Goal: Task Accomplishment & Management: Use online tool/utility

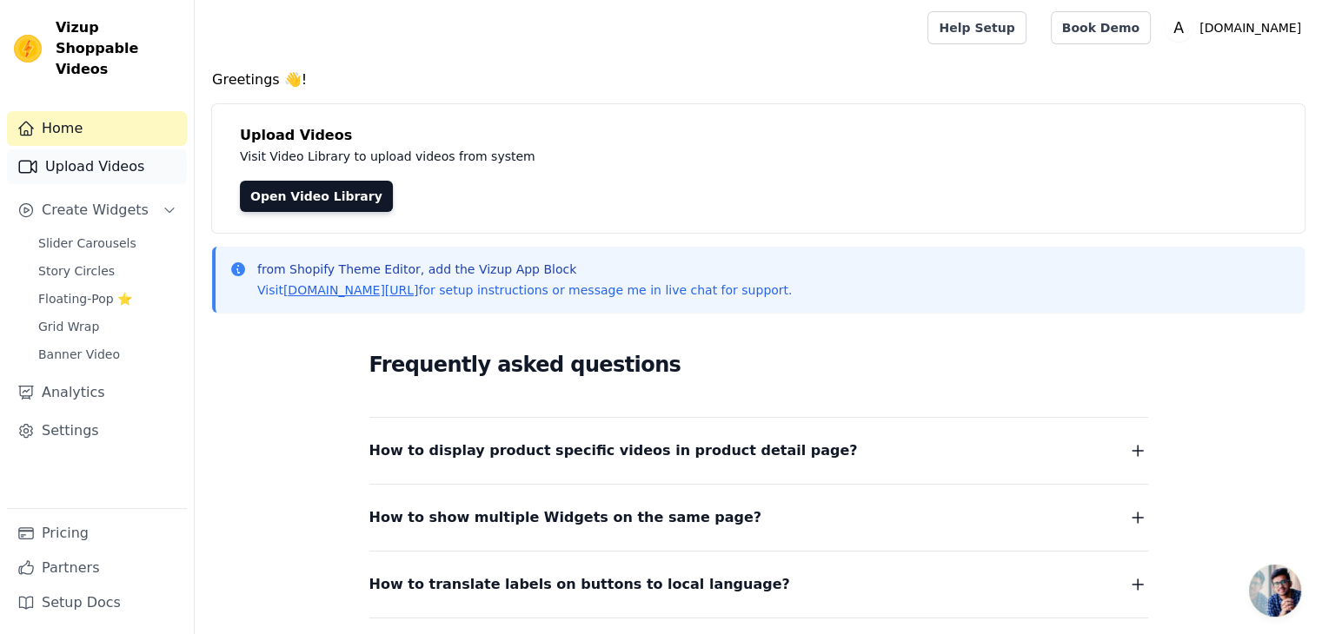
click at [97, 152] on link "Upload Videos" at bounding box center [97, 166] width 180 height 35
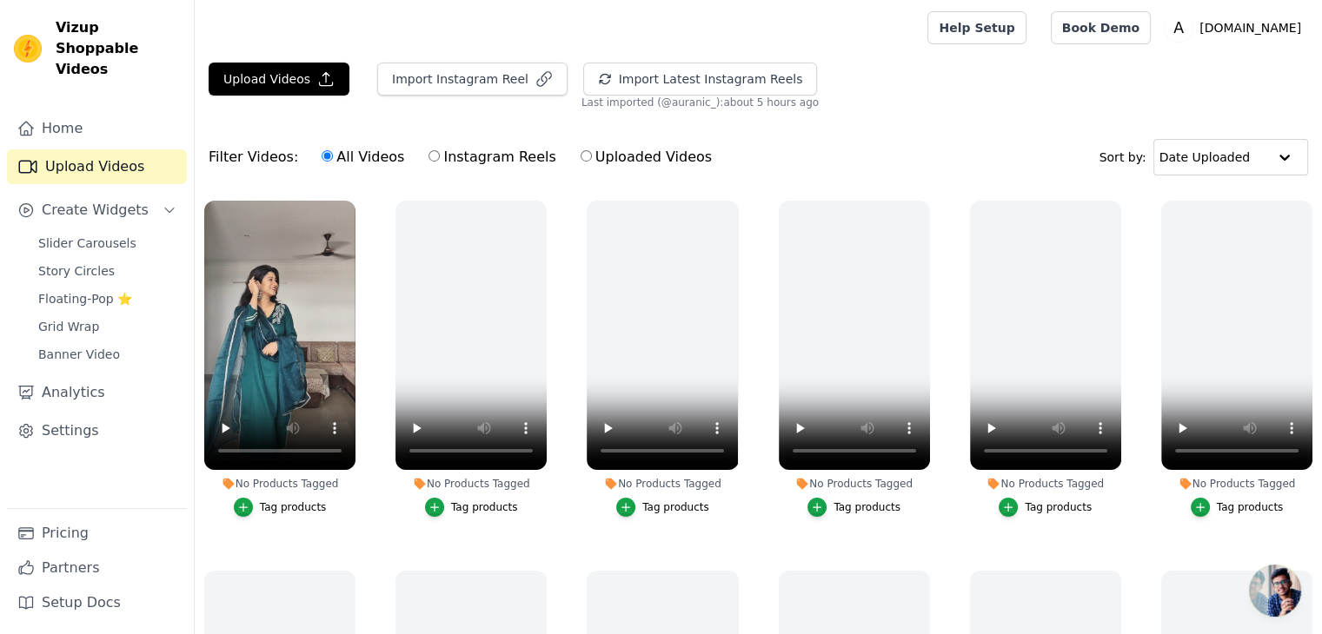
click at [302, 501] on div "Tag products" at bounding box center [293, 508] width 67 height 14
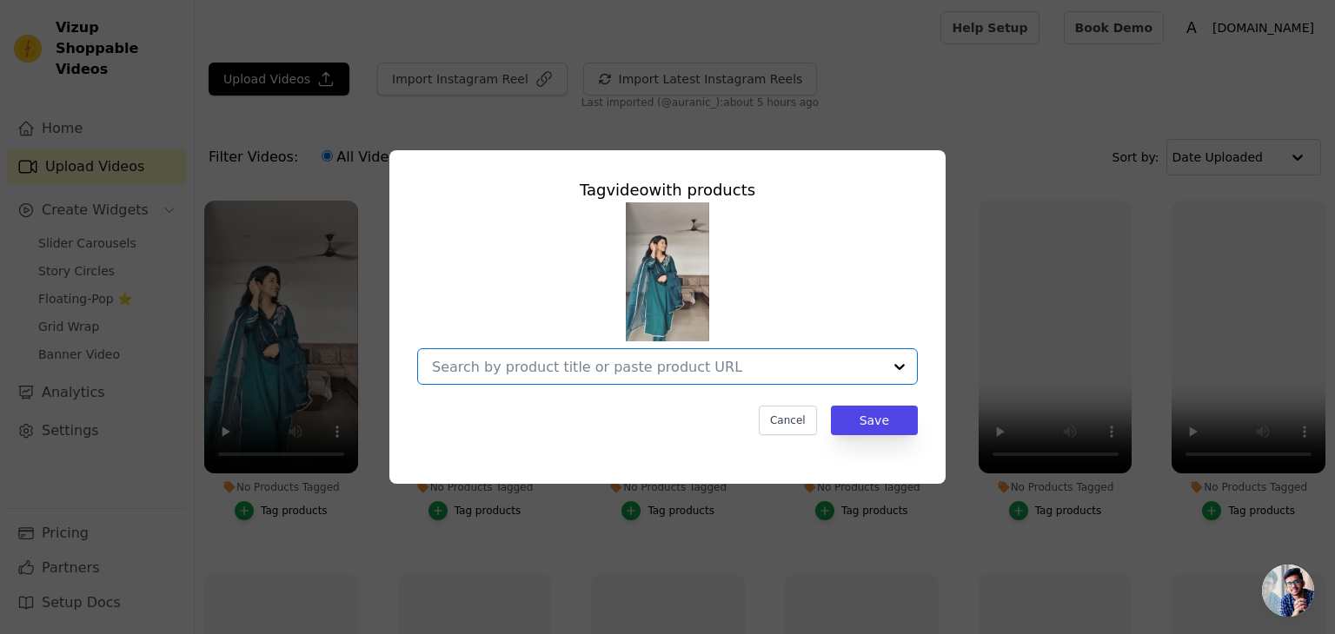
click at [603, 367] on input "No Products Tagged Tag video with products Option undefined, selected. Select i…" at bounding box center [657, 367] width 450 height 17
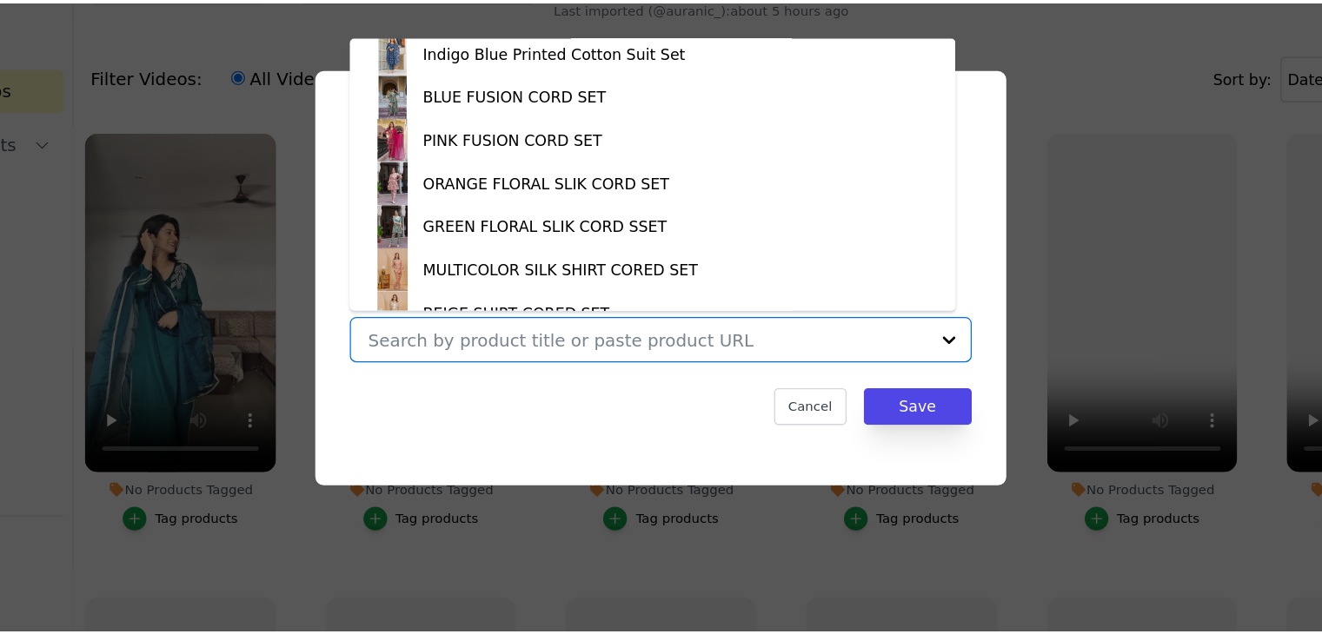
scroll to position [1748, 0]
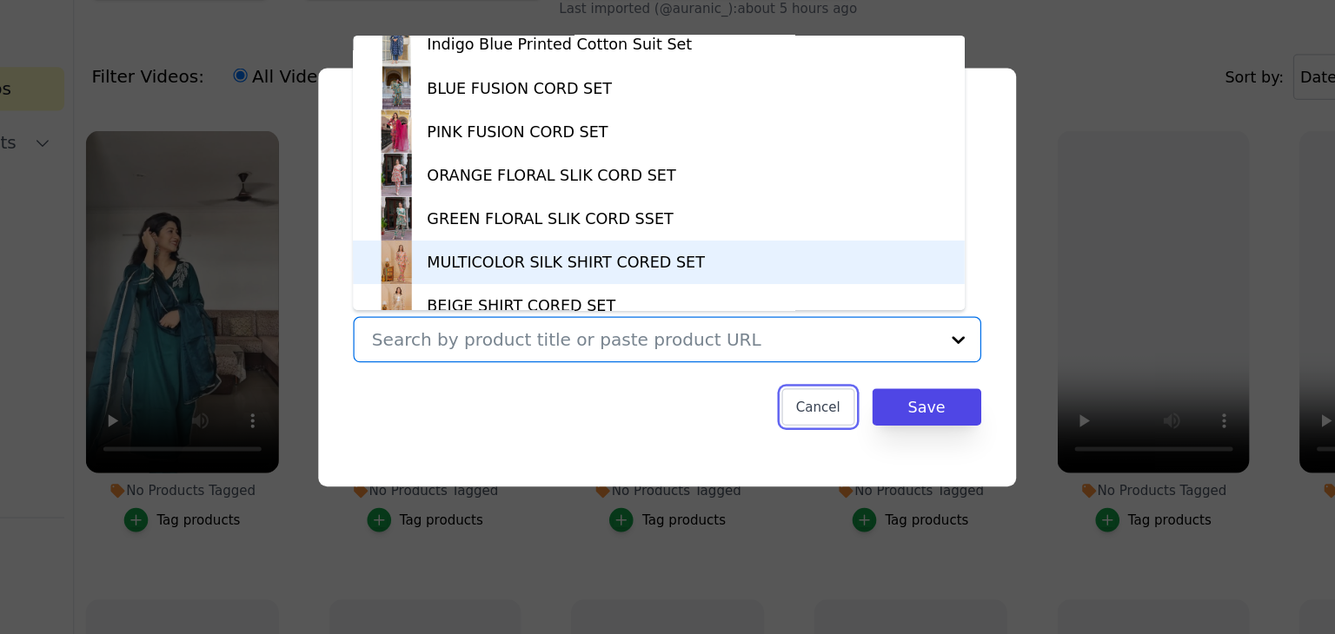
click at [808, 423] on button "Cancel" at bounding box center [788, 421] width 58 height 30
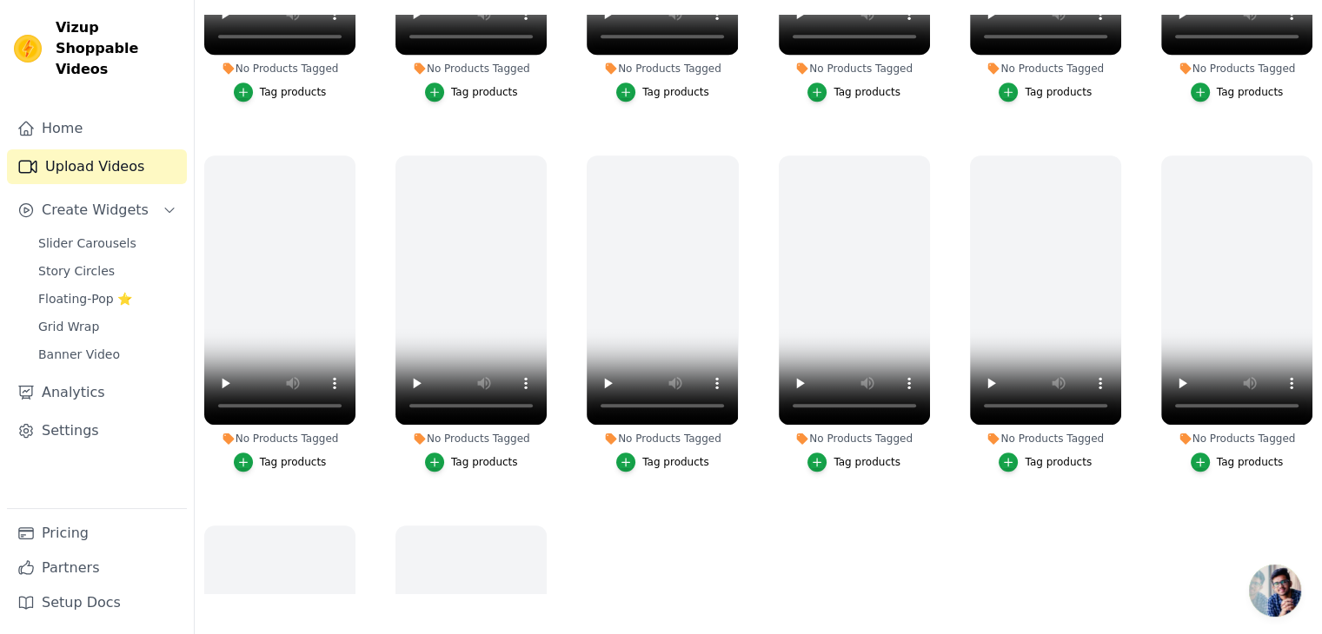
scroll to position [1725, 0]
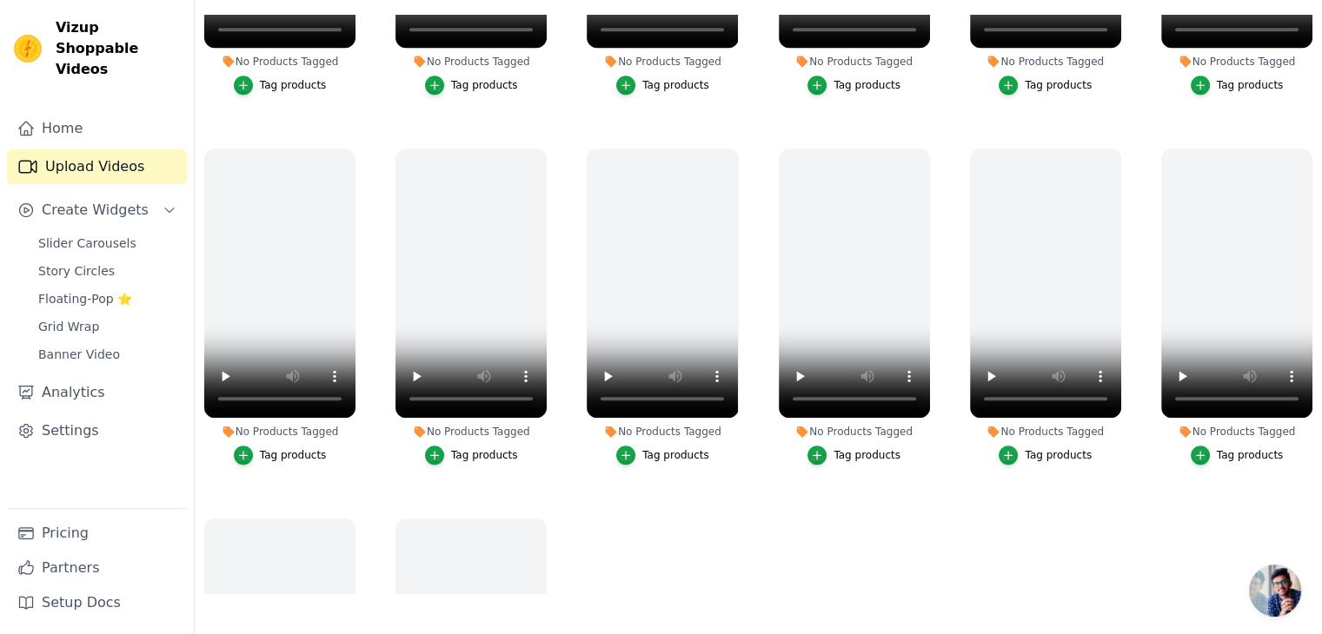
click at [1311, 435] on div "No Products Tagged Tag products" at bounding box center [1236, 310] width 170 height 342
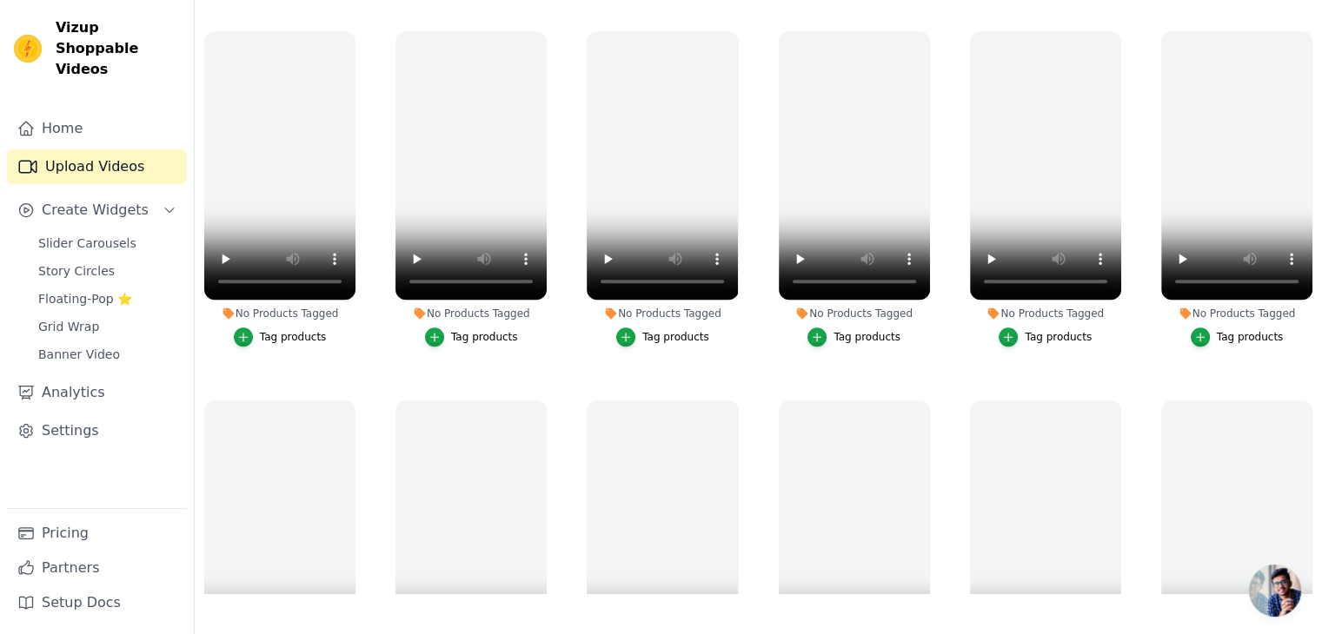
scroll to position [1522, 0]
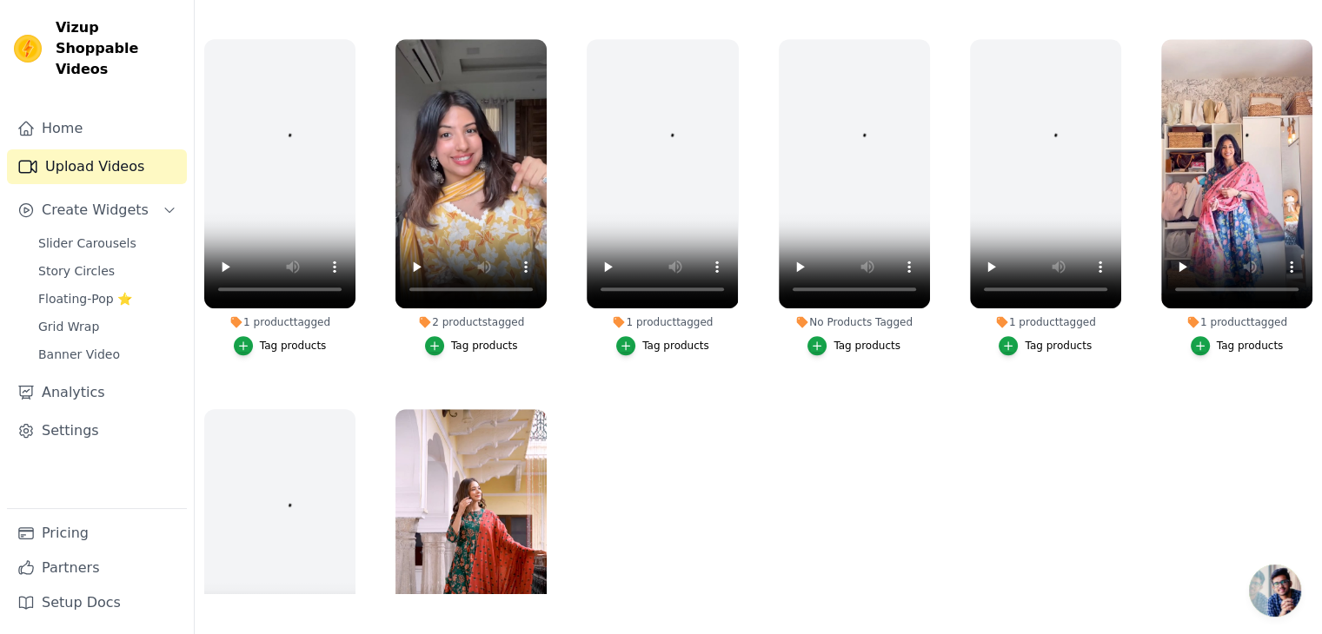
scroll to position [2002, 0]
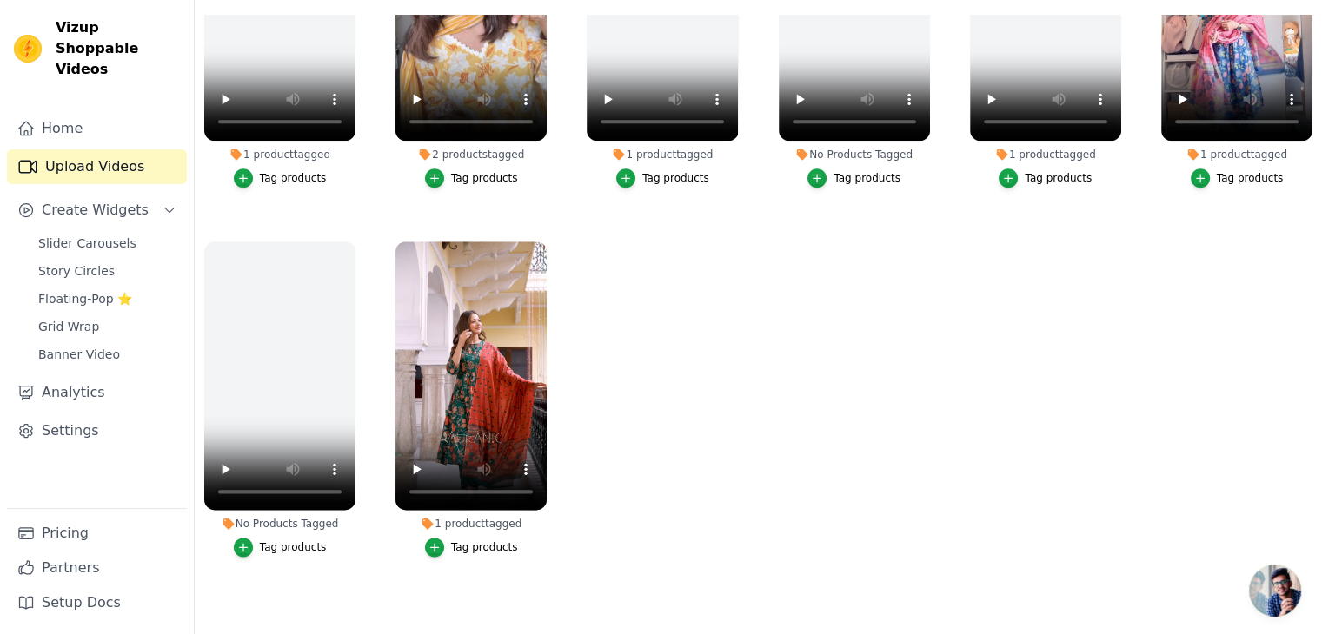
click at [487, 517] on div "1 product tagged" at bounding box center [470, 524] width 151 height 14
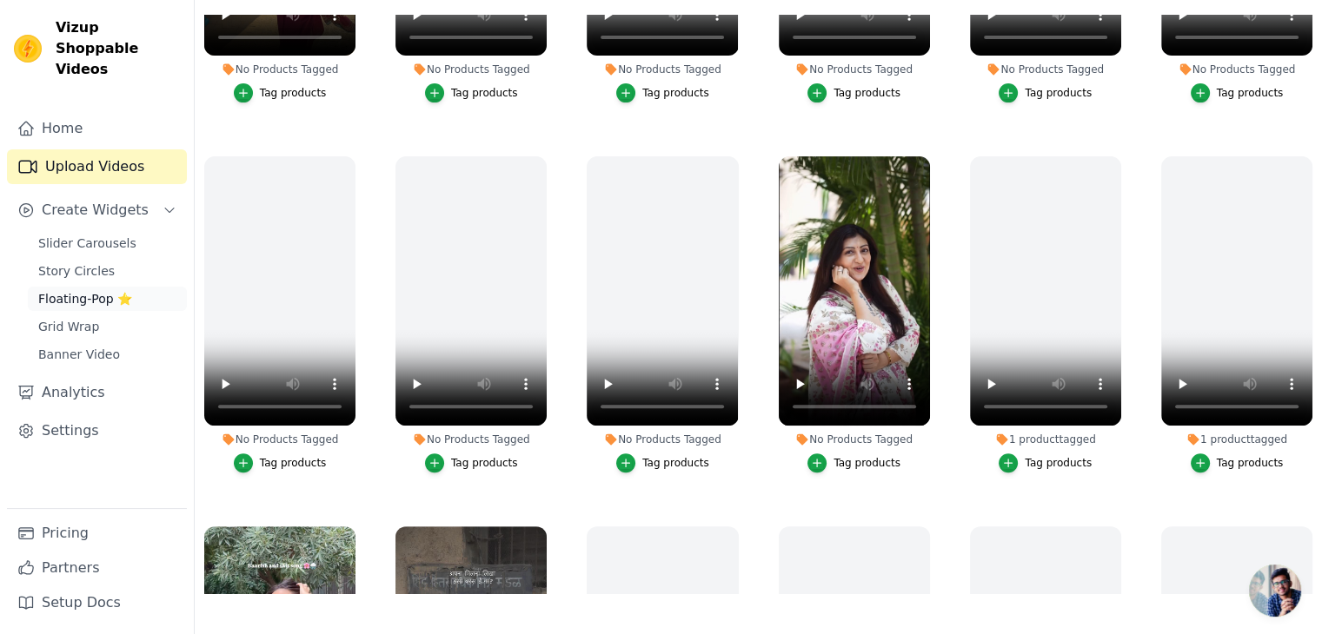
scroll to position [606, 0]
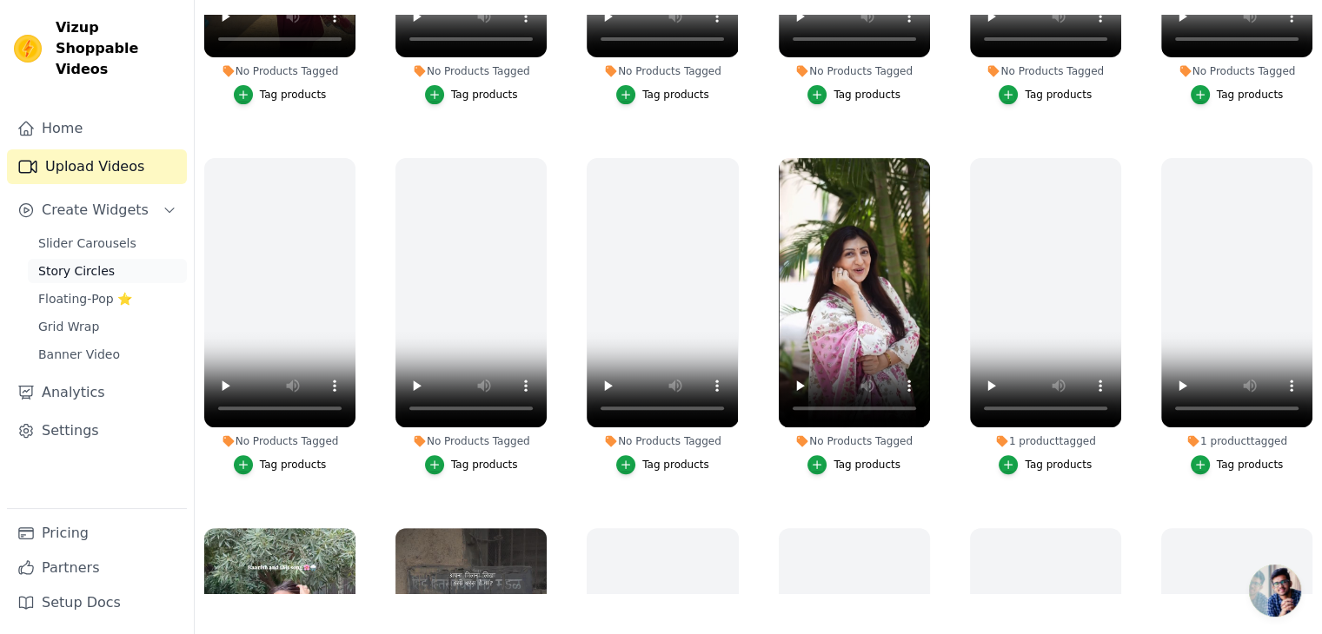
click at [83, 262] on span "Story Circles" at bounding box center [76, 270] width 76 height 17
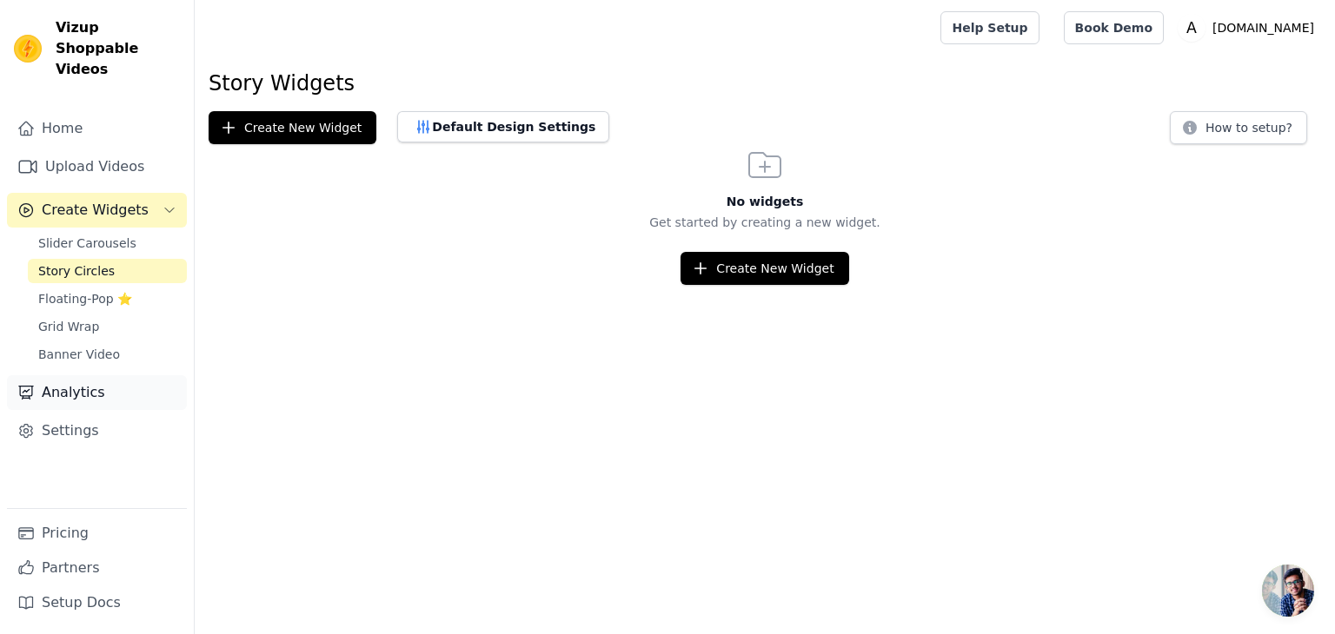
click at [76, 375] on link "Analytics" at bounding box center [97, 392] width 180 height 35
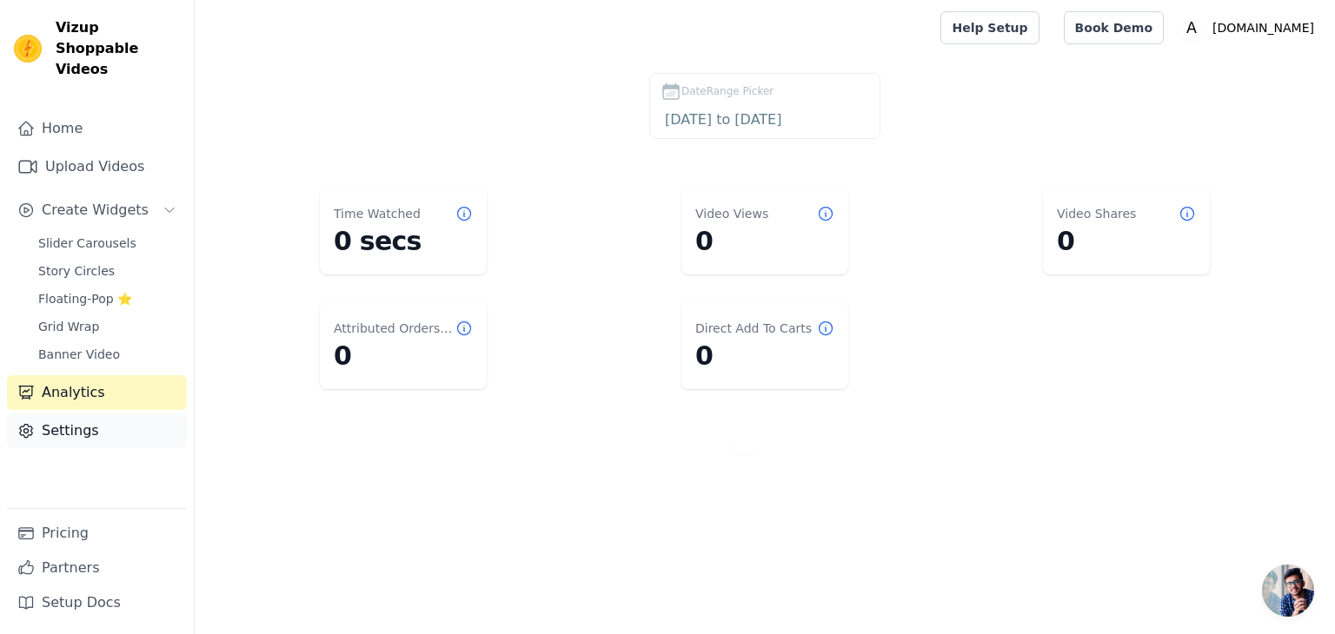
click at [63, 414] on link "Settings" at bounding box center [97, 431] width 180 height 35
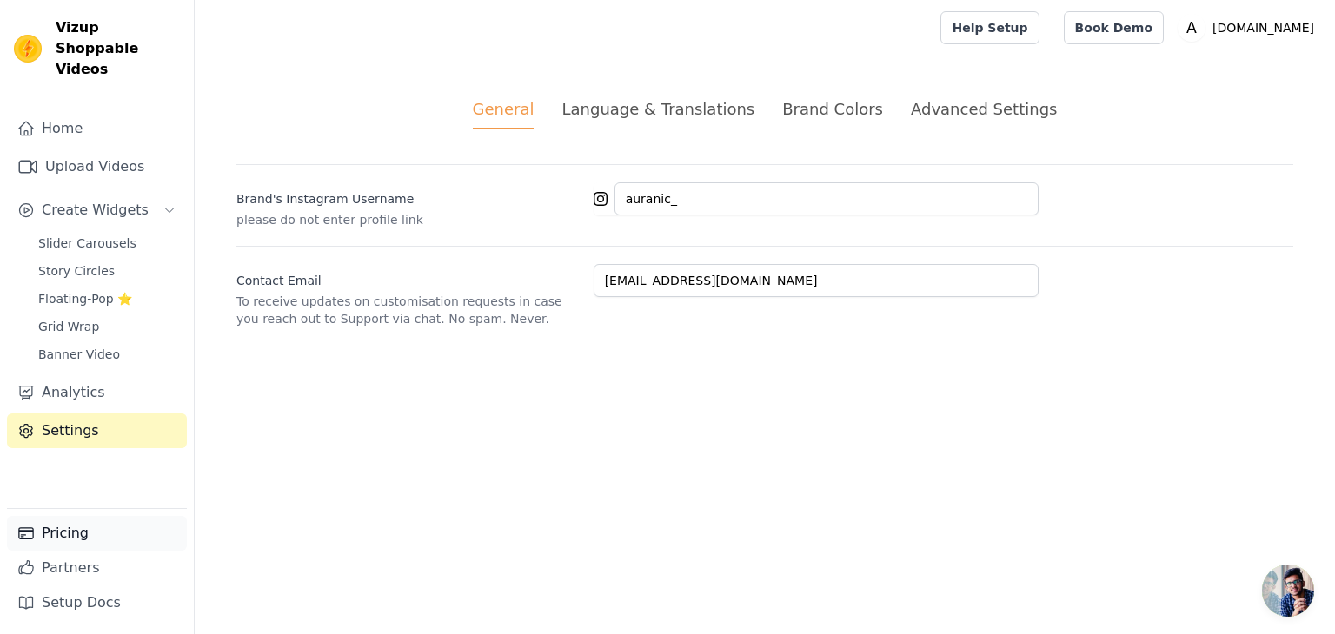
click at [63, 536] on link "Pricing" at bounding box center [97, 533] width 180 height 35
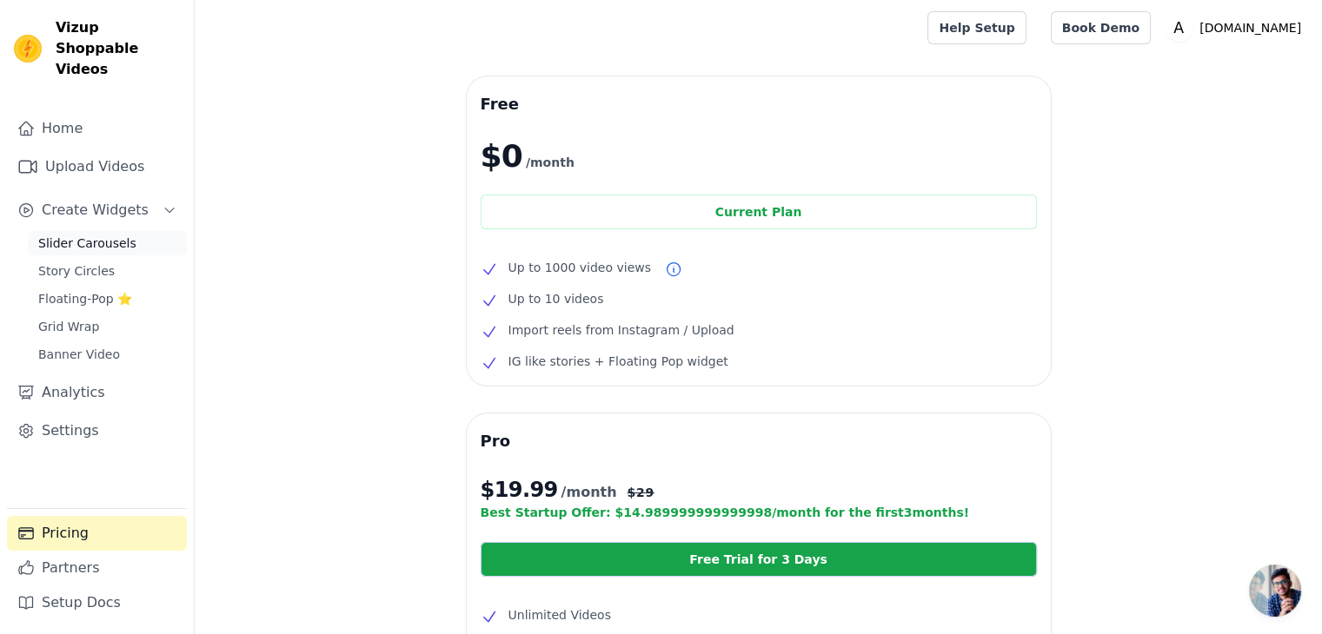
click at [101, 235] on span "Slider Carousels" at bounding box center [87, 243] width 98 height 17
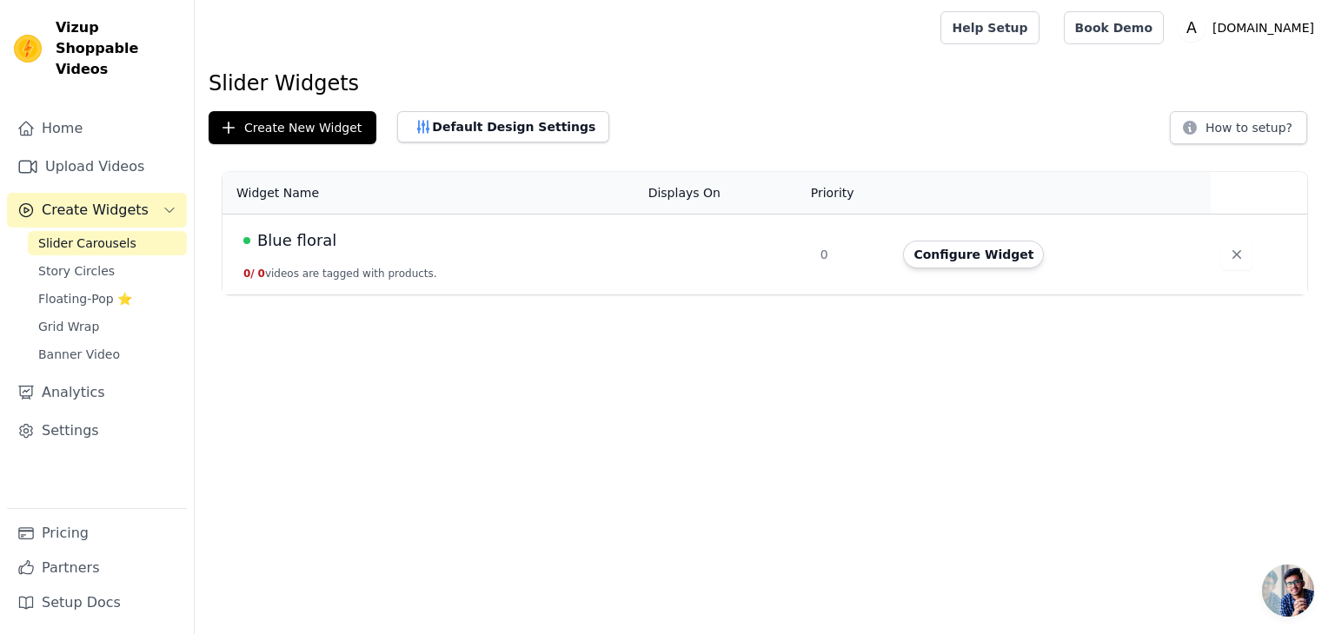
click at [427, 243] on div "Blue floral" at bounding box center [435, 241] width 384 height 24
click at [968, 253] on button "Configure Widget" at bounding box center [973, 255] width 141 height 28
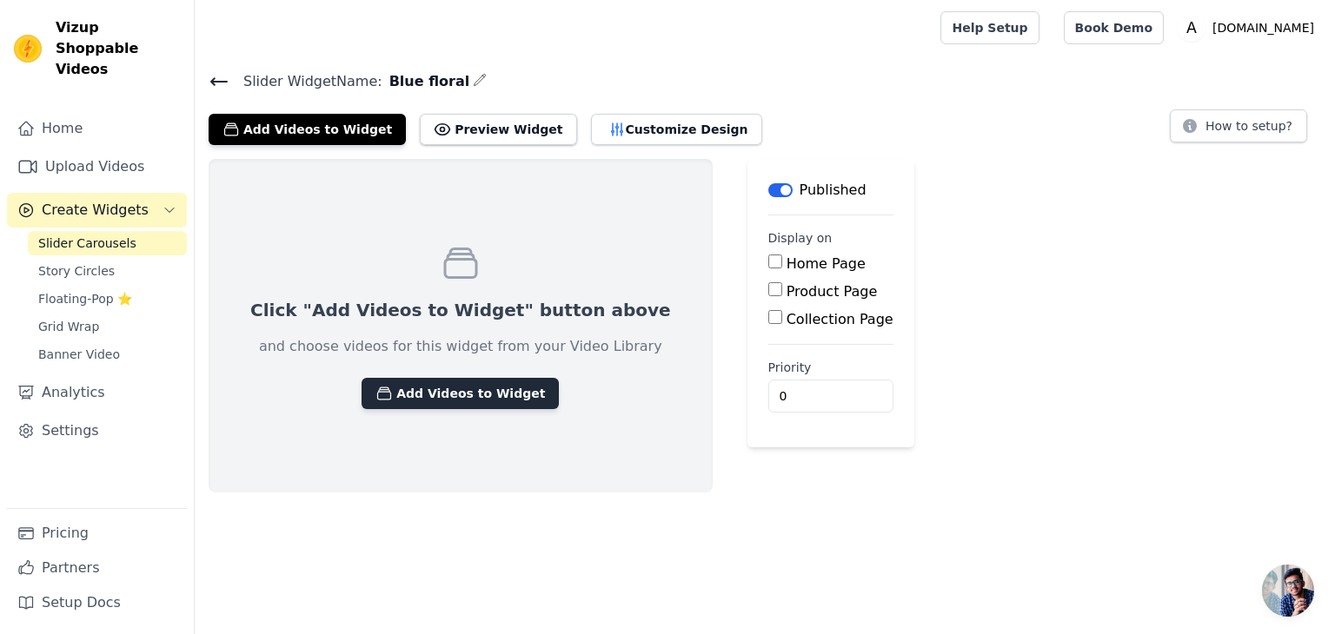
click at [444, 385] on button "Add Videos to Widget" at bounding box center [460, 393] width 197 height 31
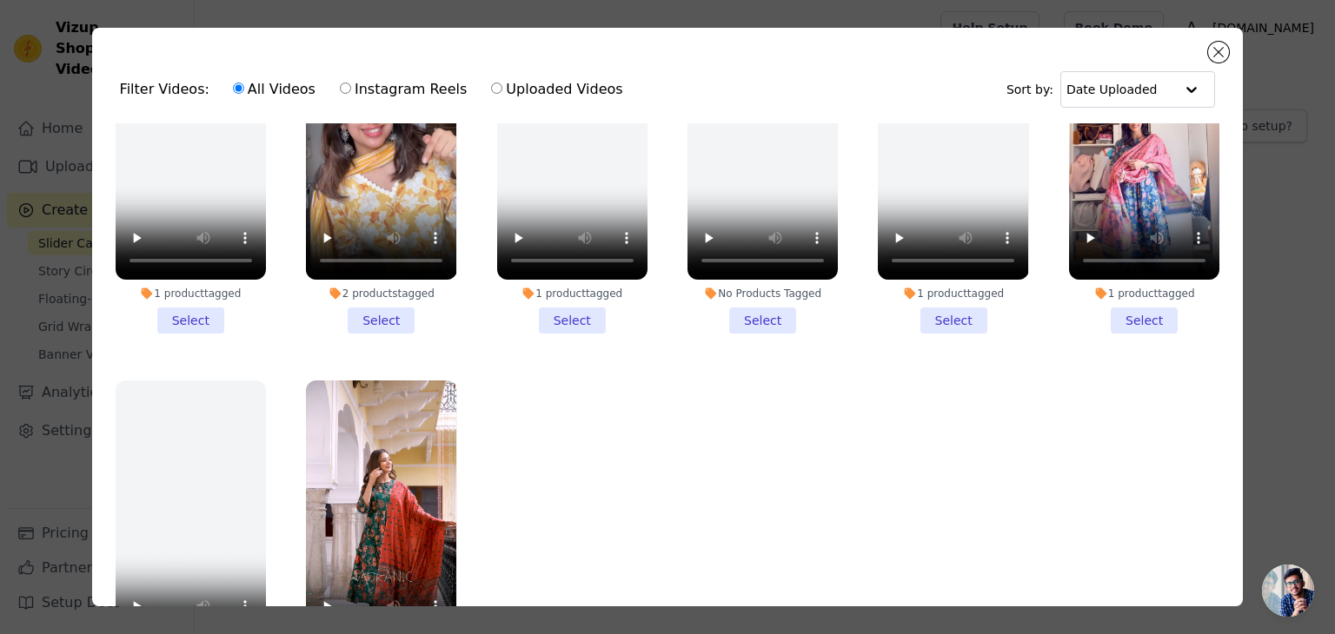
scroll to position [150, 0]
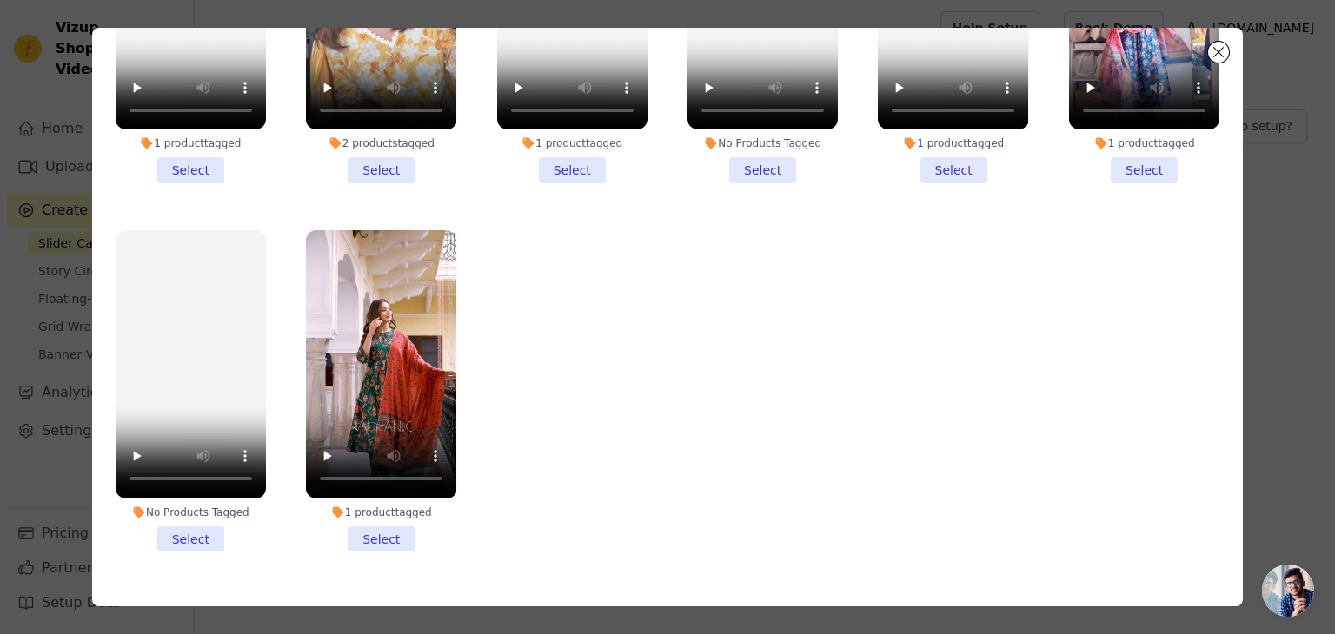
click at [385, 491] on li "1 product tagged Select" at bounding box center [381, 391] width 150 height 322
click at [0, 0] on input "1 product tagged Select" at bounding box center [0, 0] width 0 height 0
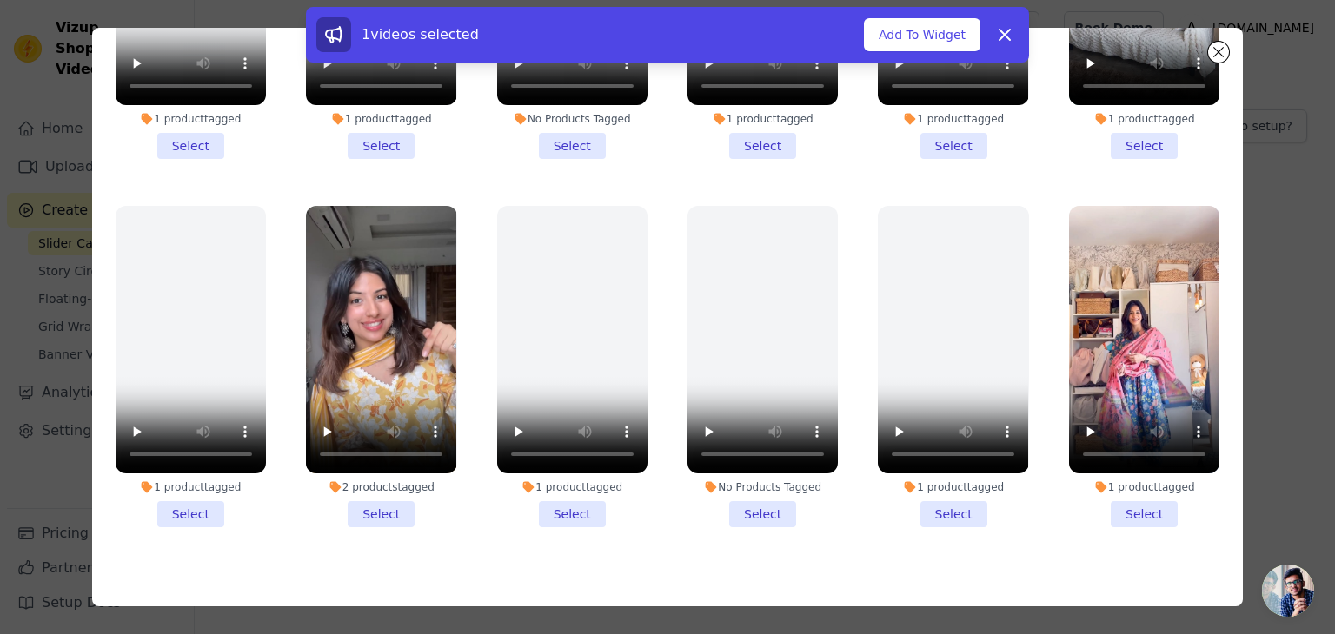
scroll to position [1620, 0]
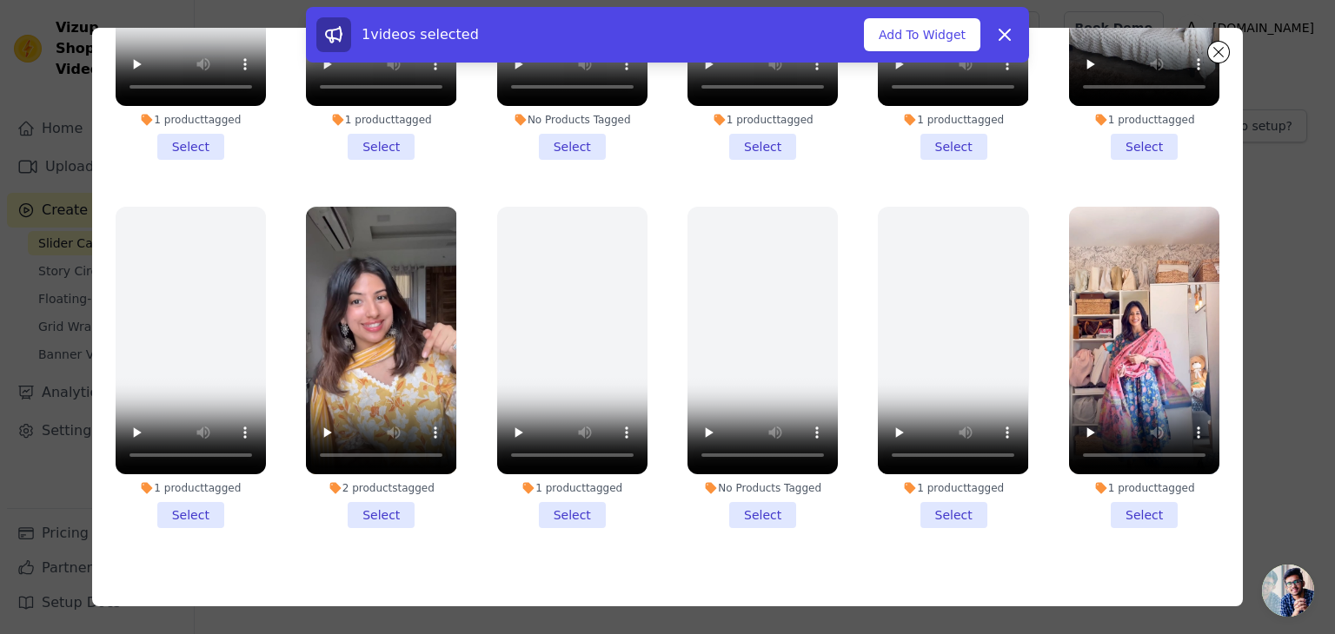
click at [1133, 474] on li "1 product tagged Select" at bounding box center [1144, 368] width 150 height 322
click at [0, 0] on input "1 product tagged Select" at bounding box center [0, 0] width 0 height 0
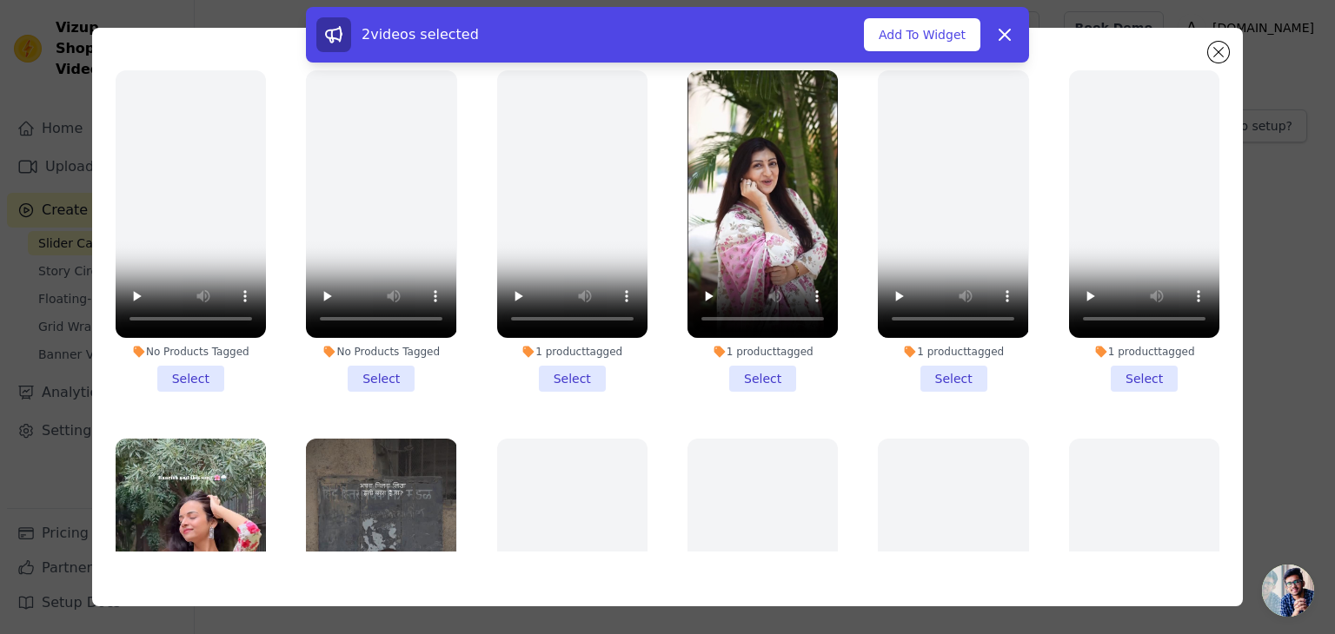
scroll to position [688, 0]
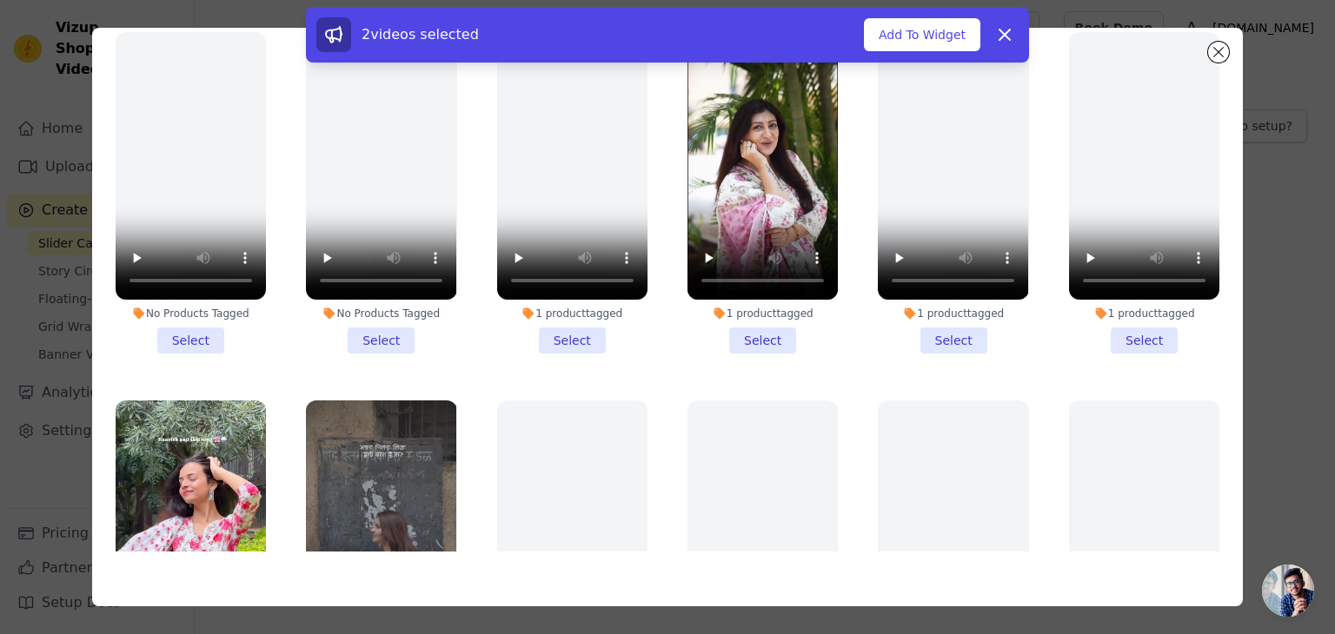
click at [751, 314] on li "1 product tagged Select" at bounding box center [762, 193] width 150 height 322
click at [0, 0] on input "1 product tagged Select" at bounding box center [0, 0] width 0 height 0
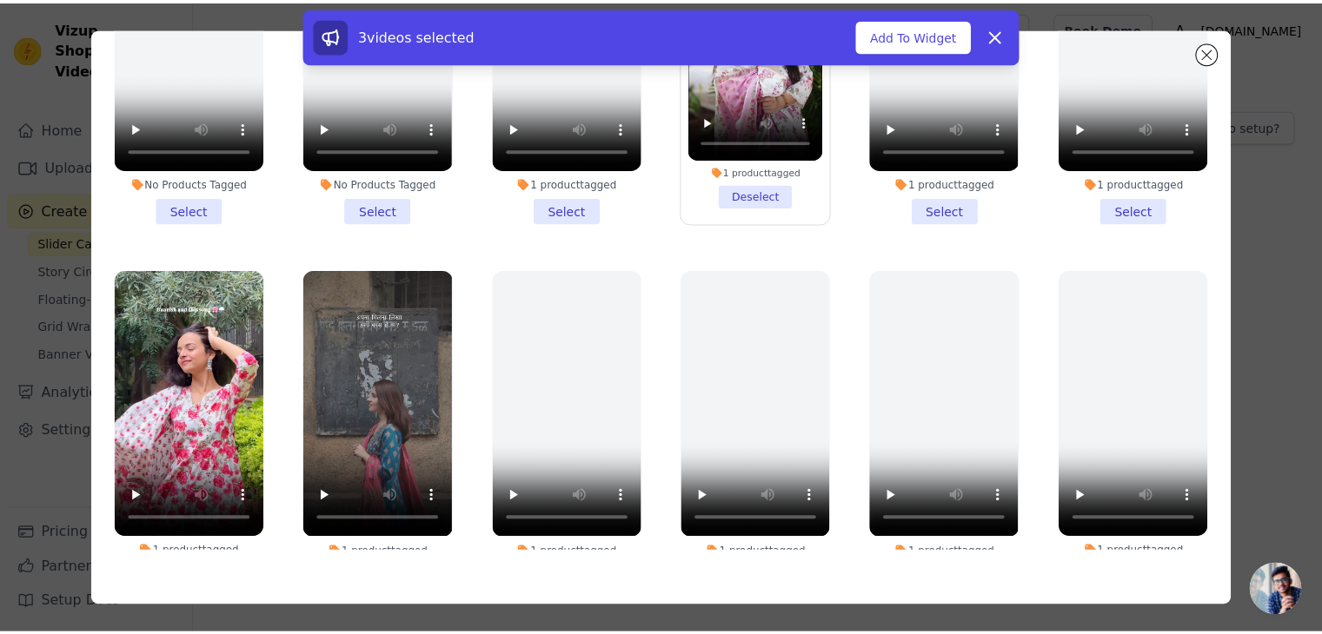
scroll to position [876, 0]
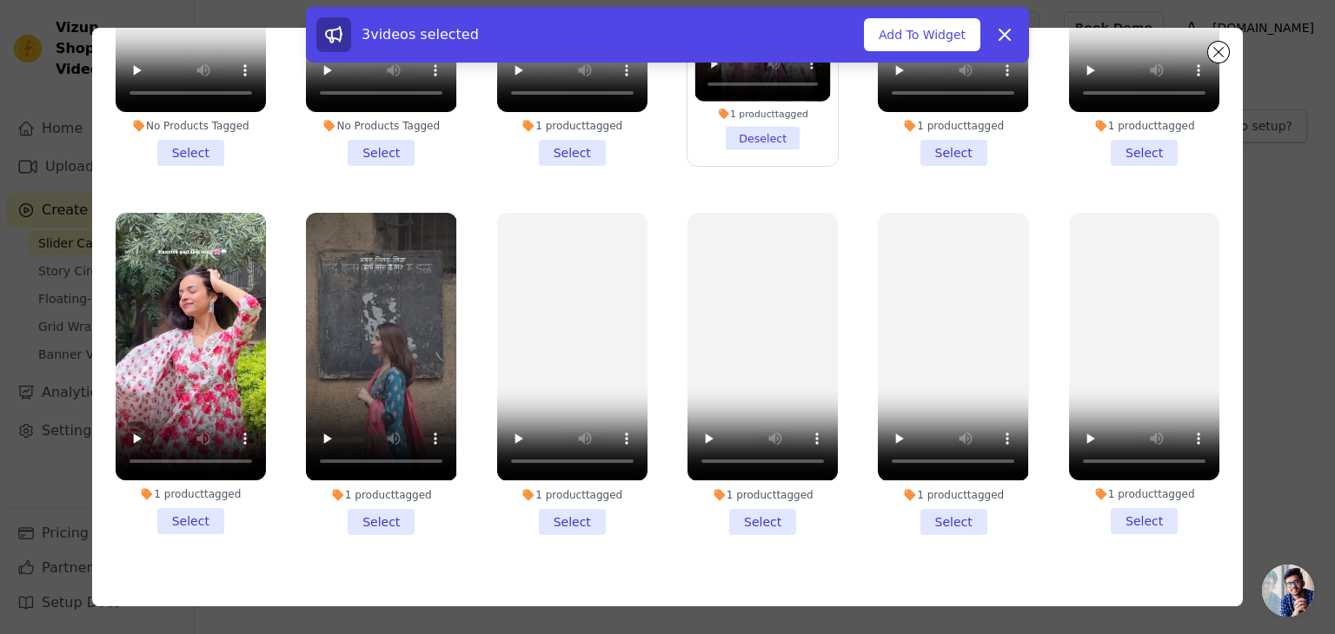
click at [186, 488] on li "1 product tagged Select" at bounding box center [191, 374] width 150 height 322
click at [0, 0] on input "1 product tagged Select" at bounding box center [0, 0] width 0 height 0
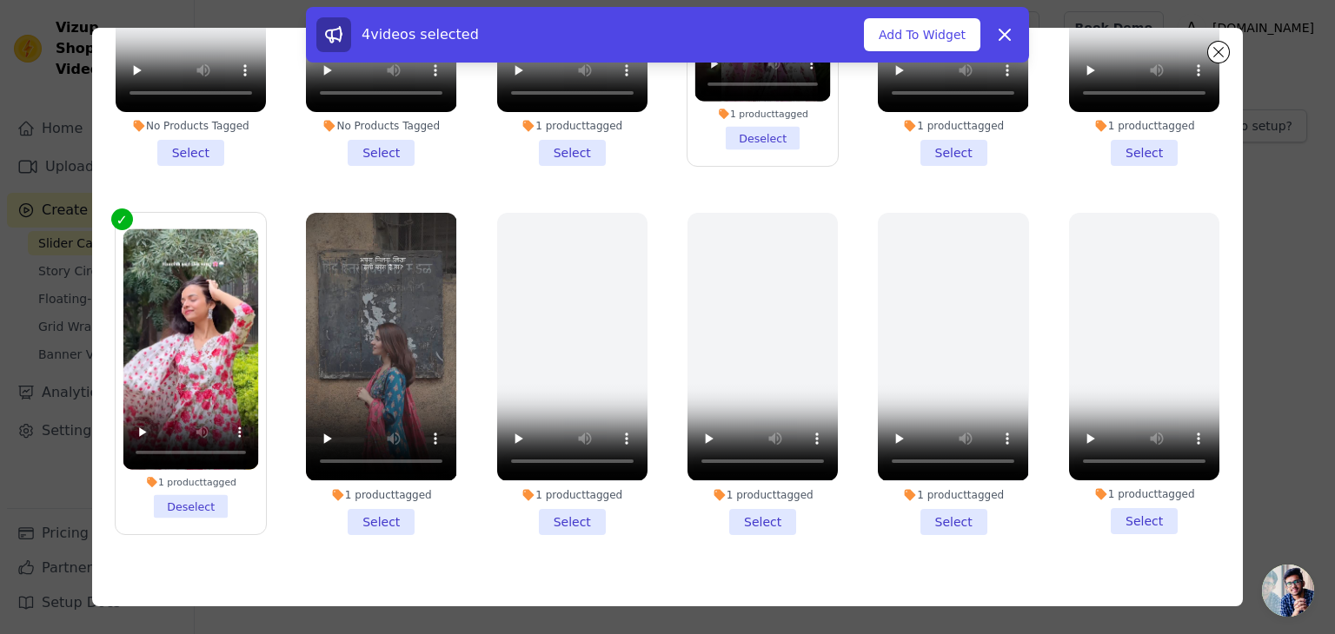
click at [379, 494] on li "1 product tagged Select" at bounding box center [381, 374] width 150 height 322
click at [0, 0] on input "1 product tagged Select" at bounding box center [0, 0] width 0 height 0
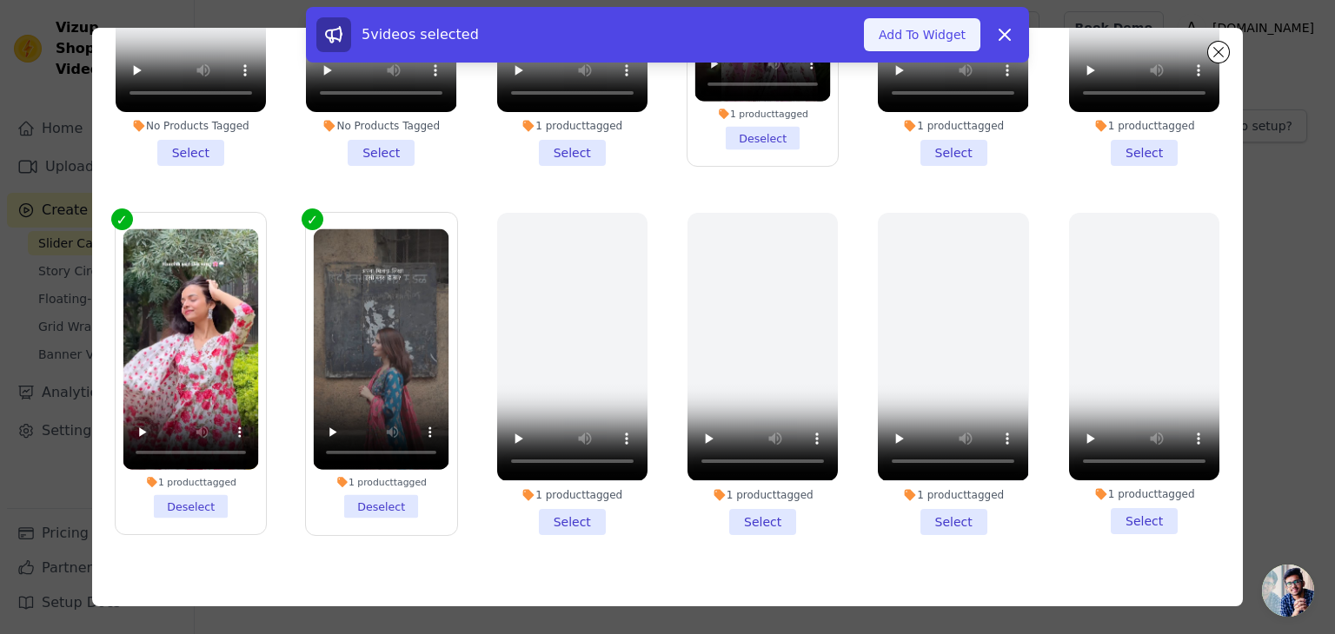
click at [919, 35] on button "Add To Widget" at bounding box center [922, 34] width 116 height 33
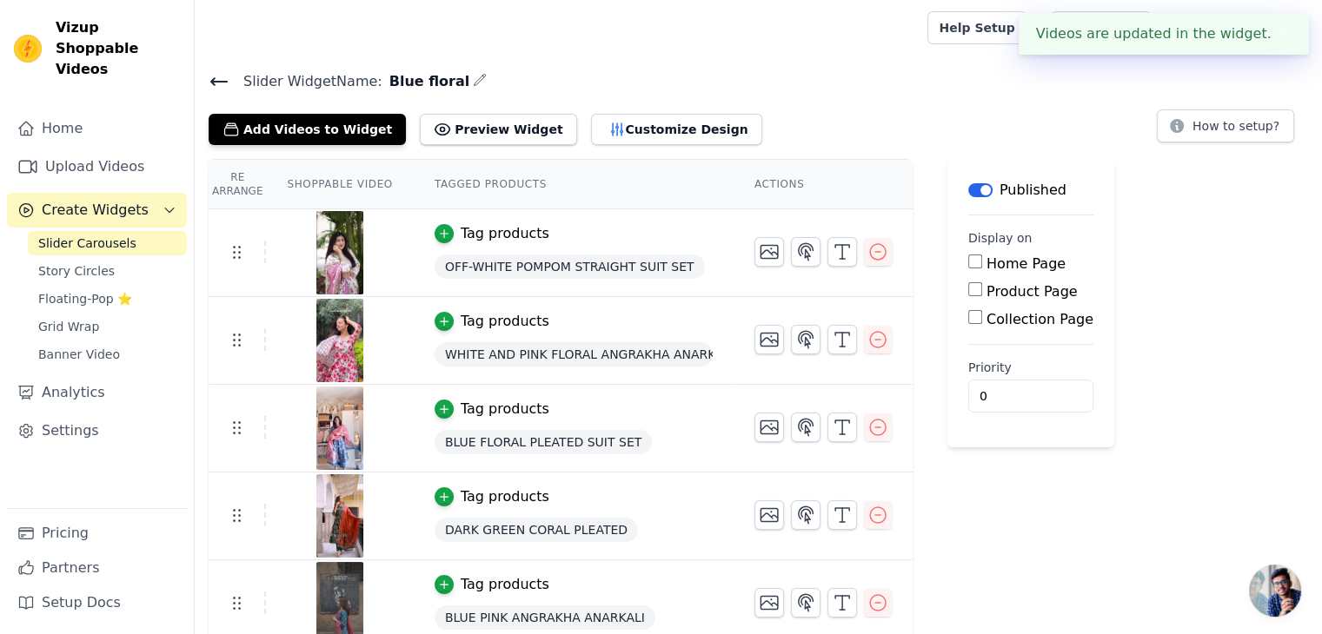
click at [968, 291] on input "Product Page" at bounding box center [975, 289] width 14 height 14
checkbox input "true"
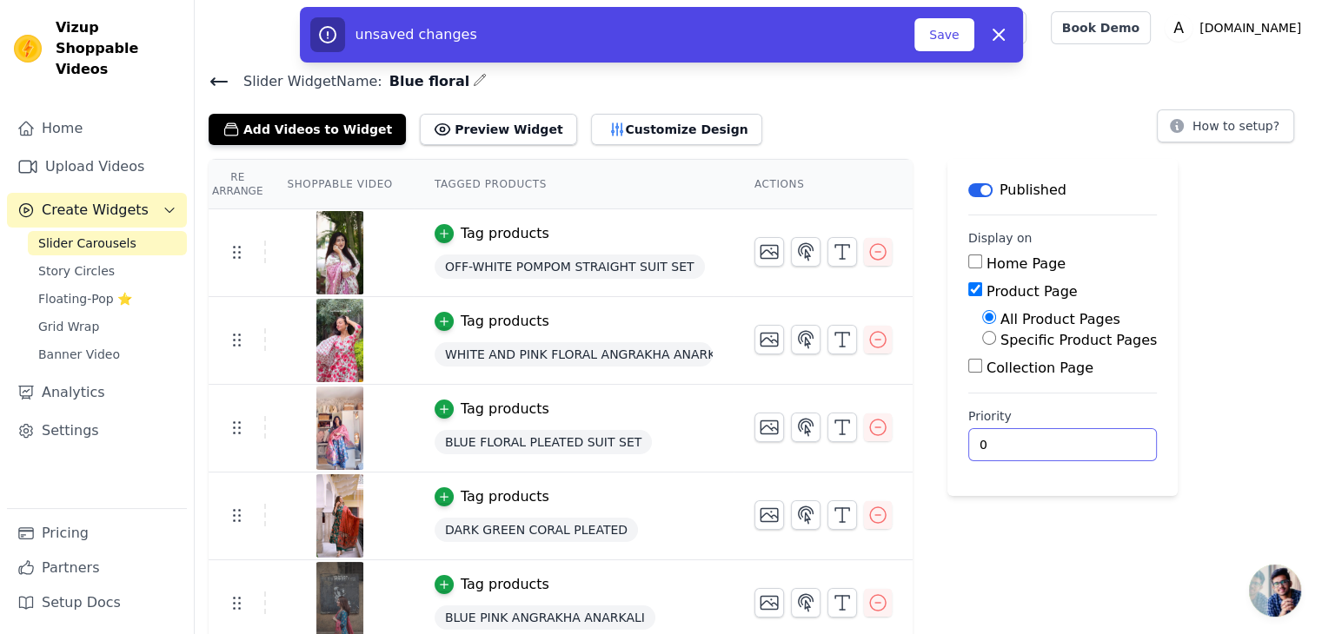
click at [991, 441] on input "0" at bounding box center [1062, 444] width 189 height 33
click at [1260, 332] on div "Re Arrange Shoppable Video Tagged Products Actions Tag products OFF-WHITE POMPO…" at bounding box center [758, 403] width 1127 height 489
click at [946, 40] on button "Save" at bounding box center [943, 34] width 59 height 33
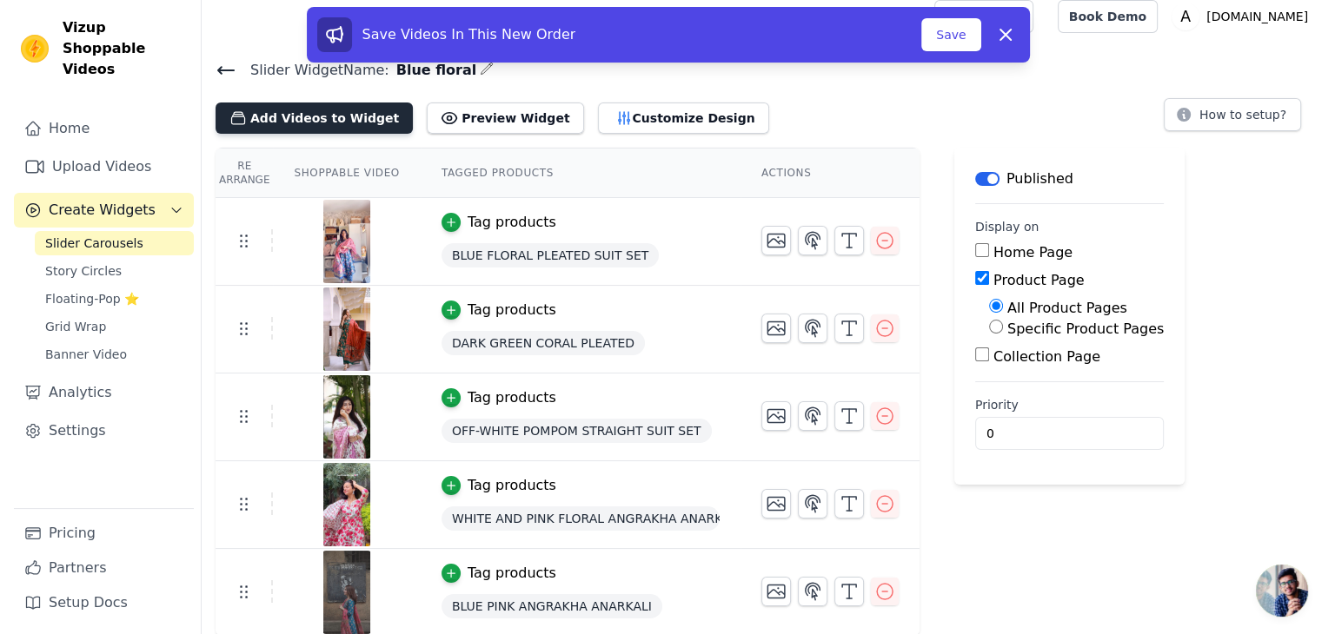
scroll to position [0, 0]
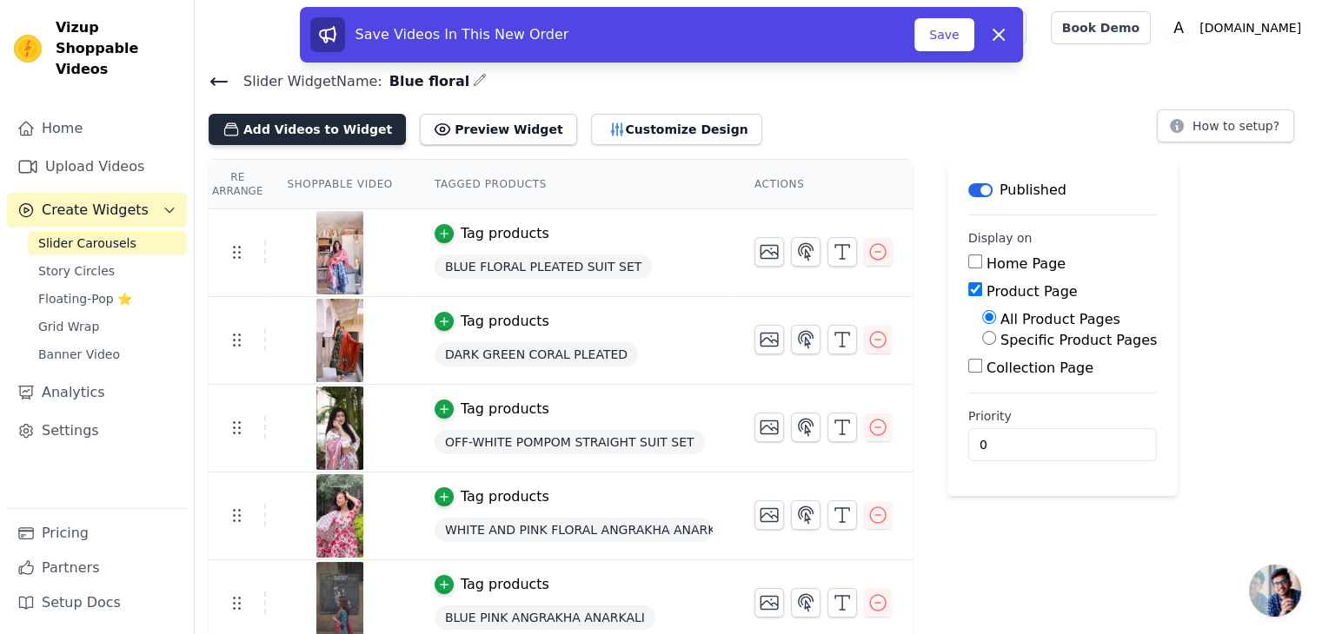
click at [329, 134] on button "Add Videos to Widget" at bounding box center [307, 129] width 197 height 31
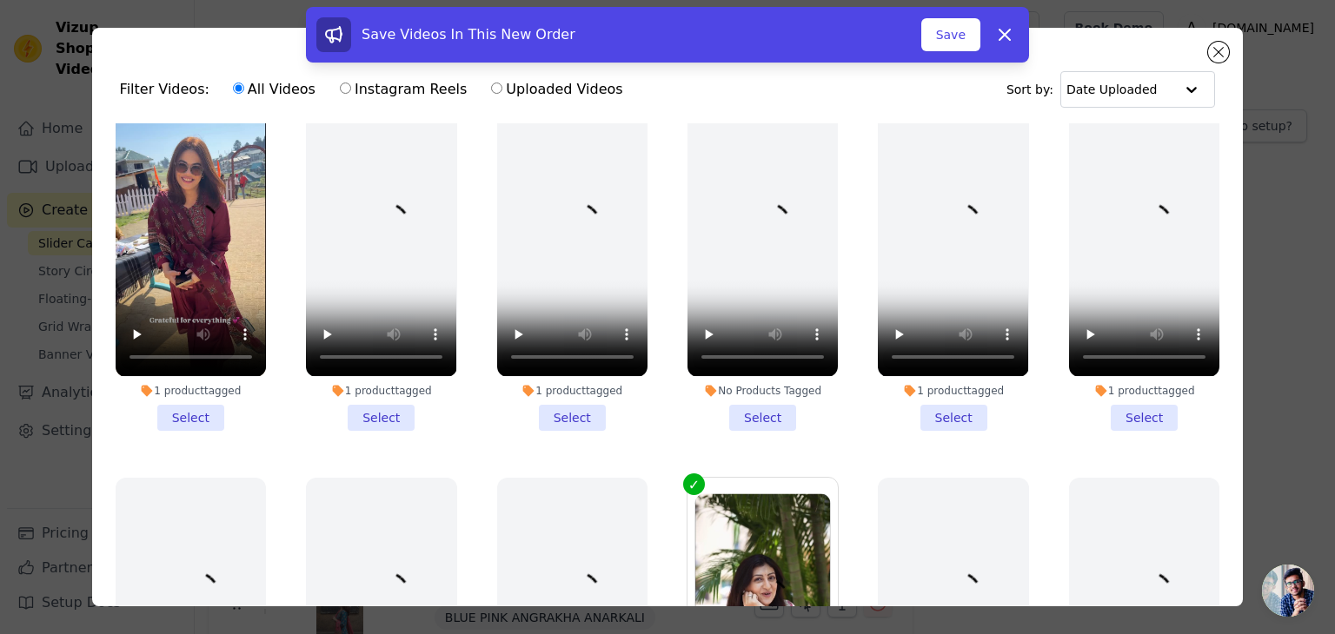
scroll to position [395, 0]
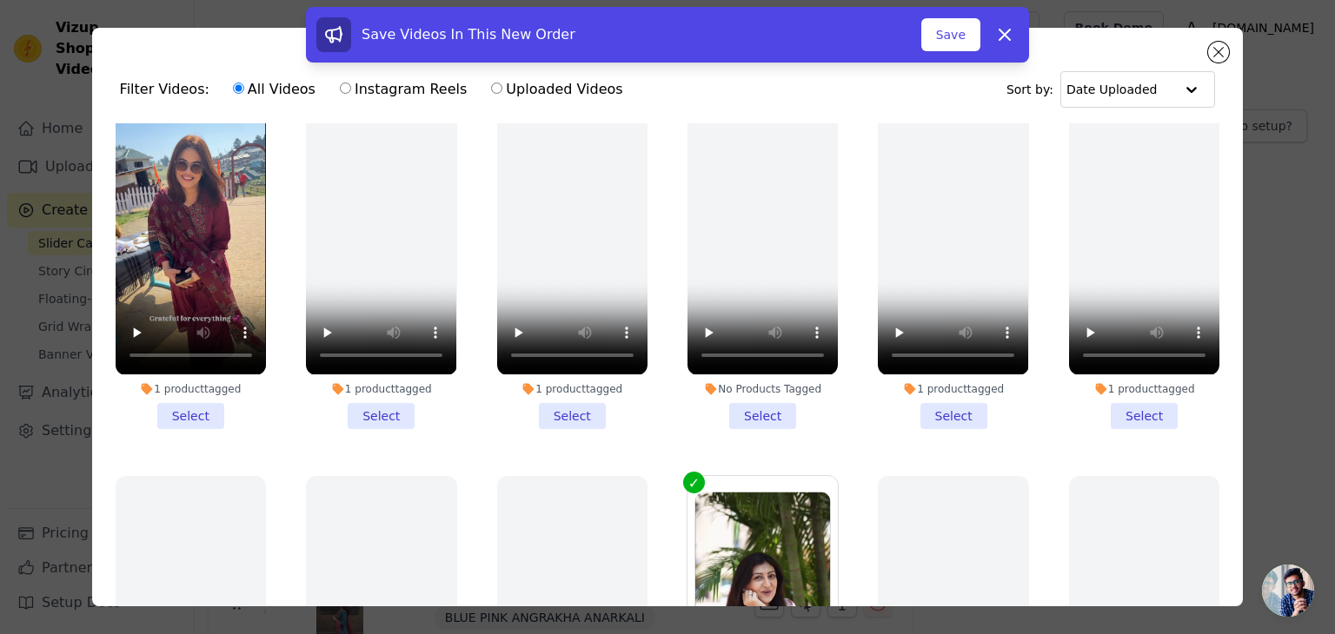
click at [198, 404] on li "1 product tagged Select" at bounding box center [191, 268] width 150 height 322
click at [0, 0] on input "1 product tagged Select" at bounding box center [0, 0] width 0 height 0
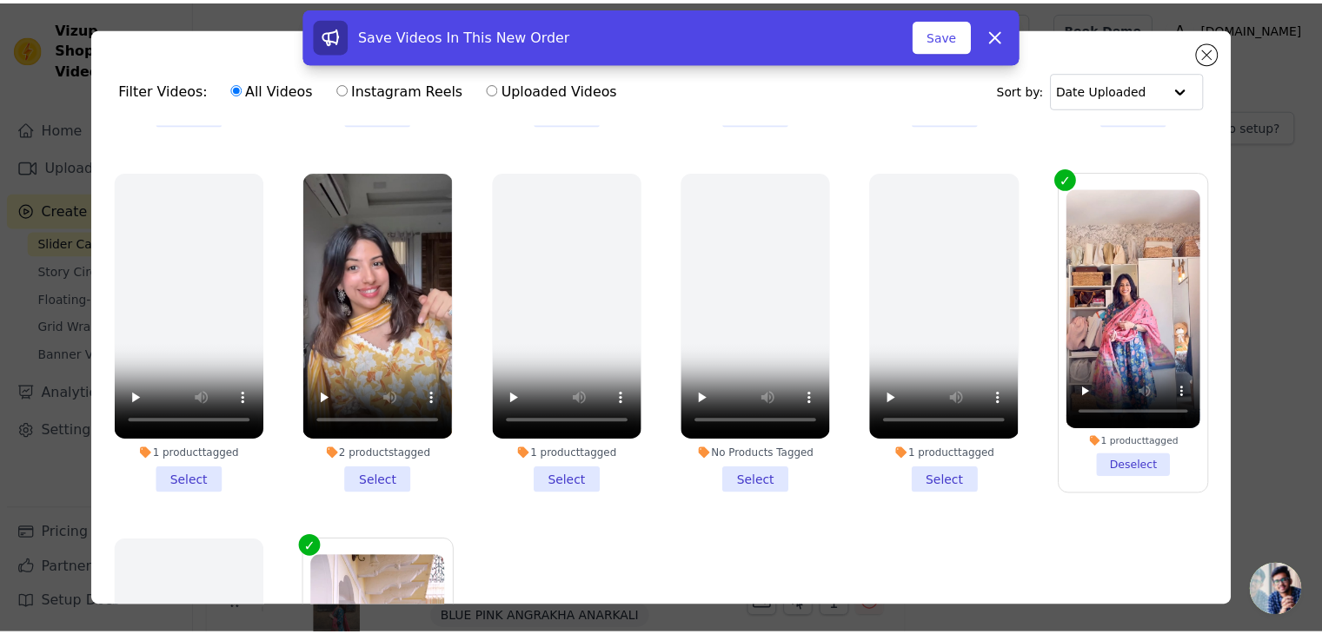
scroll to position [1787, 0]
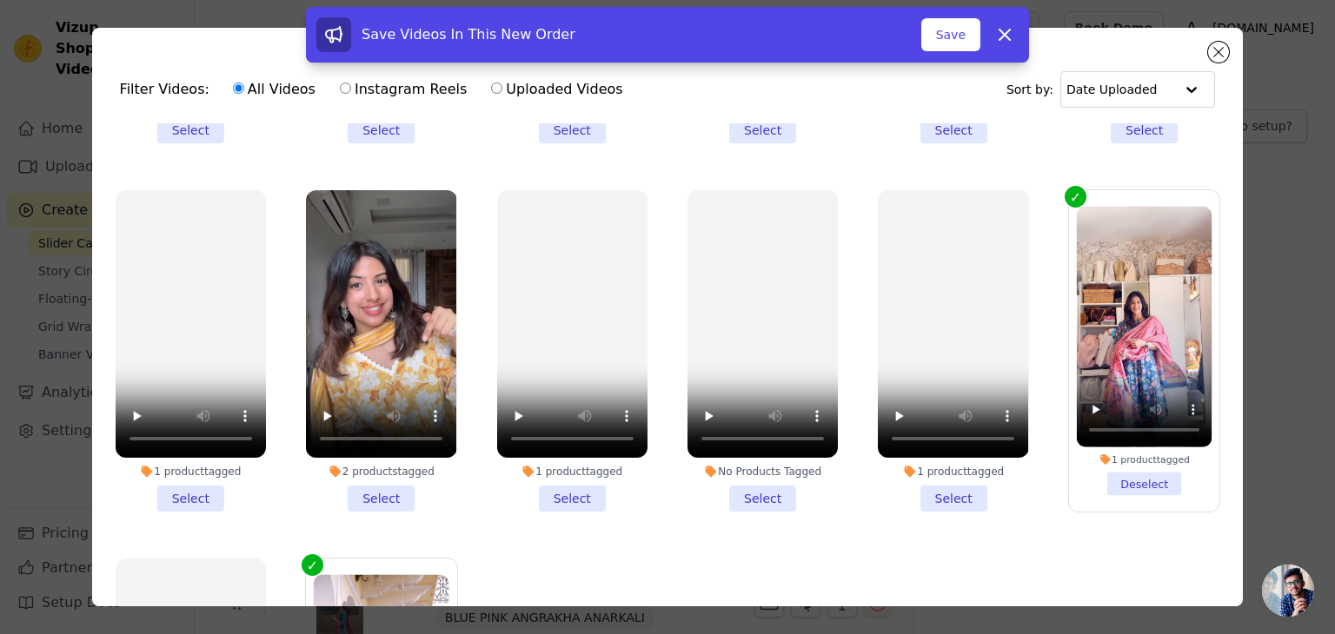
click at [372, 455] on li "2 products tagged Select" at bounding box center [381, 351] width 150 height 322
click at [0, 0] on input "2 products tagged Select" at bounding box center [0, 0] width 0 height 0
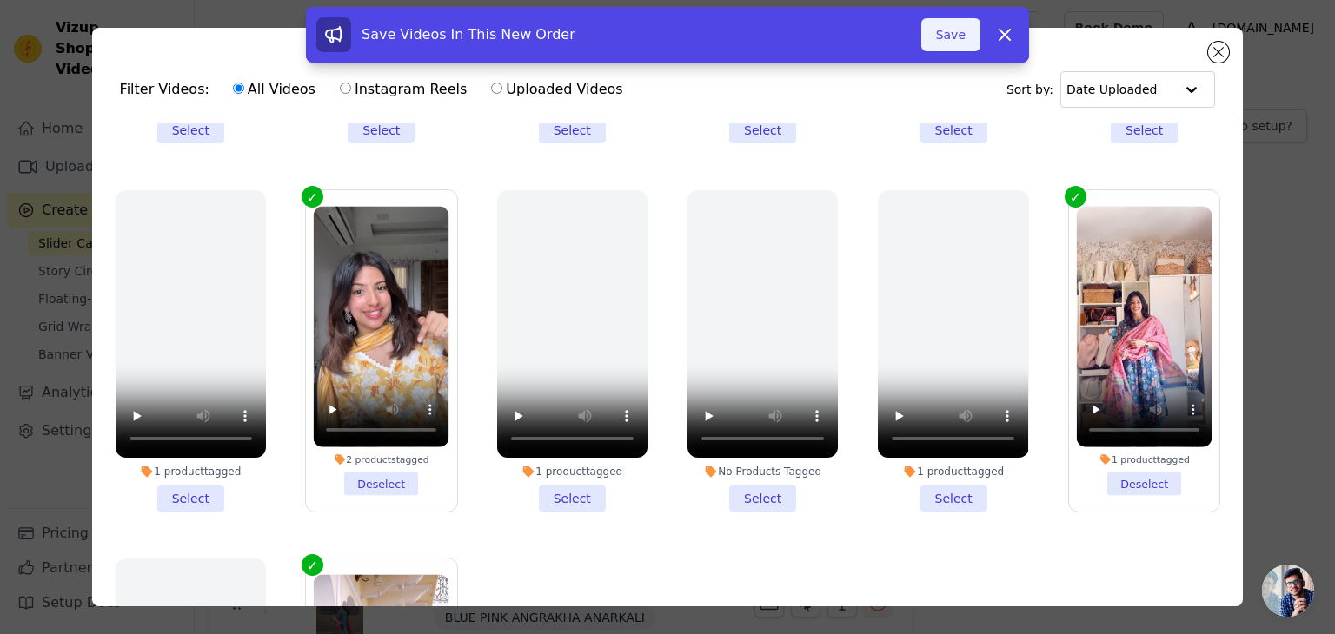
click at [938, 39] on button "Save" at bounding box center [950, 34] width 59 height 33
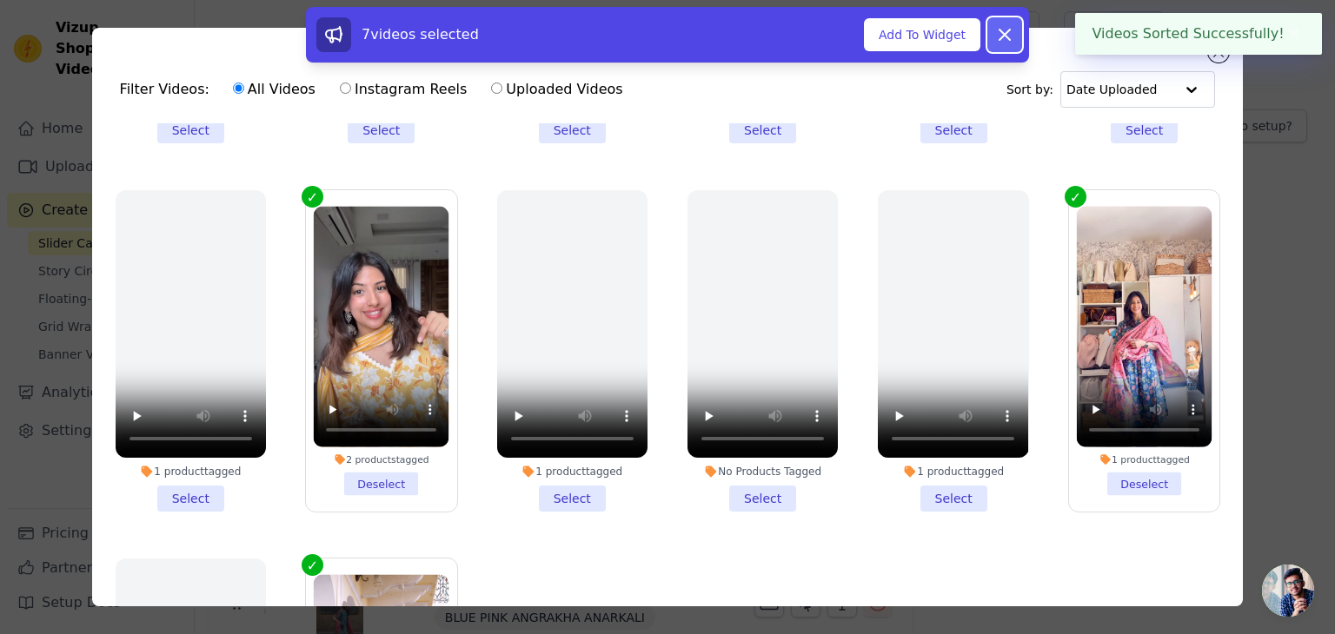
click at [1004, 36] on icon at bounding box center [1004, 35] width 10 height 10
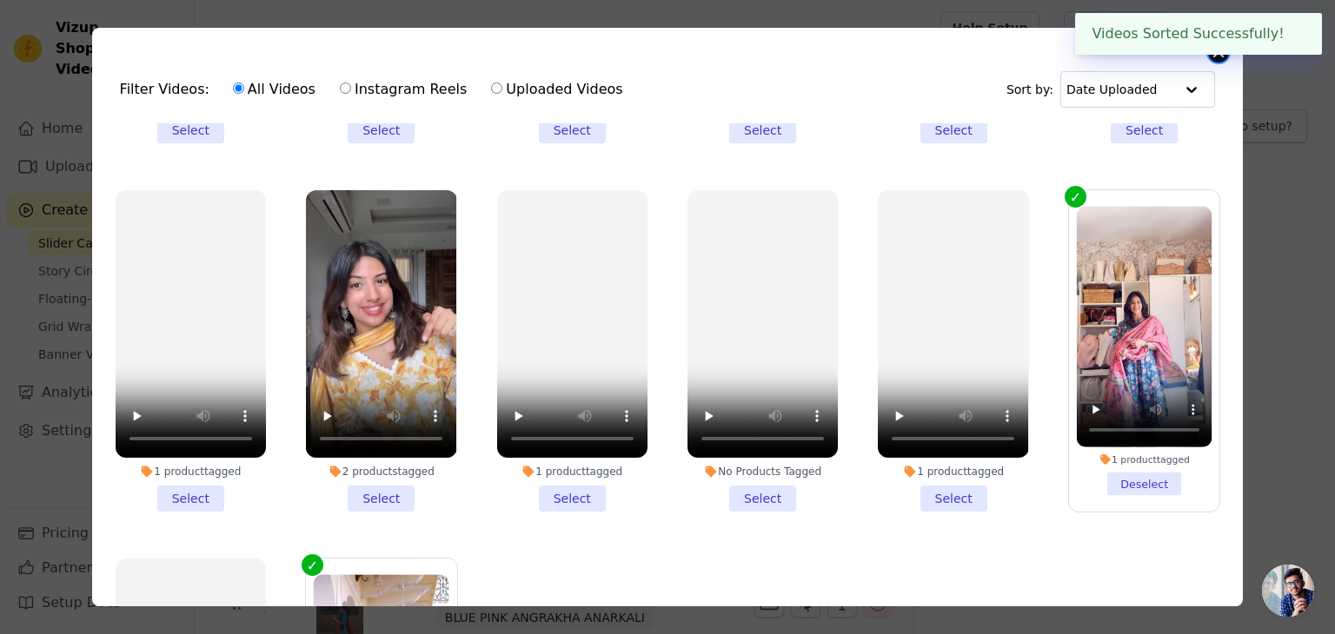
click at [1218, 56] on button "Close modal" at bounding box center [1218, 52] width 21 height 21
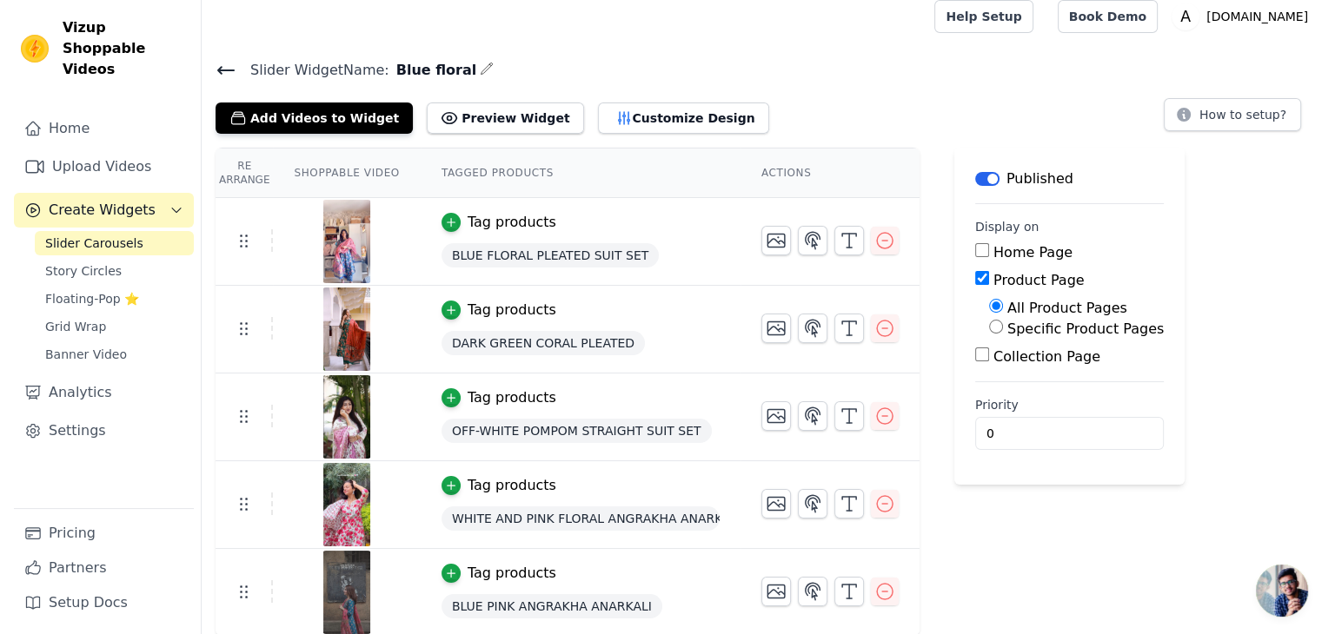
scroll to position [0, 0]
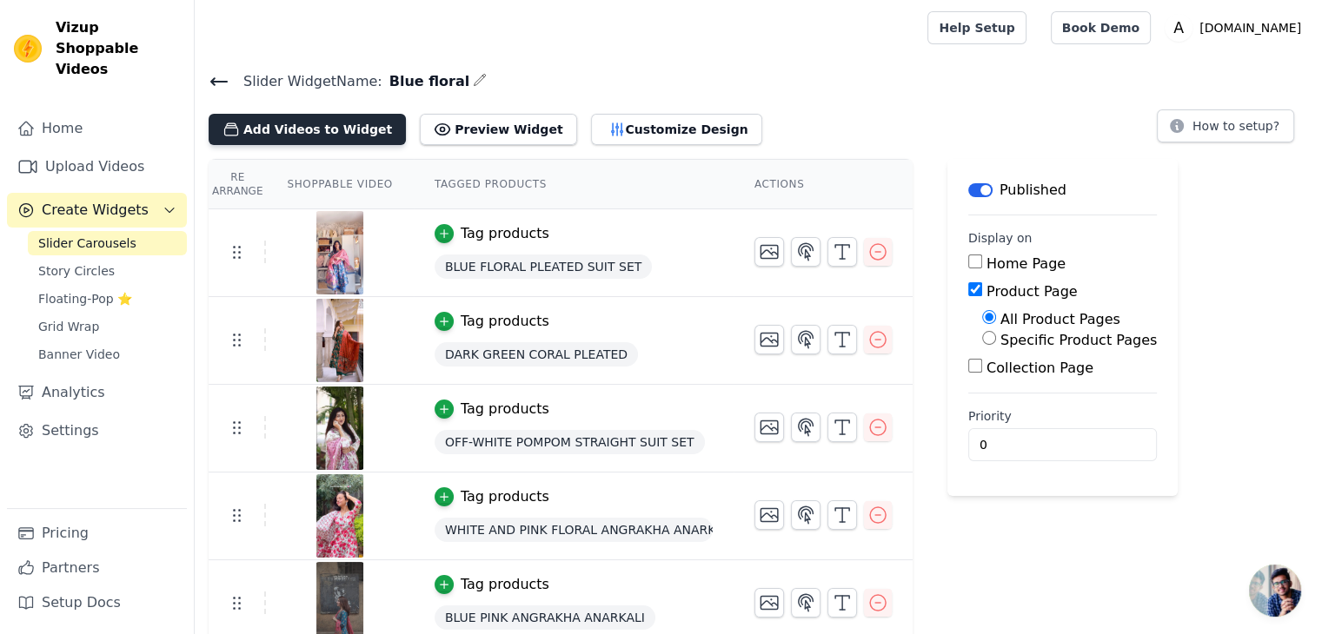
click at [307, 131] on button "Add Videos to Widget" at bounding box center [307, 129] width 197 height 31
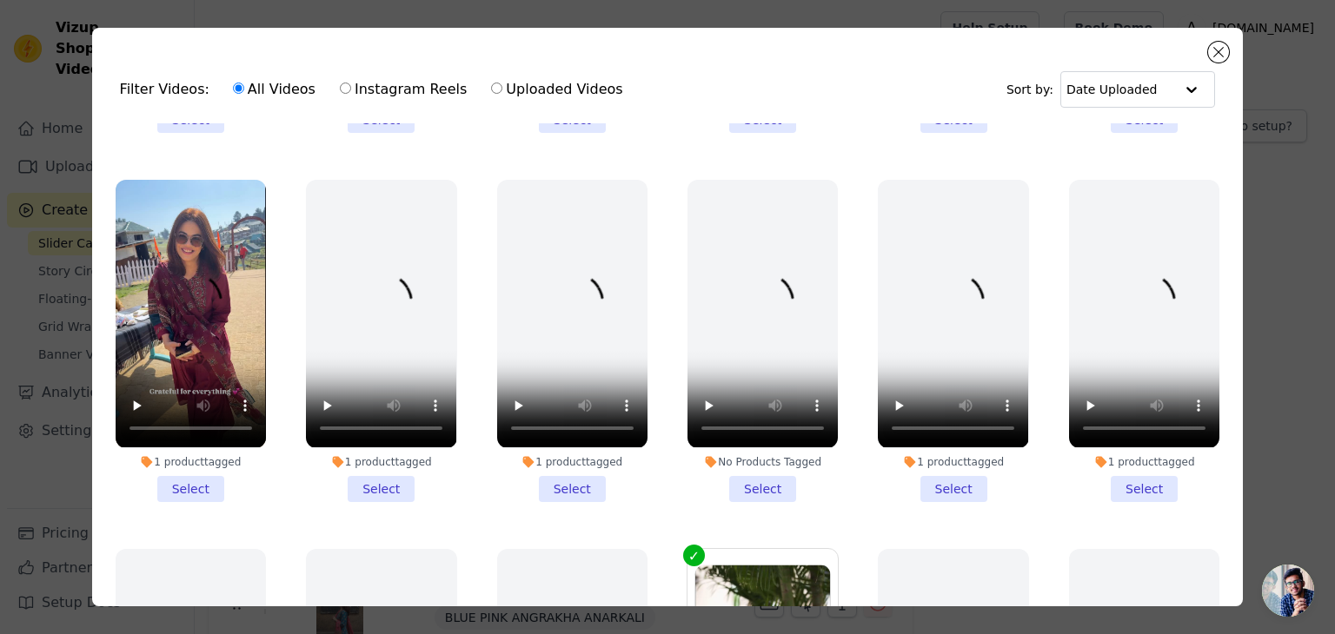
scroll to position [327, 0]
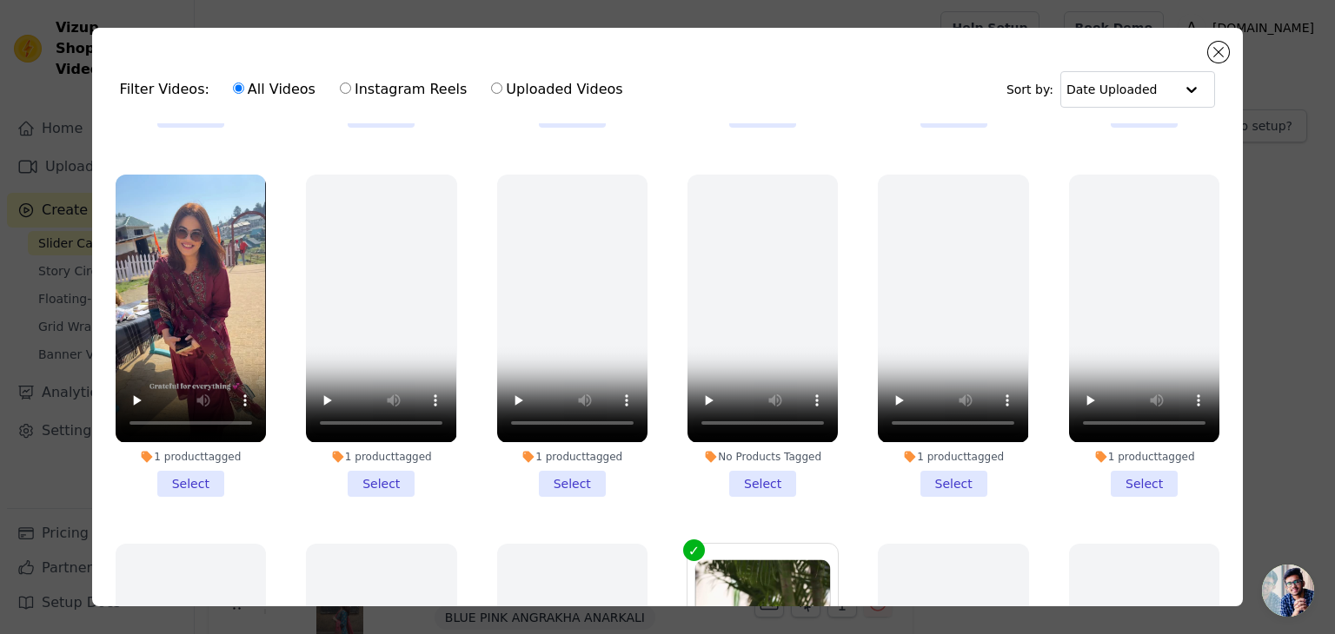
click at [181, 470] on li "1 product tagged Select" at bounding box center [191, 336] width 150 height 322
click at [0, 0] on input "1 product tagged Select" at bounding box center [0, 0] width 0 height 0
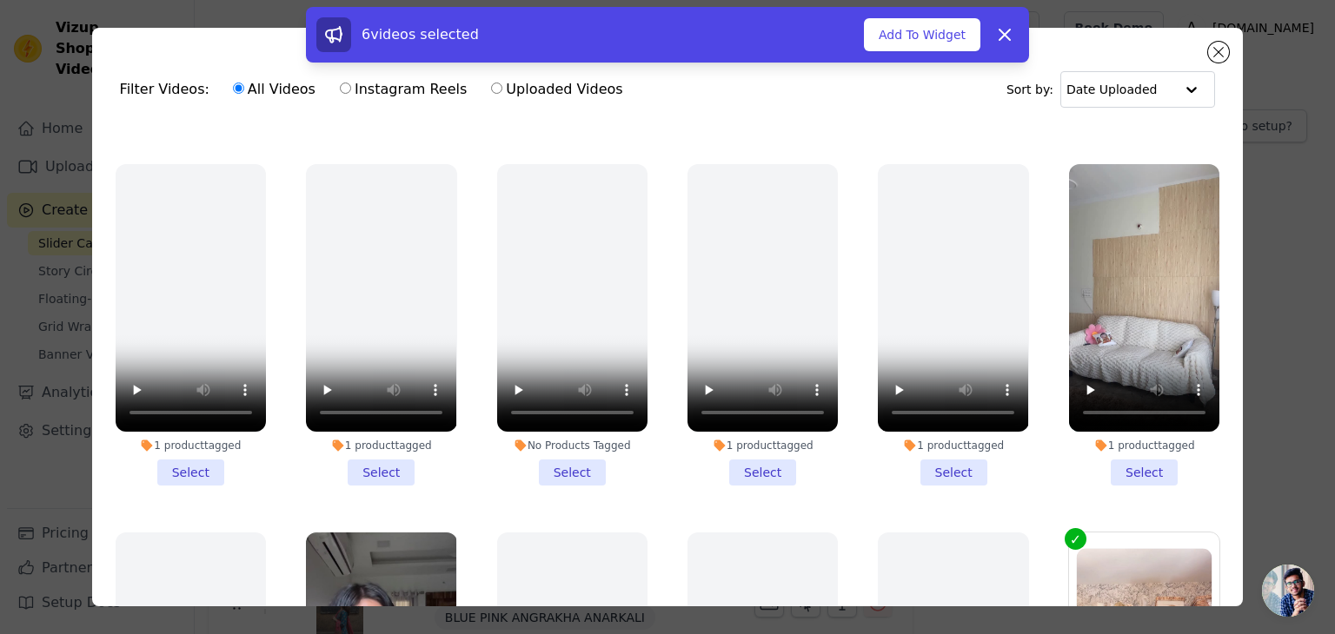
scroll to position [1445, 0]
click at [1123, 441] on li "1 product tagged Select" at bounding box center [1144, 324] width 150 height 322
click at [0, 0] on input "1 product tagged Select" at bounding box center [0, 0] width 0 height 0
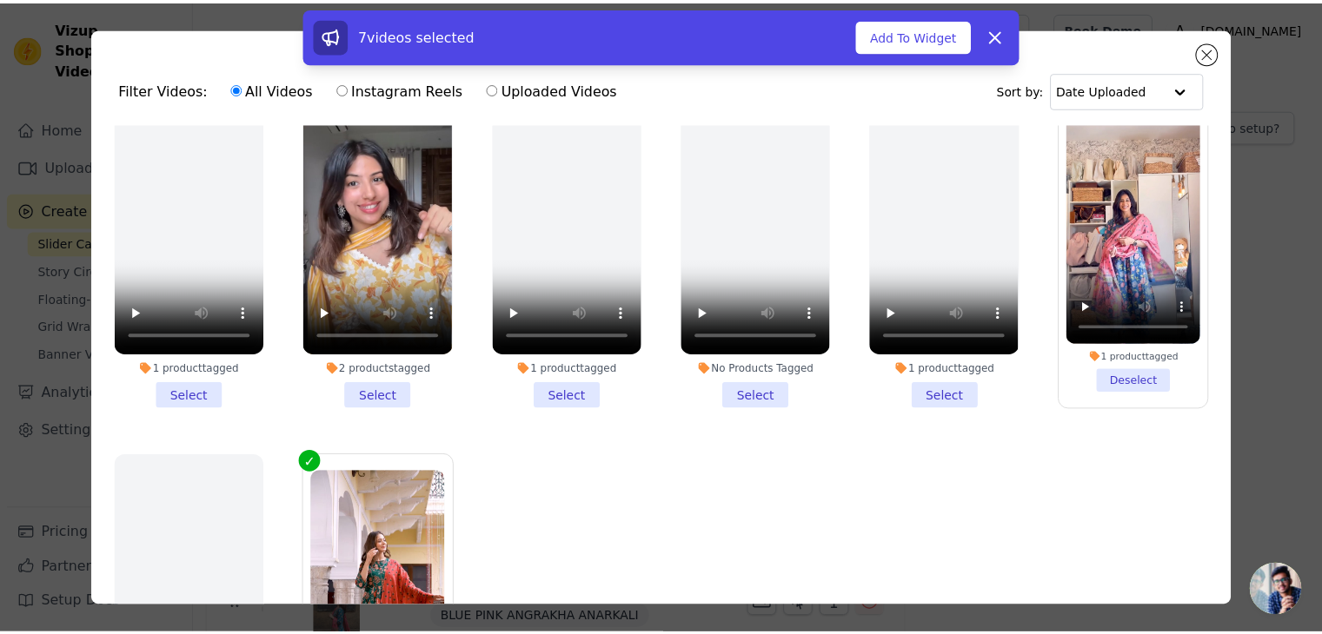
scroll to position [1903, 0]
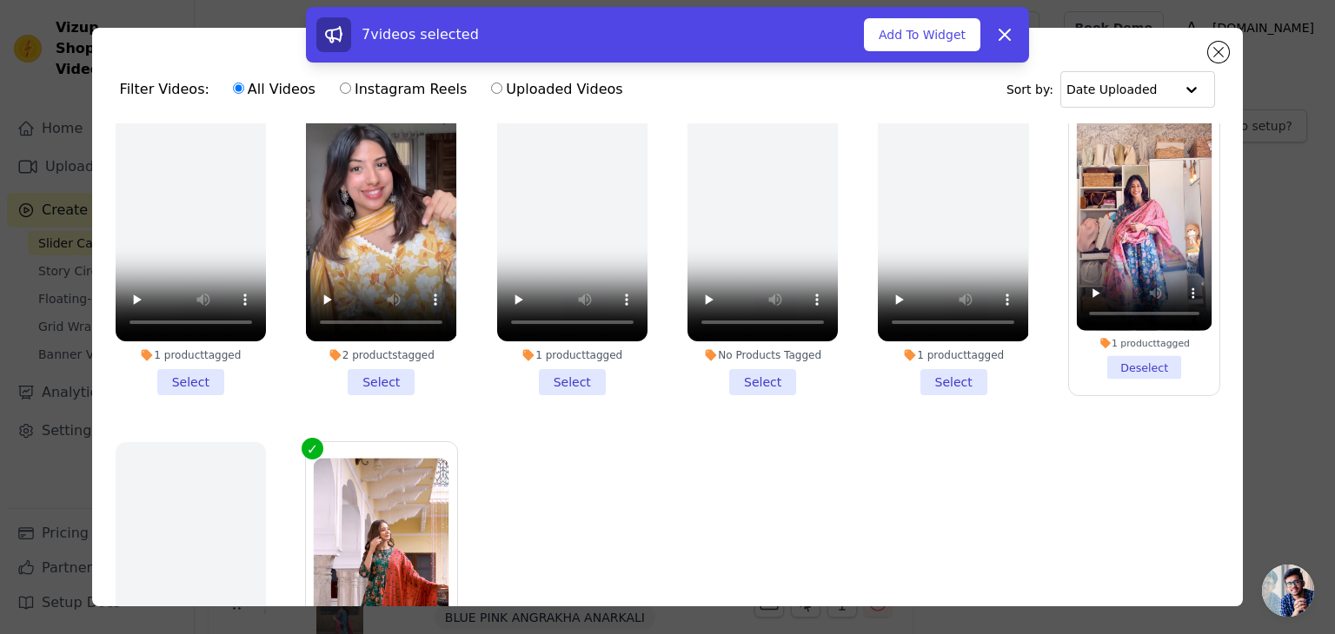
click at [388, 343] on li "2 products tagged Select" at bounding box center [381, 235] width 150 height 322
click at [0, 0] on input "2 products tagged Select" at bounding box center [0, 0] width 0 height 0
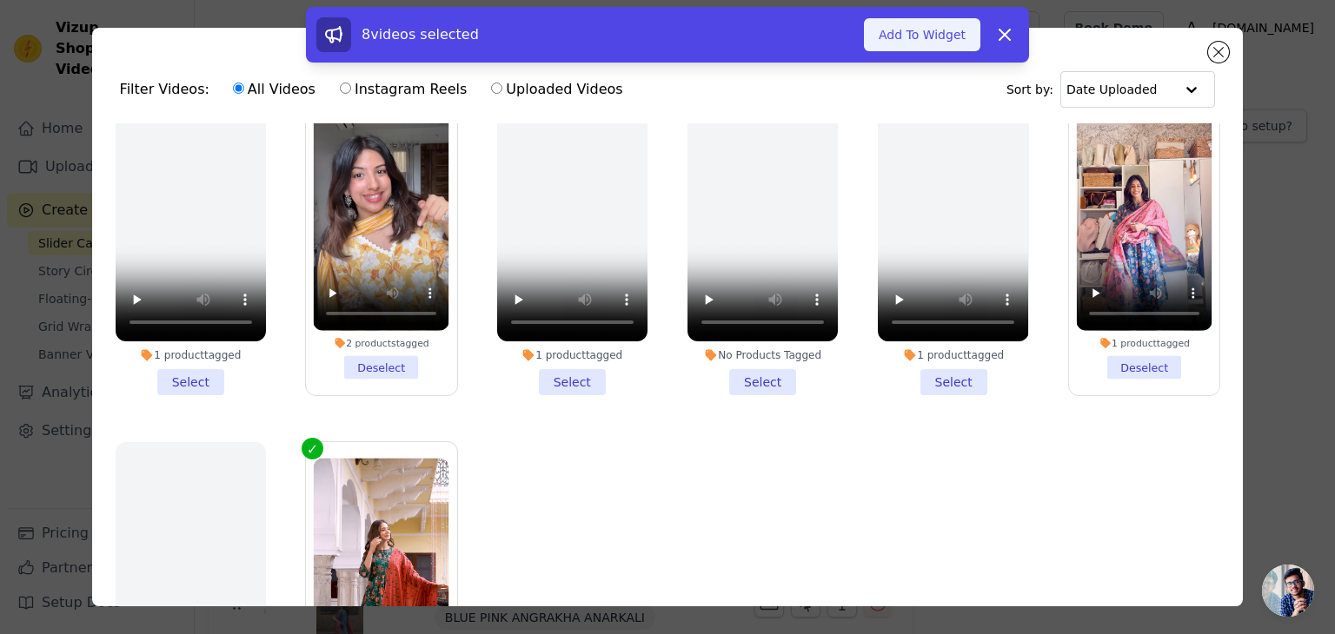
click at [920, 32] on button "Add To Widget" at bounding box center [922, 34] width 116 height 33
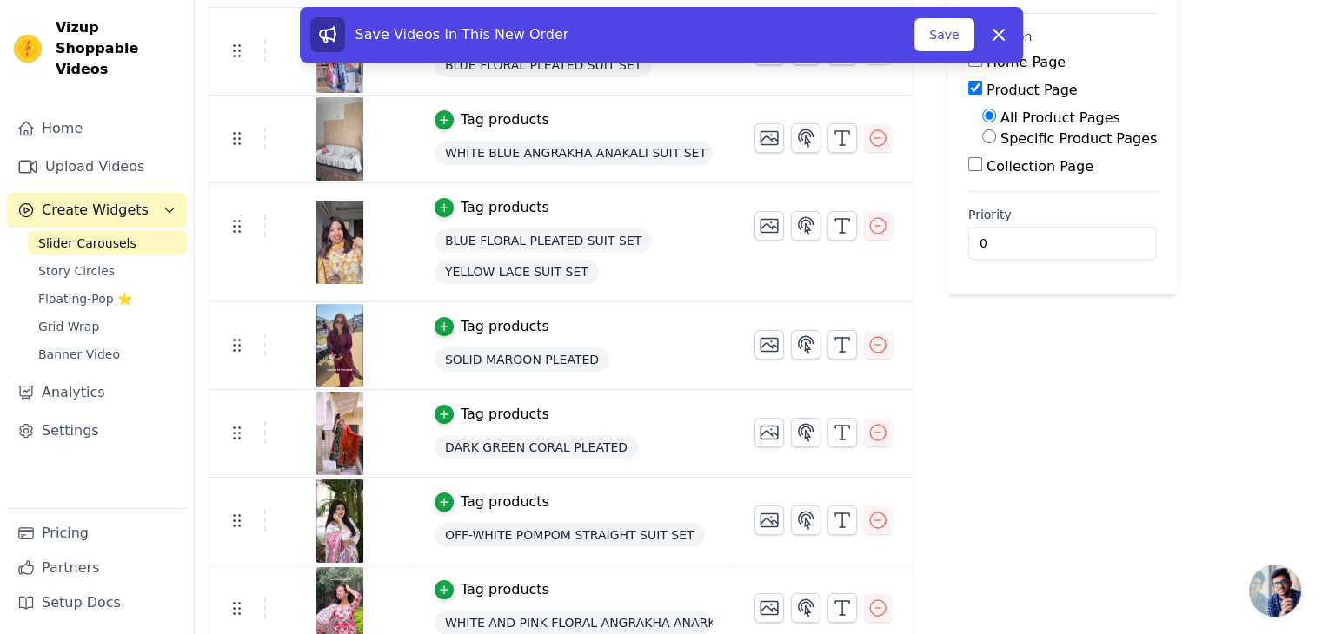
scroll to position [203, 0]
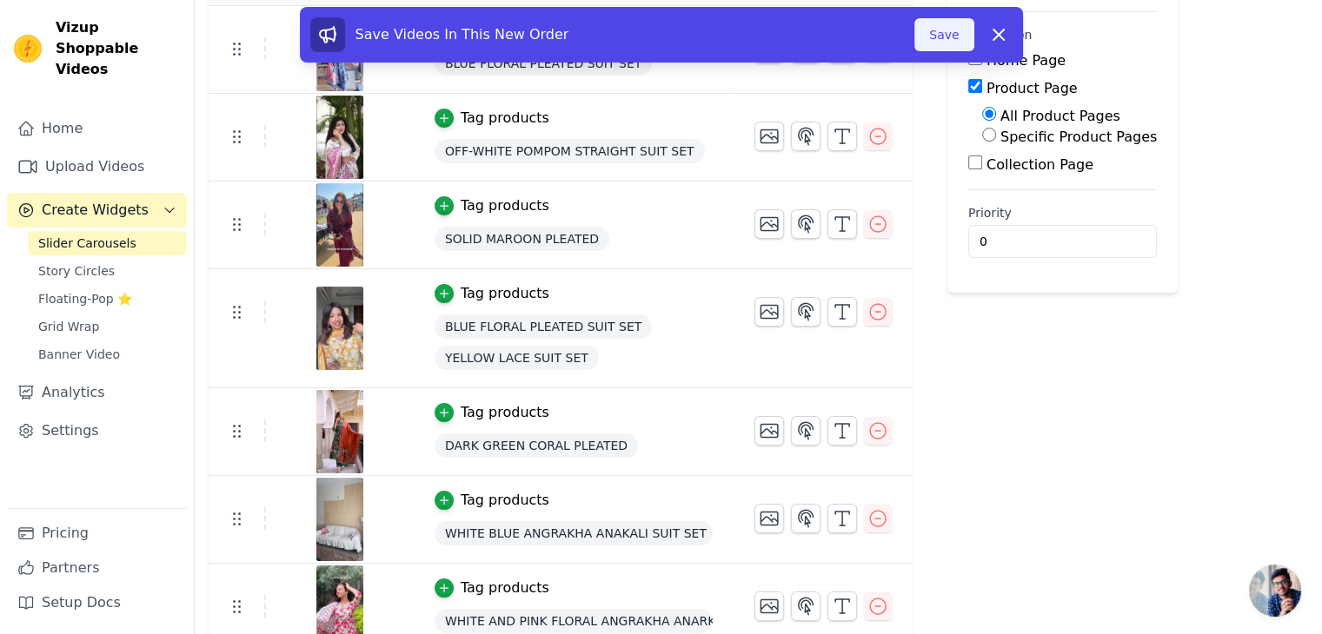
click at [938, 33] on button "Save" at bounding box center [943, 34] width 59 height 33
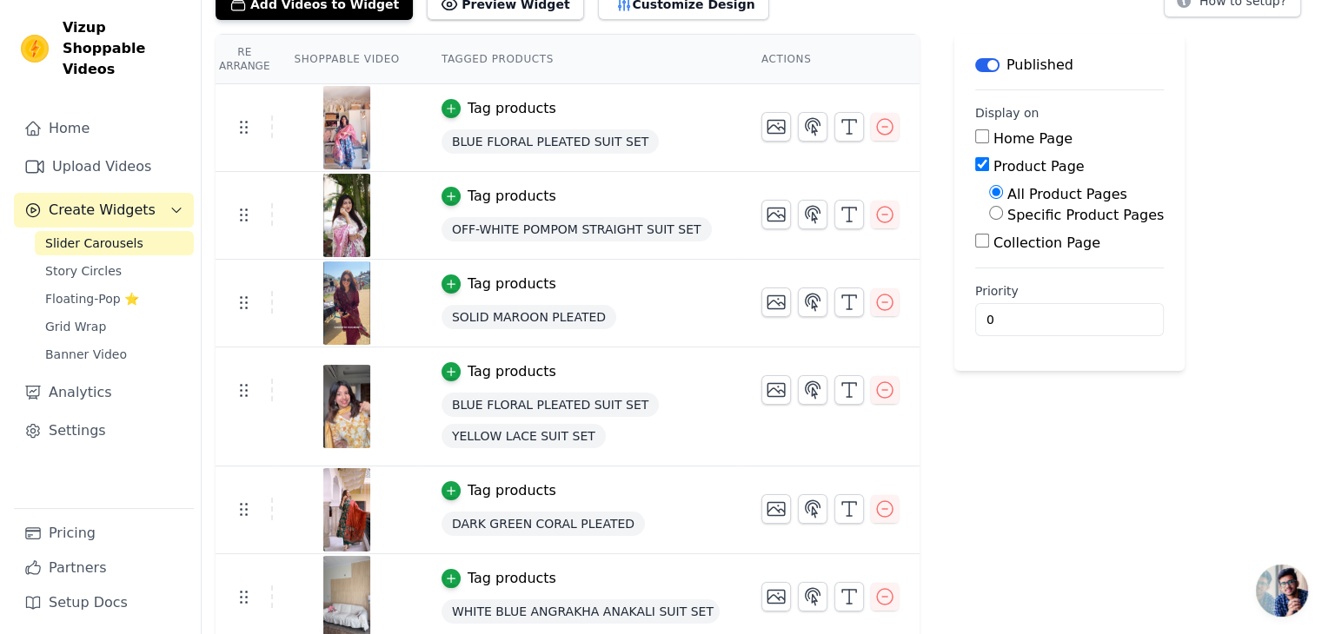
scroll to position [0, 0]
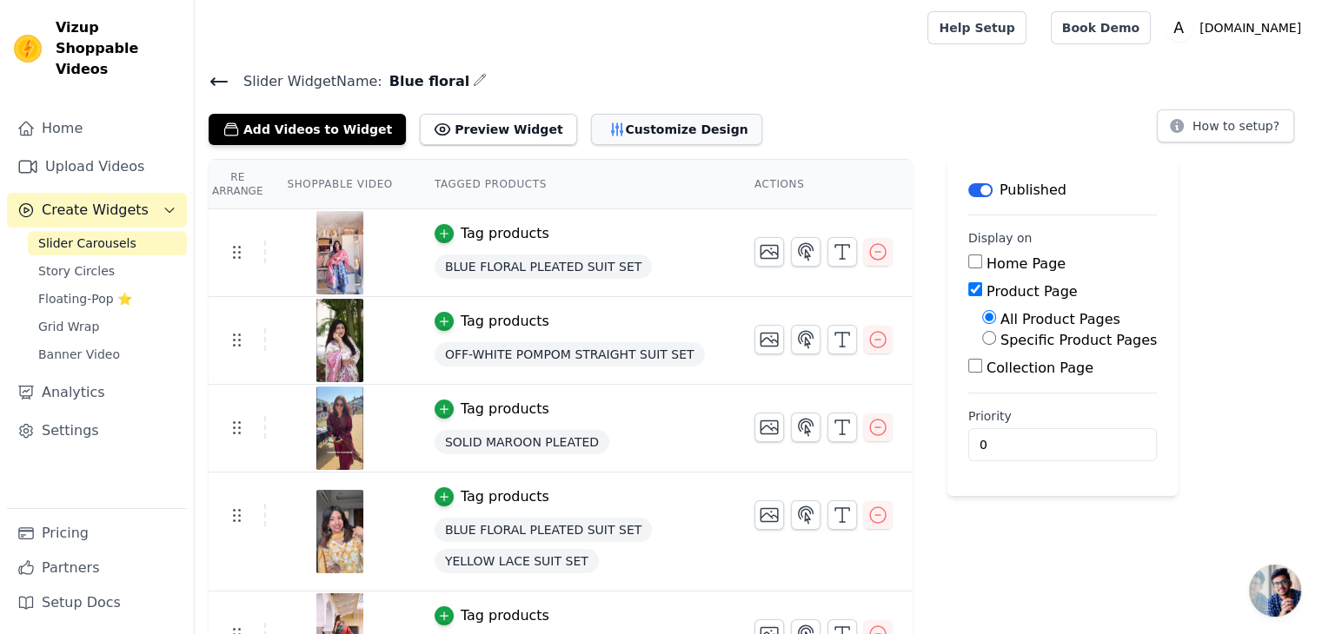
click at [645, 130] on button "Customize Design" at bounding box center [676, 129] width 171 height 31
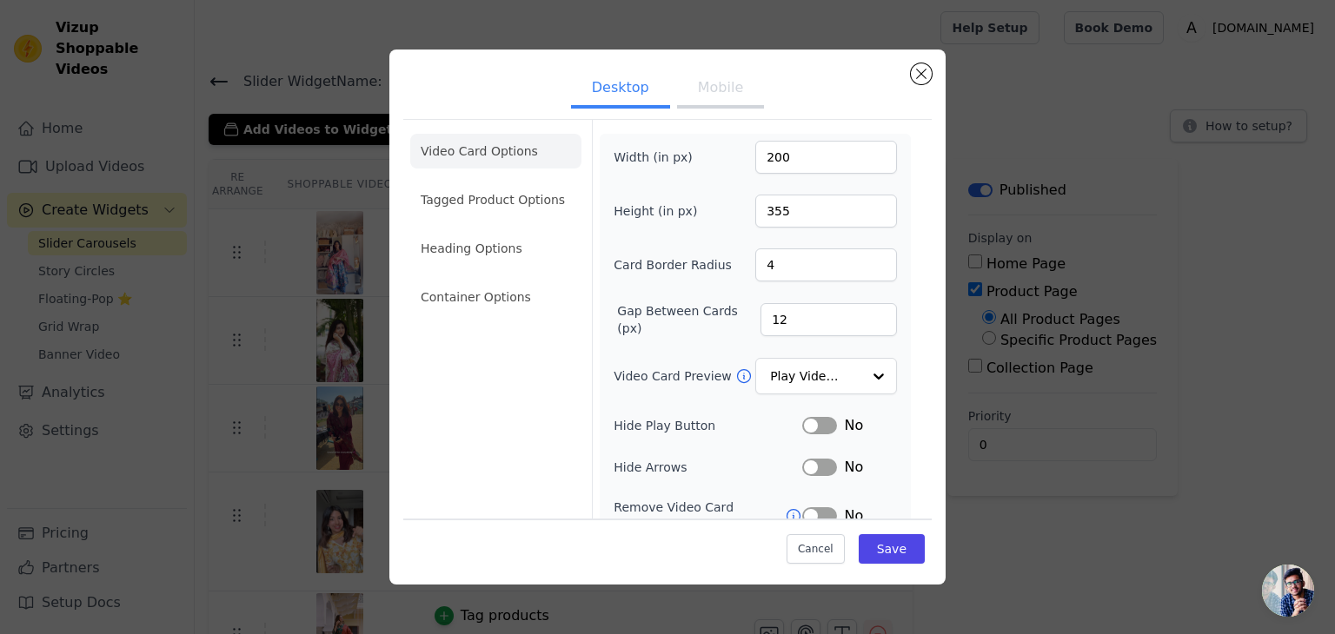
click at [726, 97] on button "Mobile" at bounding box center [720, 89] width 87 height 38
drag, startPoint x: 788, startPoint y: 156, endPoint x: 745, endPoint y: 146, distance: 44.5
click at [745, 146] on div "Width (in px) 200" at bounding box center [755, 157] width 283 height 33
type input "1090"
click at [793, 223] on input "355" at bounding box center [826, 211] width 142 height 33
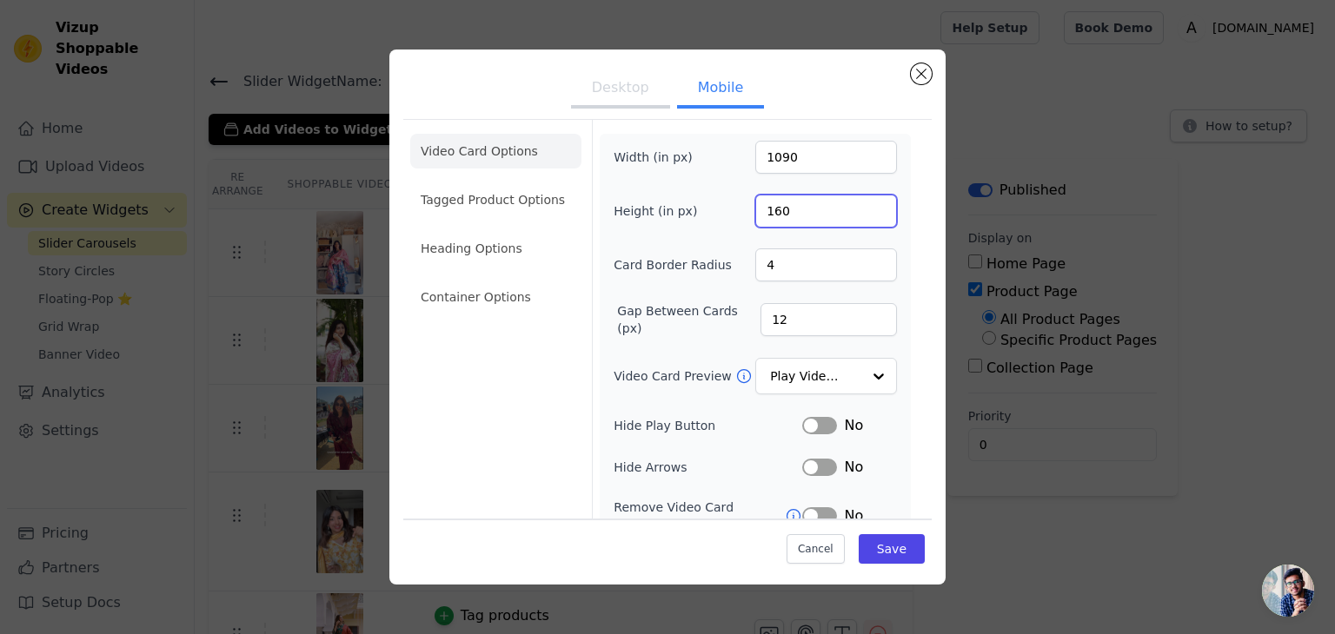
type input "160"
click at [777, 158] on input "1090" at bounding box center [826, 157] width 142 height 33
type input "1080"
click at [782, 207] on input "160" at bounding box center [826, 211] width 142 height 33
type input "1920"
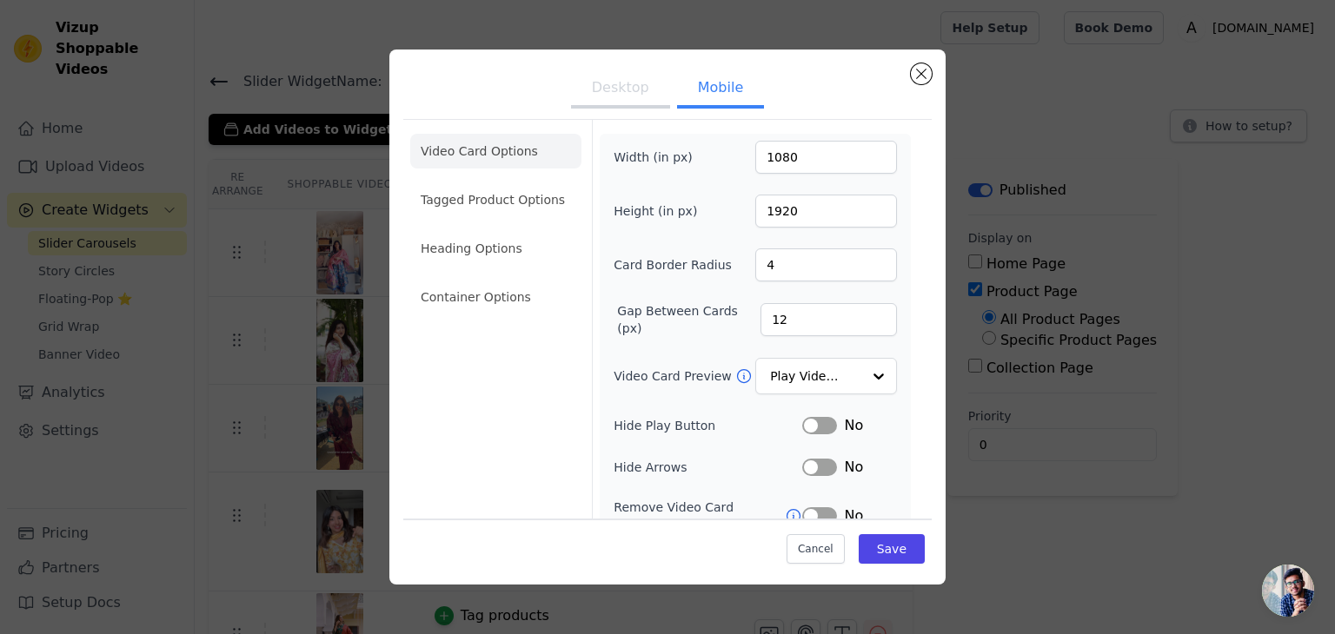
click at [905, 324] on div "Video Card Options Tagged Product Options Heading Options Container Options Wid…" at bounding box center [667, 416] width 528 height 595
click at [891, 553] on button "Save" at bounding box center [892, 549] width 66 height 30
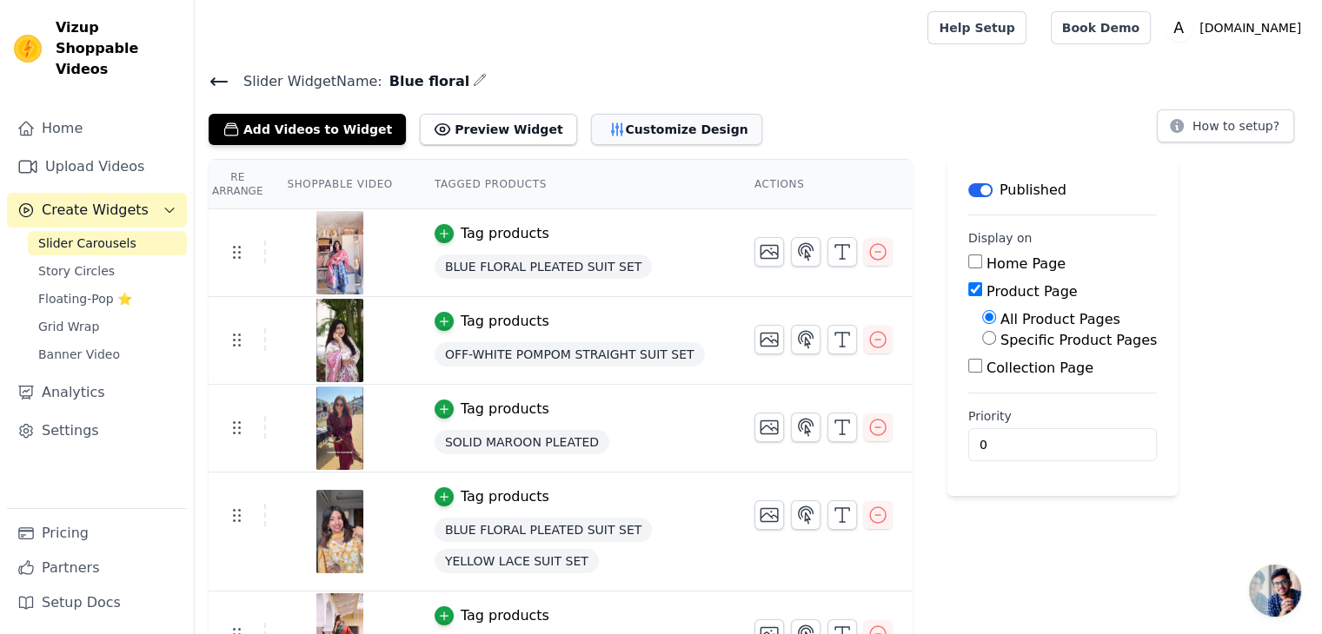
click at [634, 130] on button "Customize Design" at bounding box center [676, 129] width 171 height 31
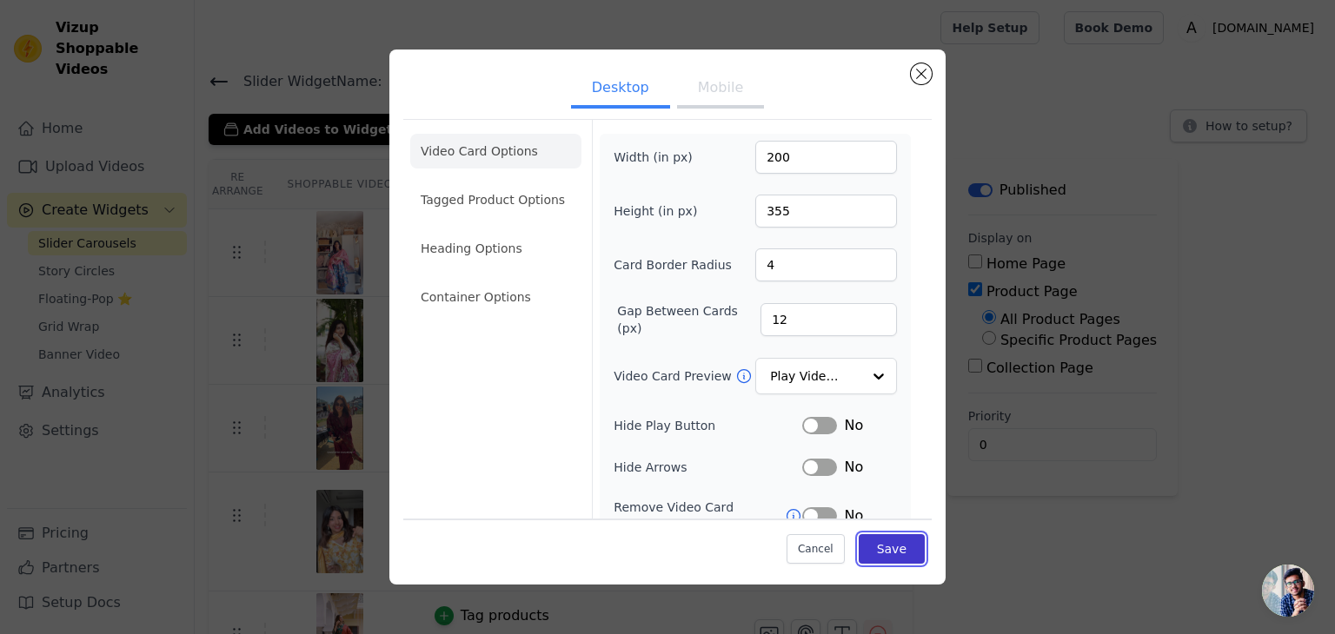
click at [868, 552] on button "Save" at bounding box center [892, 549] width 66 height 30
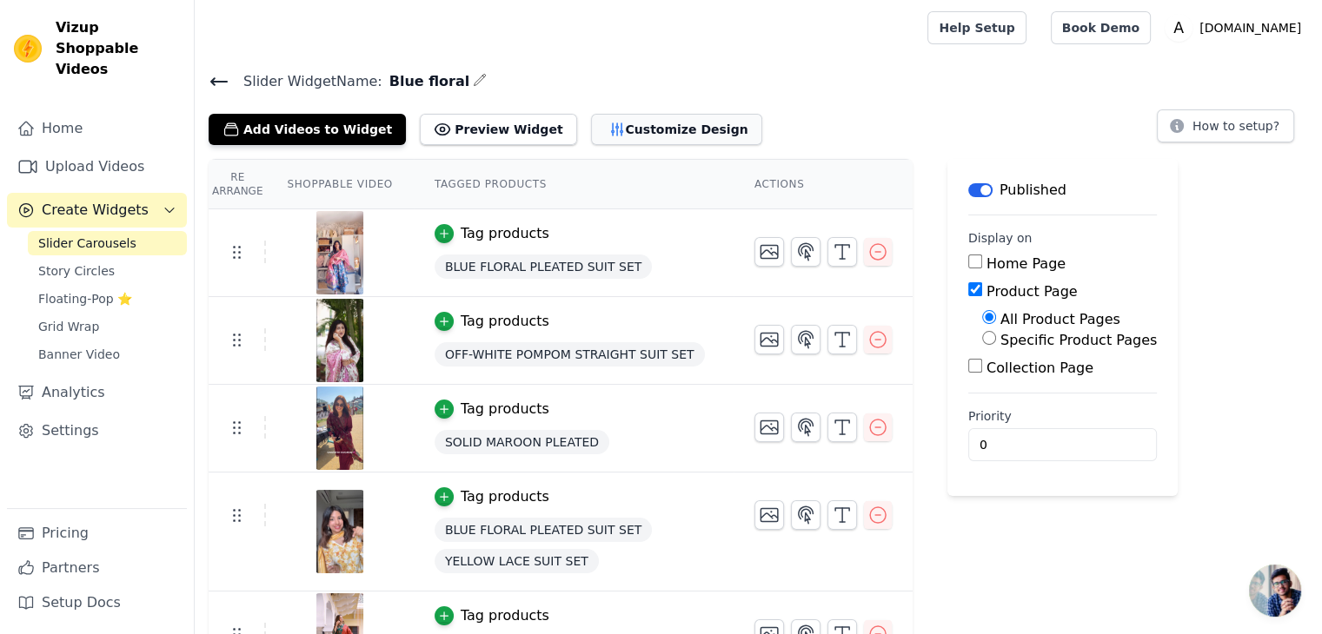
click at [614, 116] on button "Customize Design" at bounding box center [676, 129] width 171 height 31
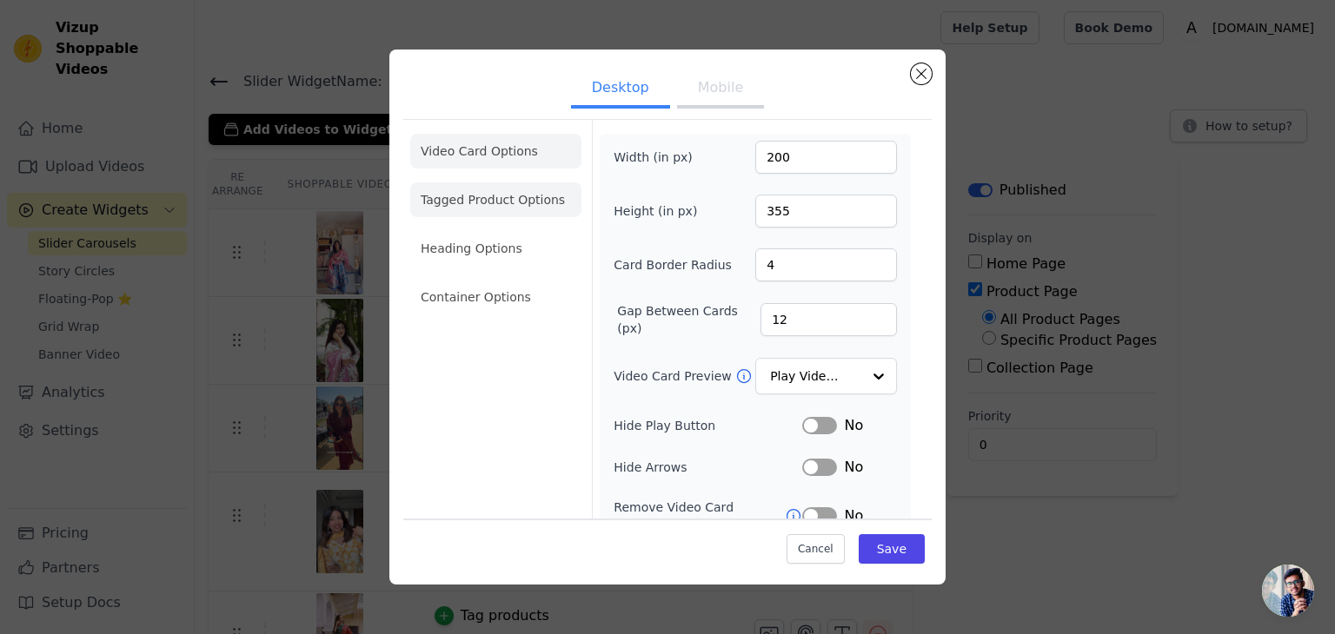
click at [448, 280] on li "Tagged Product Options" at bounding box center [495, 297] width 171 height 35
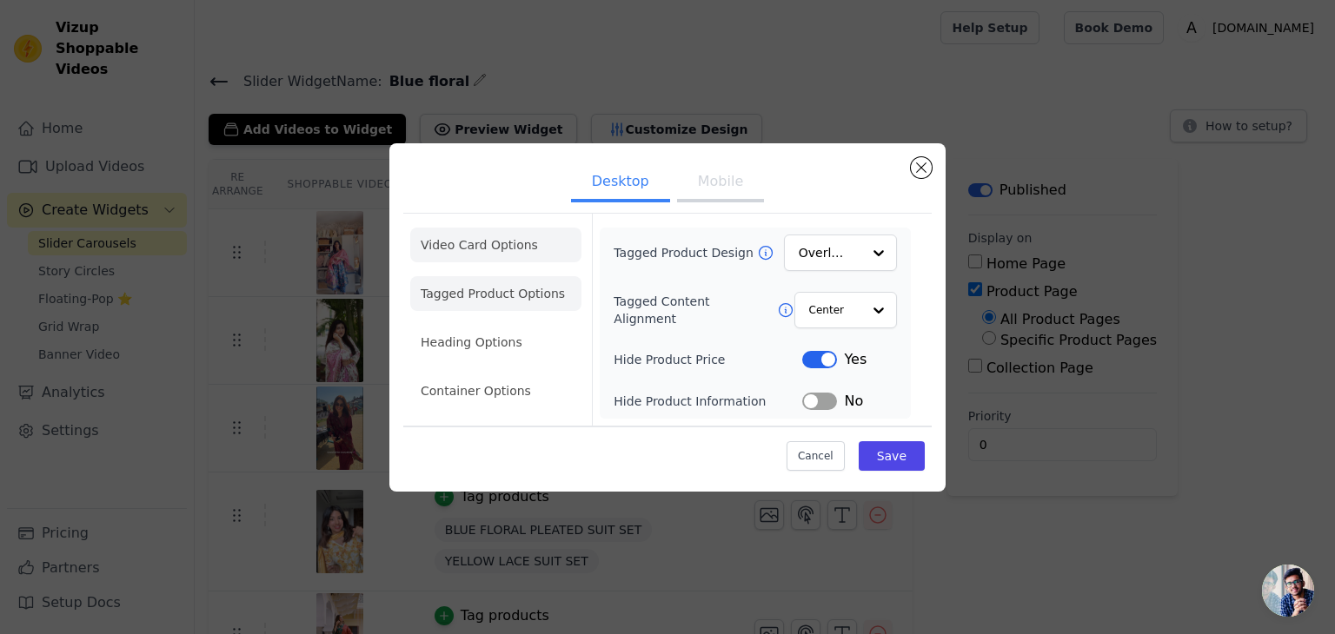
click at [466, 276] on li "Video Card Options" at bounding box center [495, 293] width 171 height 35
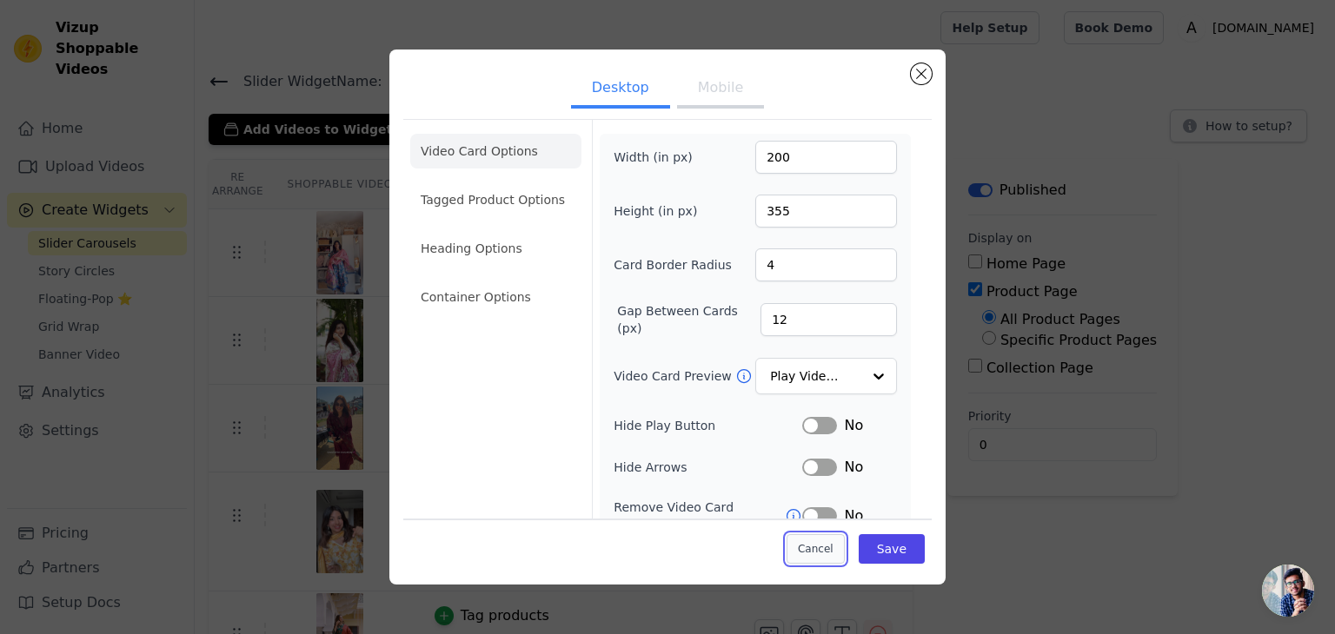
click at [821, 547] on button "Cancel" at bounding box center [815, 549] width 58 height 30
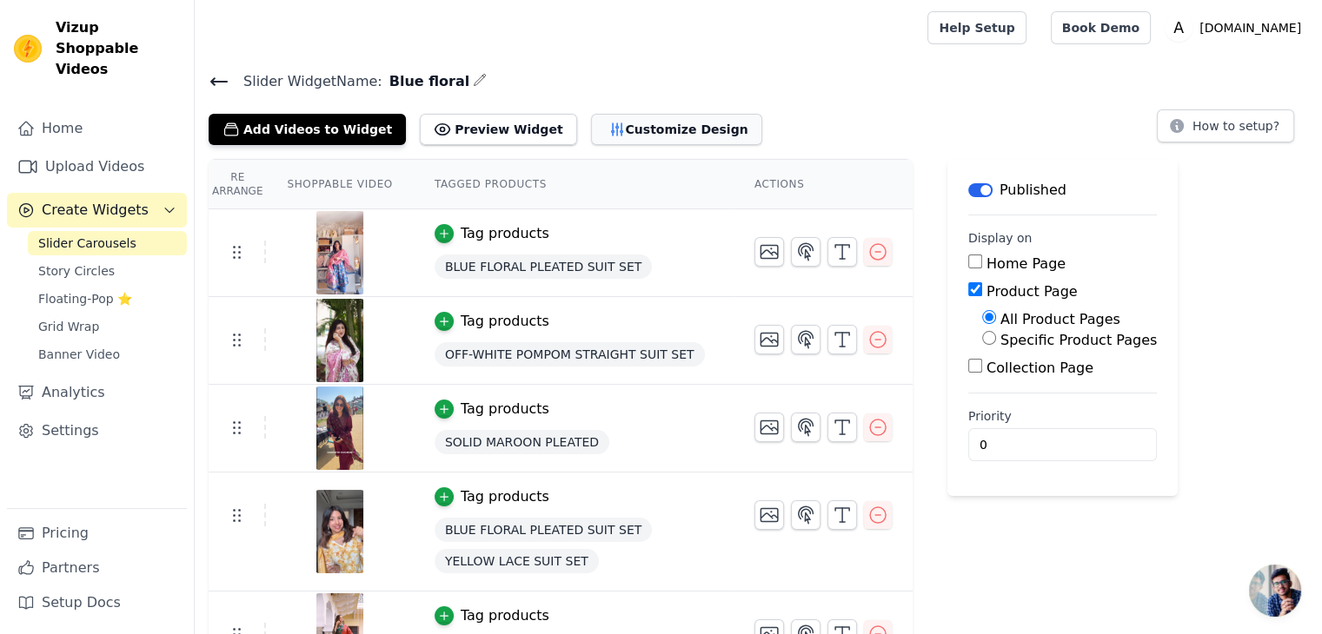
click at [627, 130] on button "Customize Design" at bounding box center [676, 129] width 171 height 31
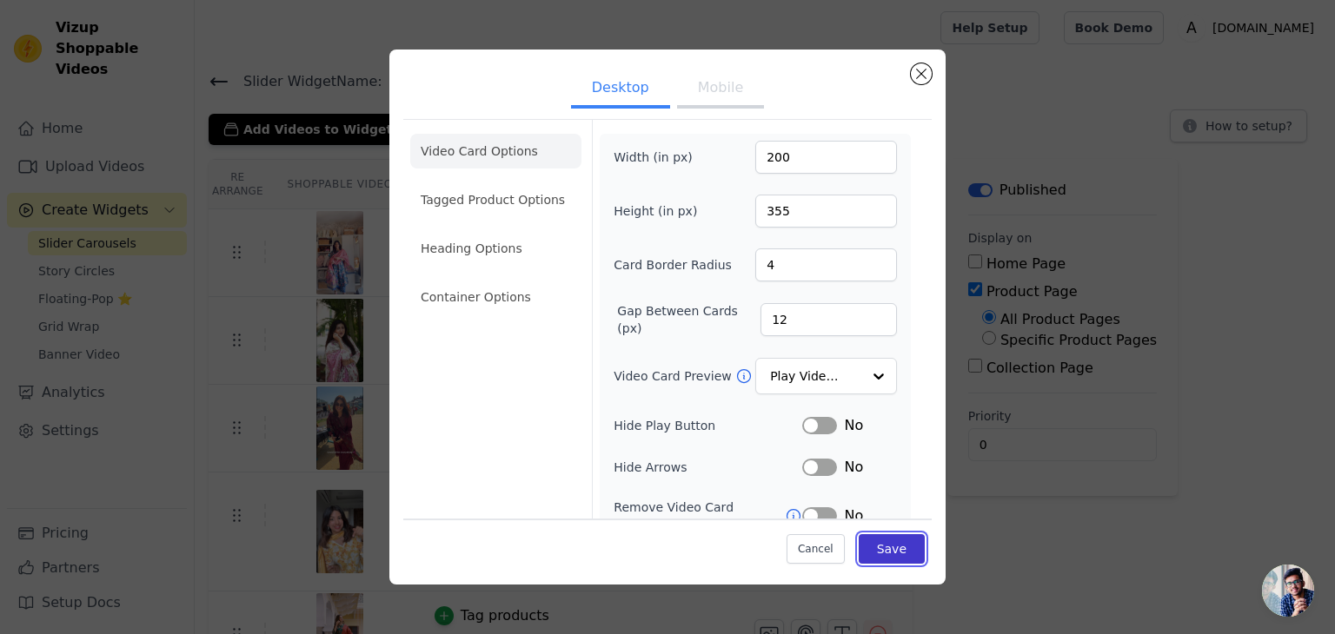
click at [881, 547] on button "Save" at bounding box center [892, 549] width 66 height 30
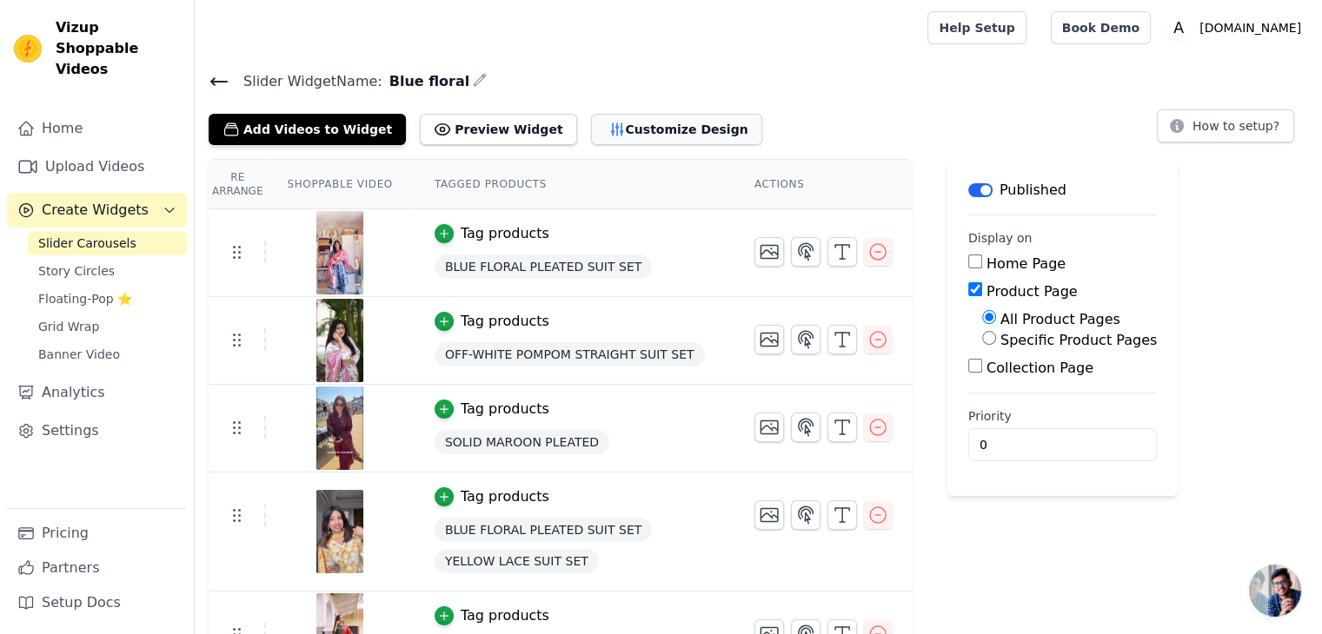
click at [591, 123] on button "Customize Design" at bounding box center [676, 129] width 171 height 31
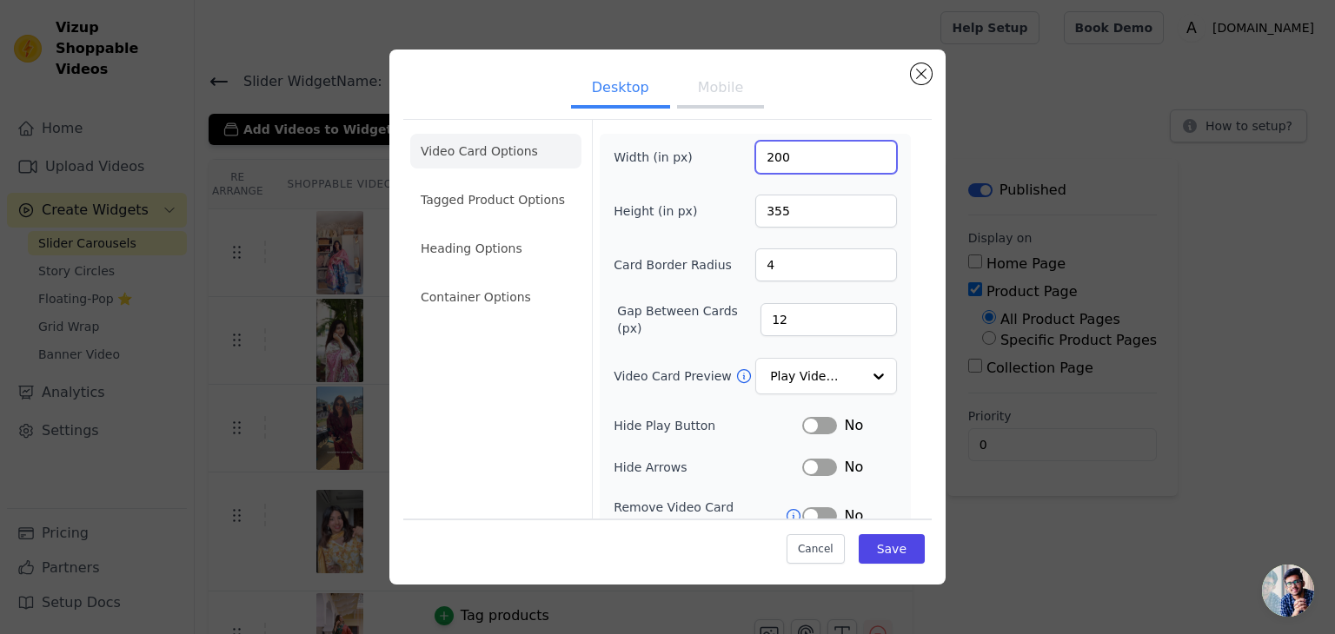
click at [793, 155] on input "200" at bounding box center [826, 157] width 142 height 33
click at [867, 161] on input "199" at bounding box center [826, 157] width 142 height 33
click at [867, 161] on input "198" at bounding box center [826, 157] width 142 height 33
click at [867, 161] on input "197" at bounding box center [826, 157] width 142 height 33
click at [867, 161] on input "196" at bounding box center [826, 157] width 142 height 33
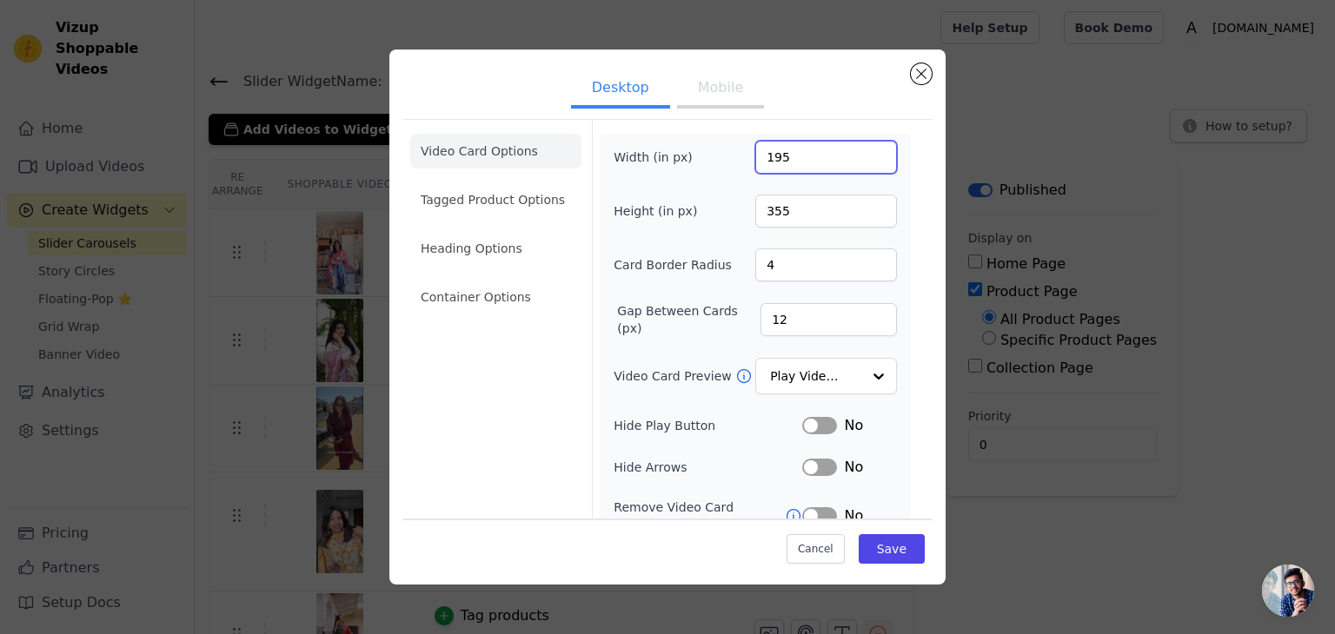
click at [867, 161] on input "195" at bounding box center [826, 157] width 142 height 33
type input "194"
click at [867, 161] on input "194" at bounding box center [826, 157] width 142 height 33
click at [866, 216] on input "354" at bounding box center [826, 211] width 142 height 33
click at [866, 216] on input "353" at bounding box center [826, 211] width 142 height 33
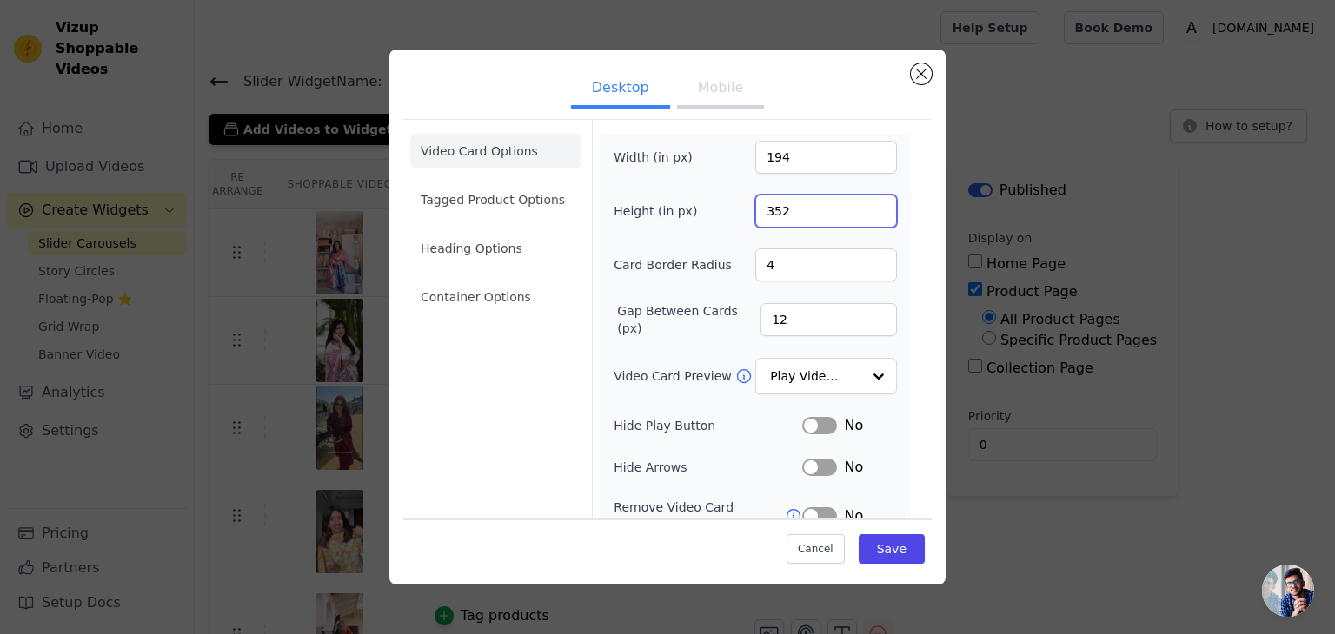
click at [866, 216] on input "352" at bounding box center [826, 211] width 142 height 33
click at [866, 216] on input "351" at bounding box center [826, 211] width 142 height 33
click at [866, 216] on input "350" at bounding box center [826, 211] width 142 height 33
drag, startPoint x: 868, startPoint y: 216, endPoint x: 883, endPoint y: 461, distance: 244.6
type input "349"
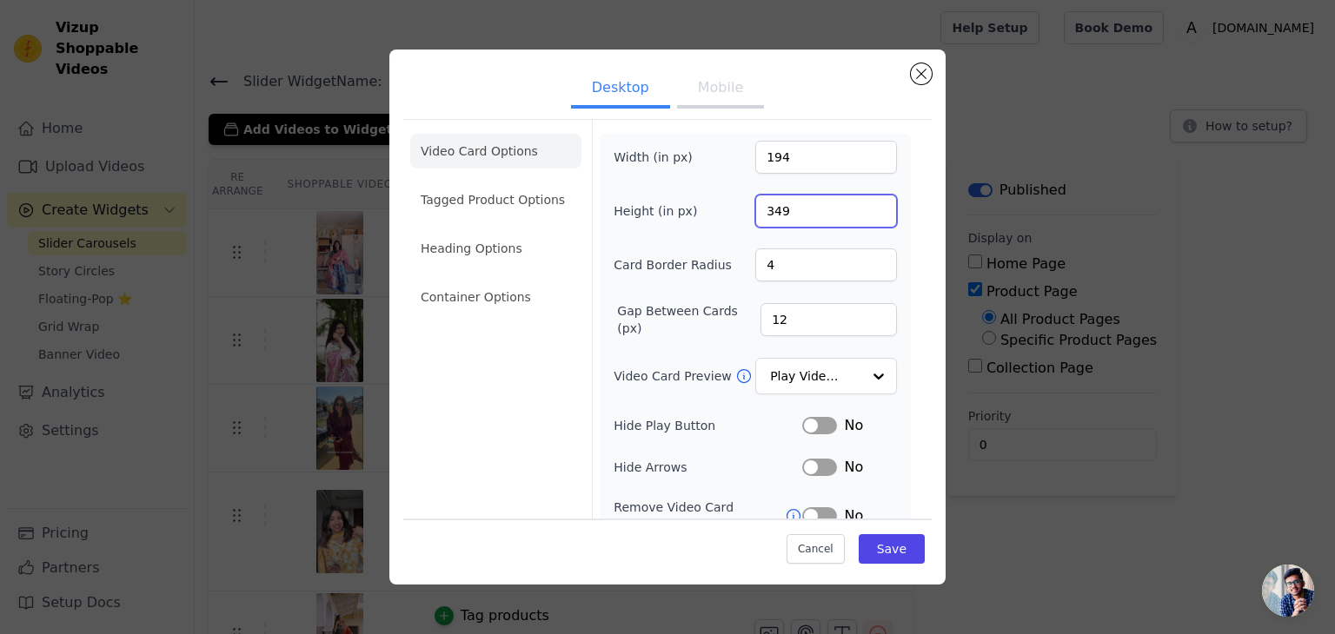
click at [868, 219] on input "349" at bounding box center [826, 211] width 142 height 33
click at [883, 551] on button "Save" at bounding box center [892, 549] width 66 height 30
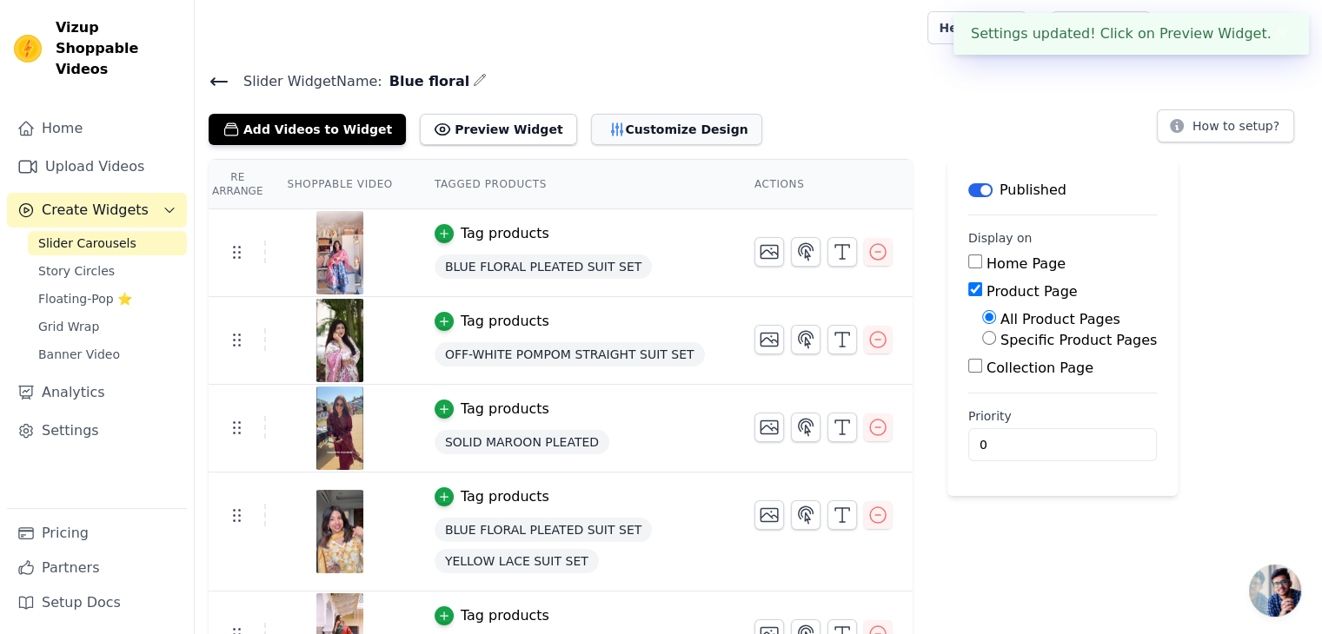
click at [643, 121] on button "Customize Design" at bounding box center [676, 129] width 171 height 31
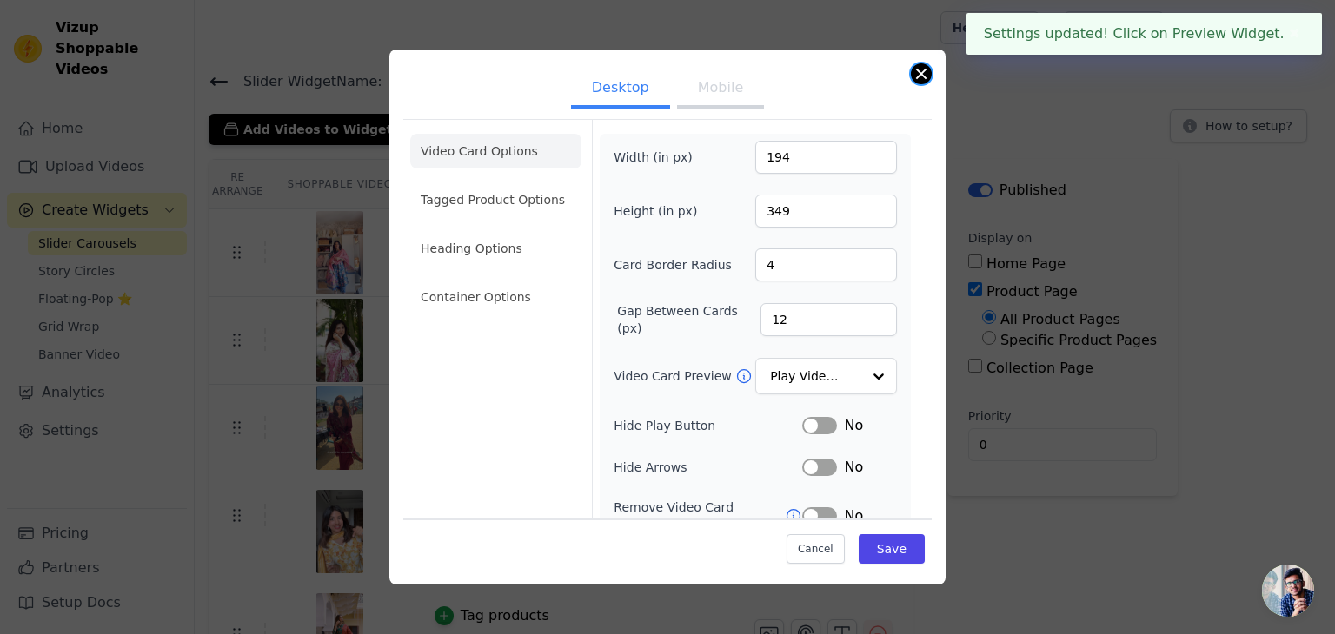
click at [920, 70] on button "Close modal" at bounding box center [921, 73] width 21 height 21
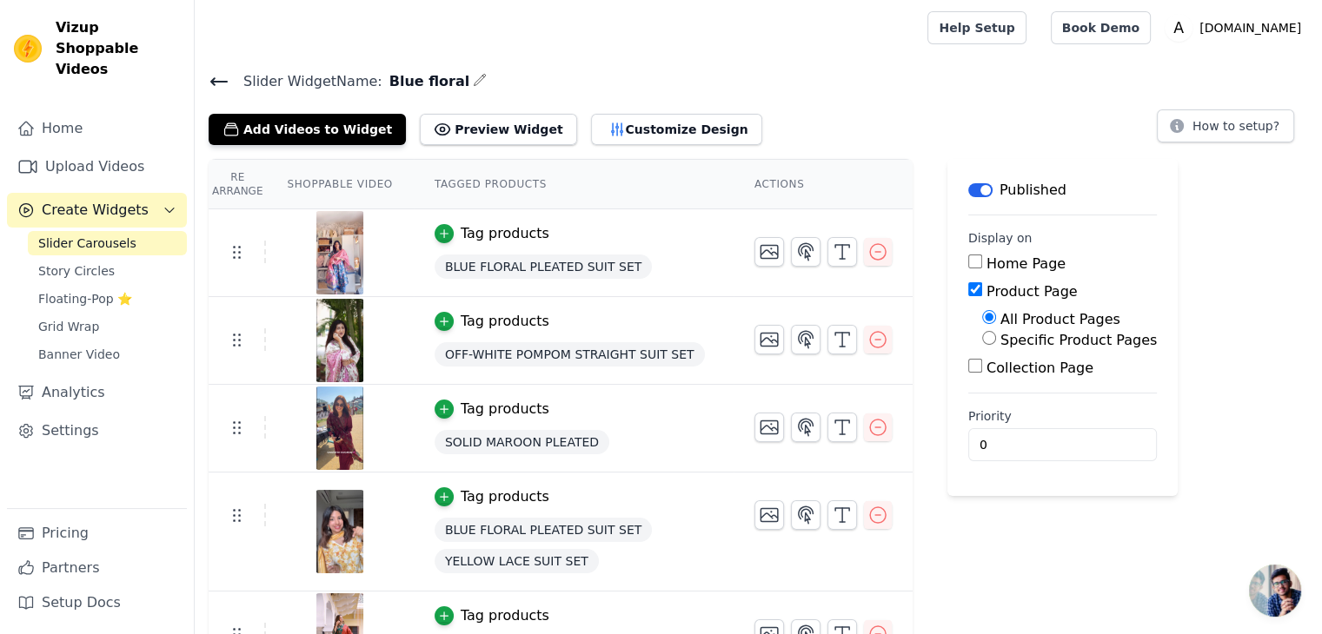
click at [216, 76] on icon at bounding box center [219, 81] width 21 height 21
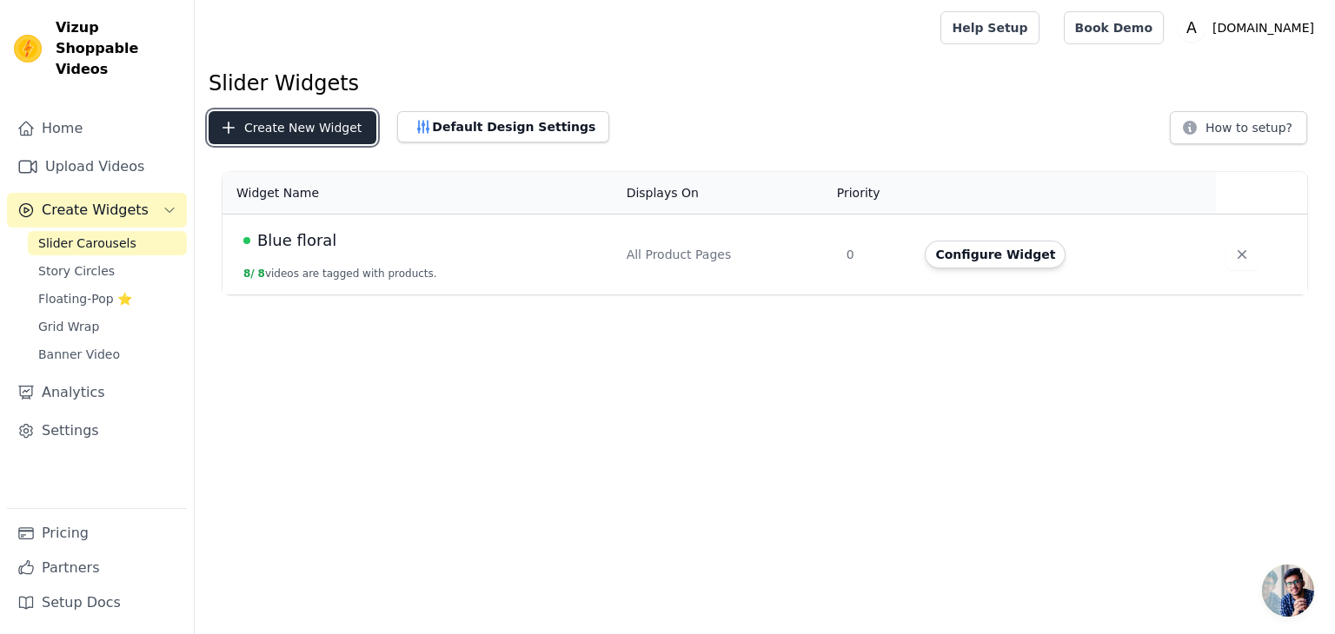
click at [247, 131] on button "Create New Widget" at bounding box center [293, 127] width 168 height 33
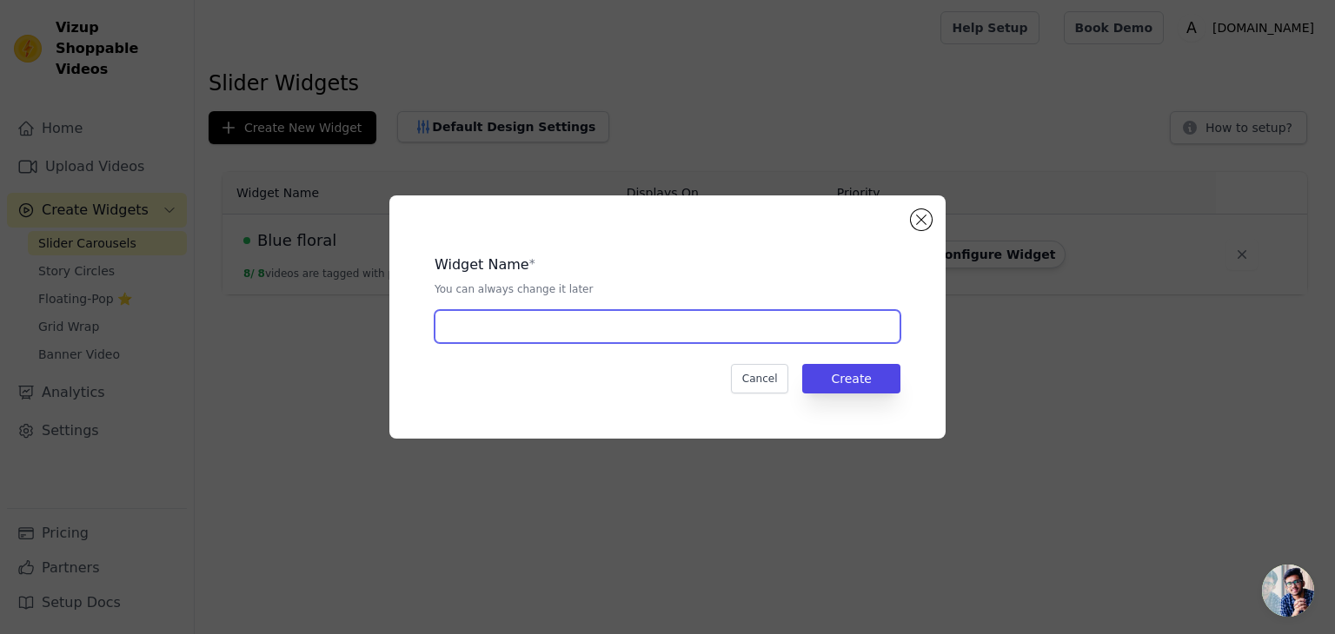
click at [550, 322] on input "text" at bounding box center [668, 326] width 466 height 33
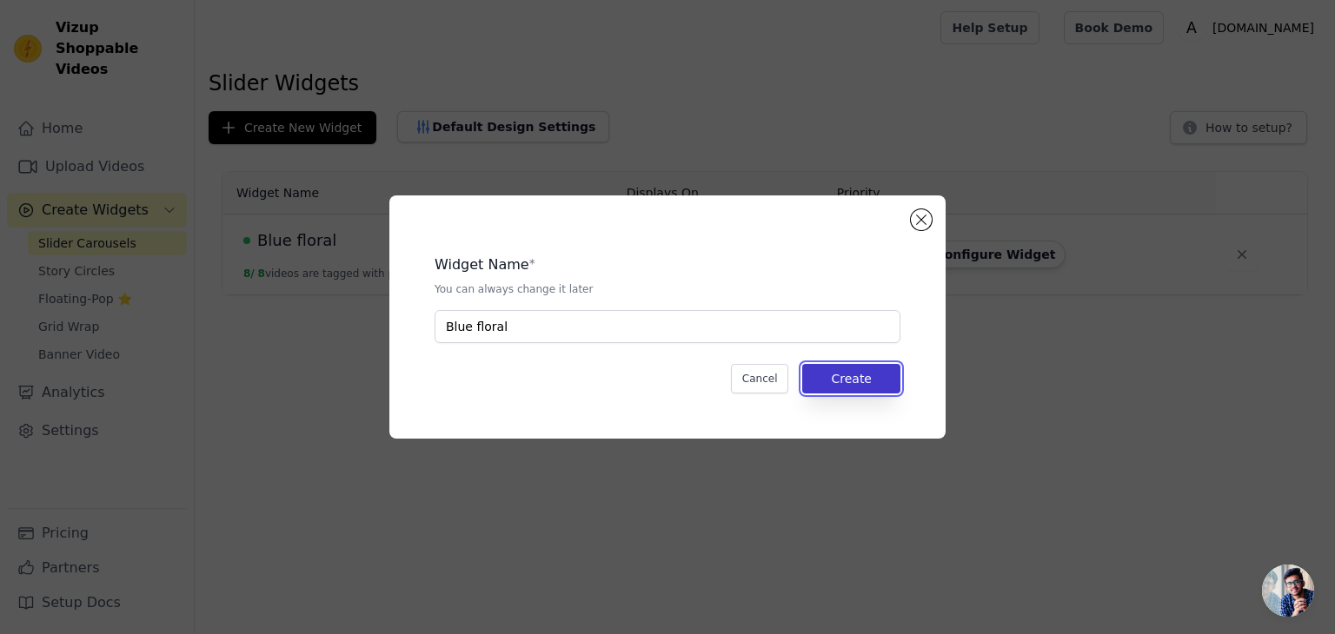
click at [870, 377] on button "Create" at bounding box center [851, 379] width 98 height 30
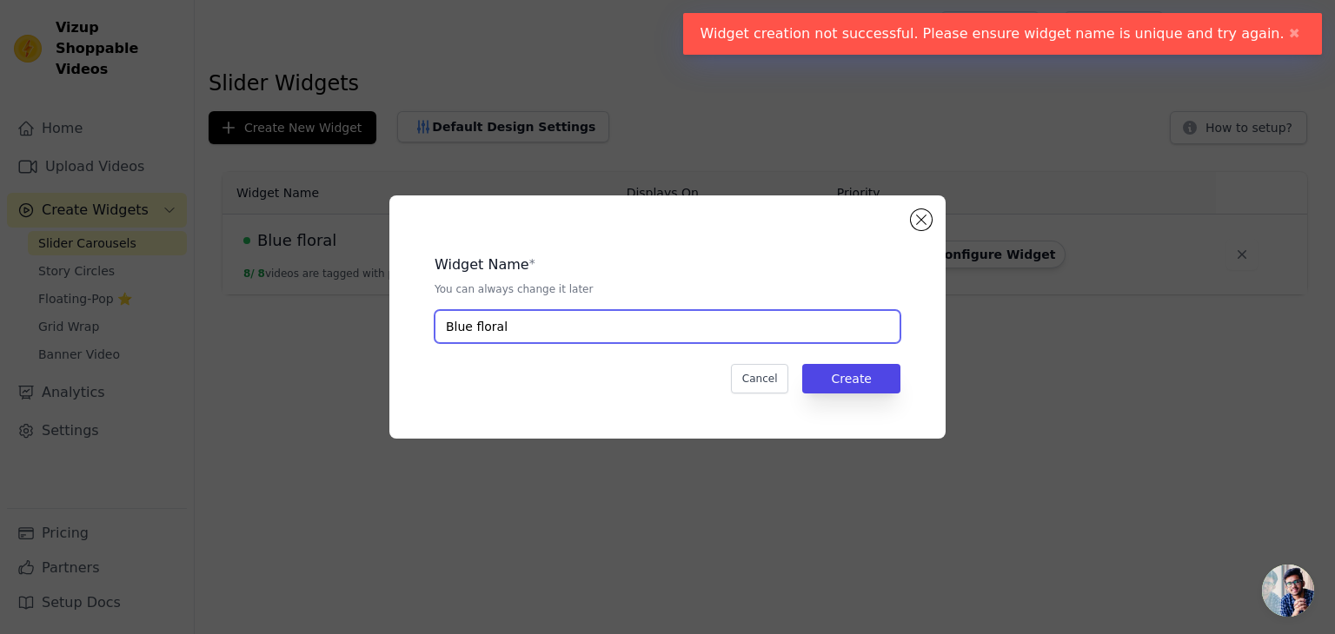
click at [541, 328] on input "Blue floral" at bounding box center [668, 326] width 466 height 33
type input "Blue floral b"
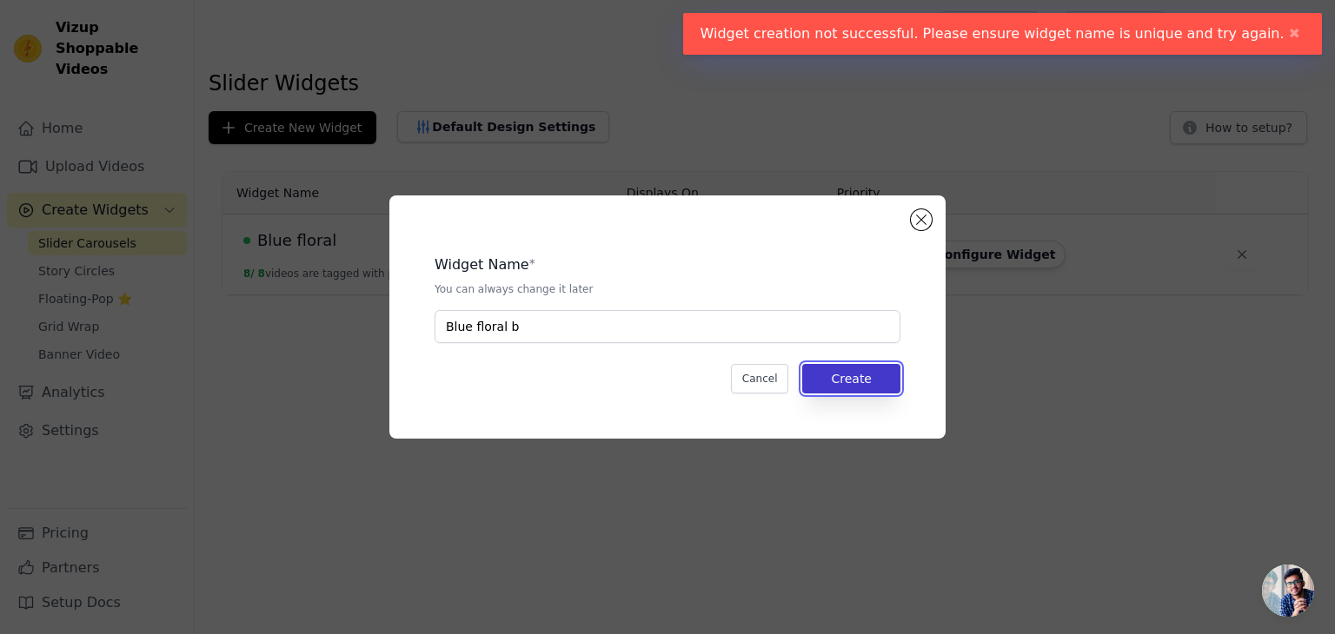
click at [861, 376] on button "Create" at bounding box center [851, 379] width 98 height 30
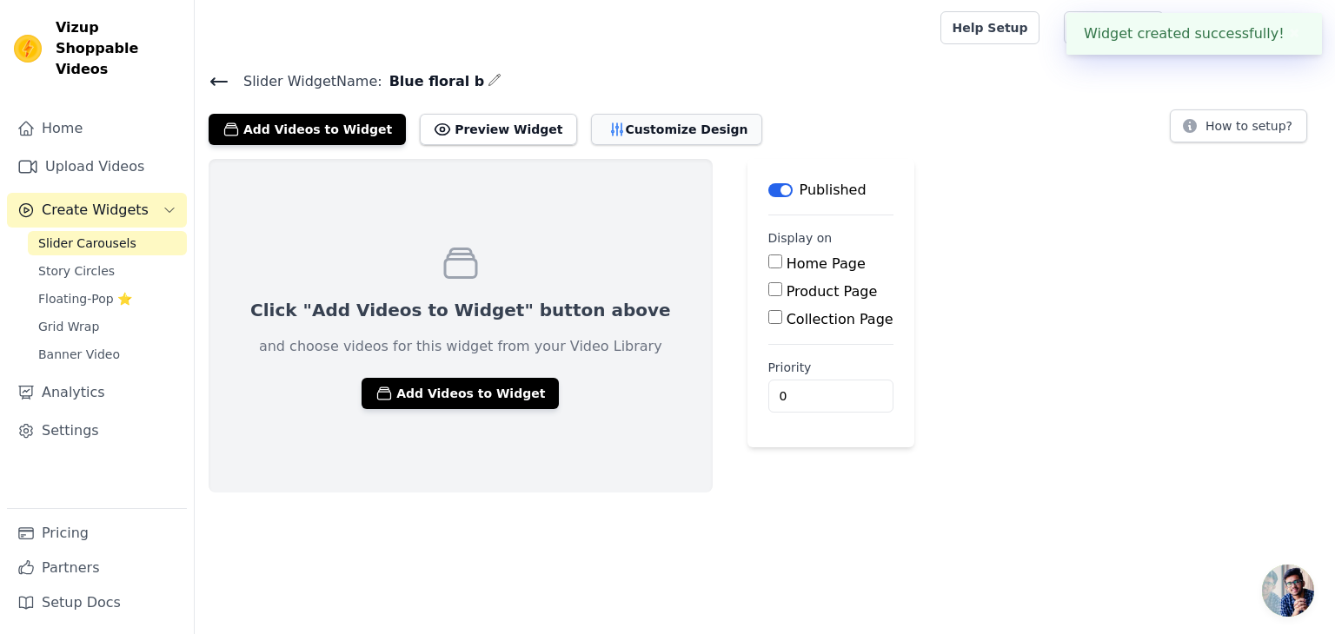
click at [623, 125] on button "Customize Design" at bounding box center [676, 129] width 171 height 31
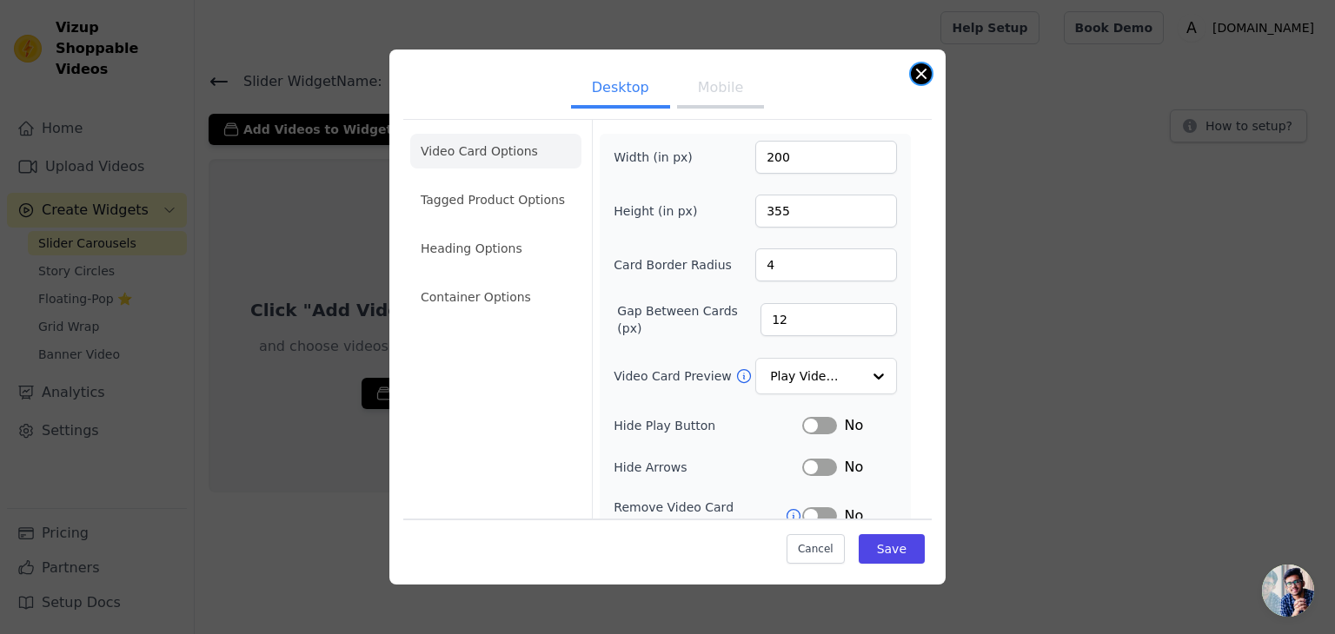
click at [926, 70] on button "Close modal" at bounding box center [921, 73] width 21 height 21
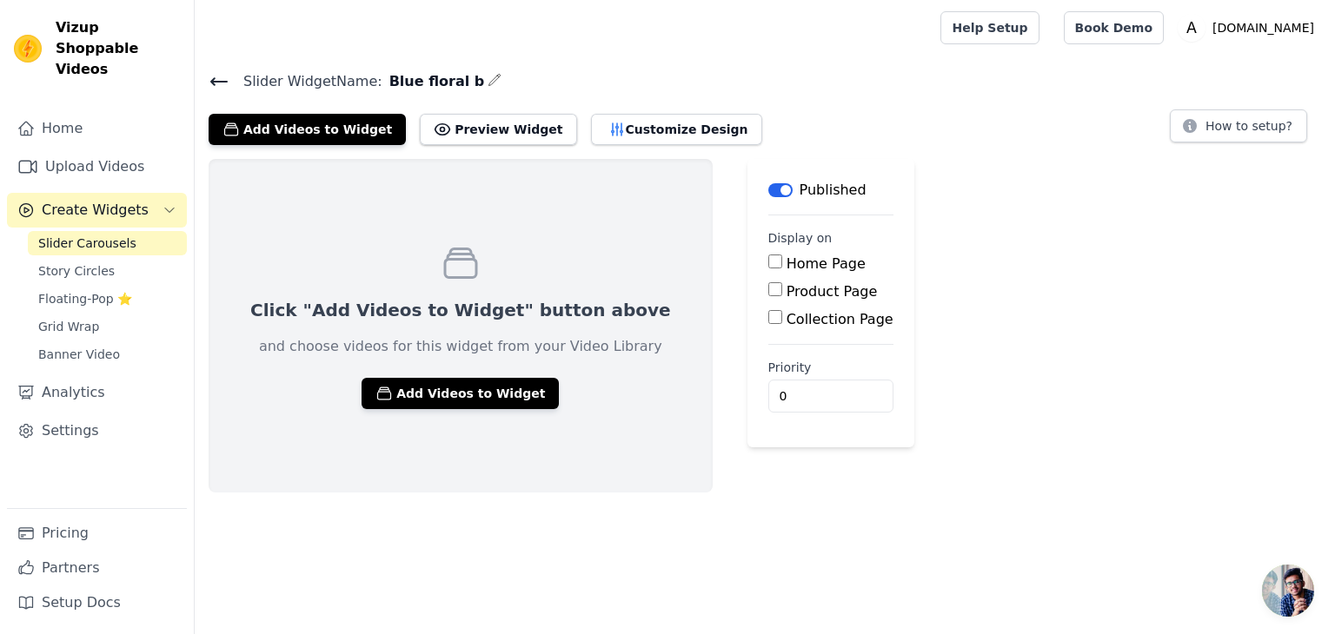
click at [216, 79] on icon at bounding box center [219, 81] width 21 height 21
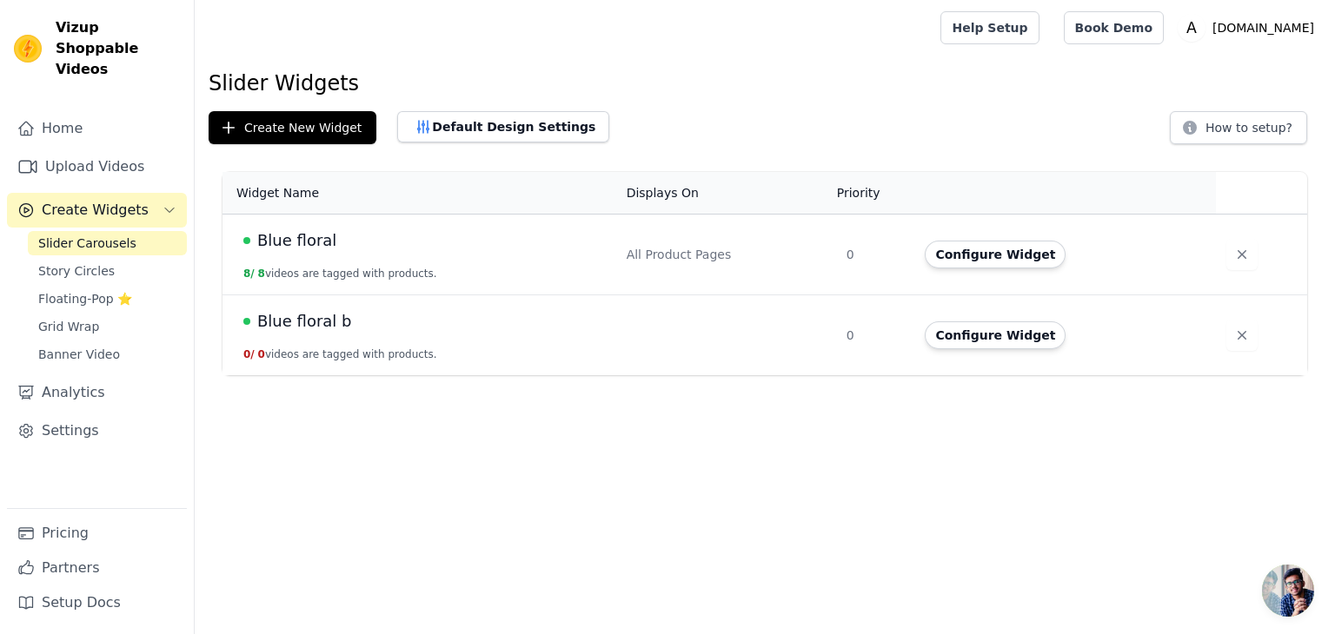
click at [335, 239] on div "Blue floral" at bounding box center [424, 241] width 362 height 24
click at [964, 254] on button "Configure Widget" at bounding box center [995, 255] width 141 height 28
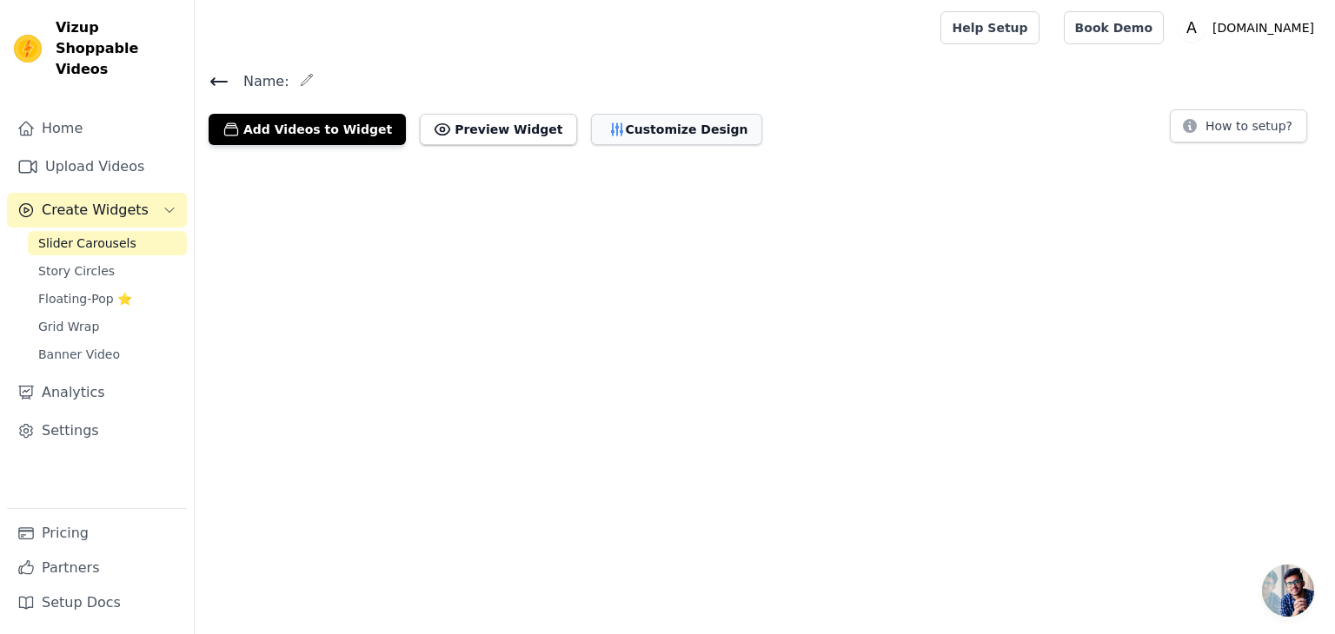
click at [591, 123] on button "Customize Design" at bounding box center [676, 129] width 171 height 31
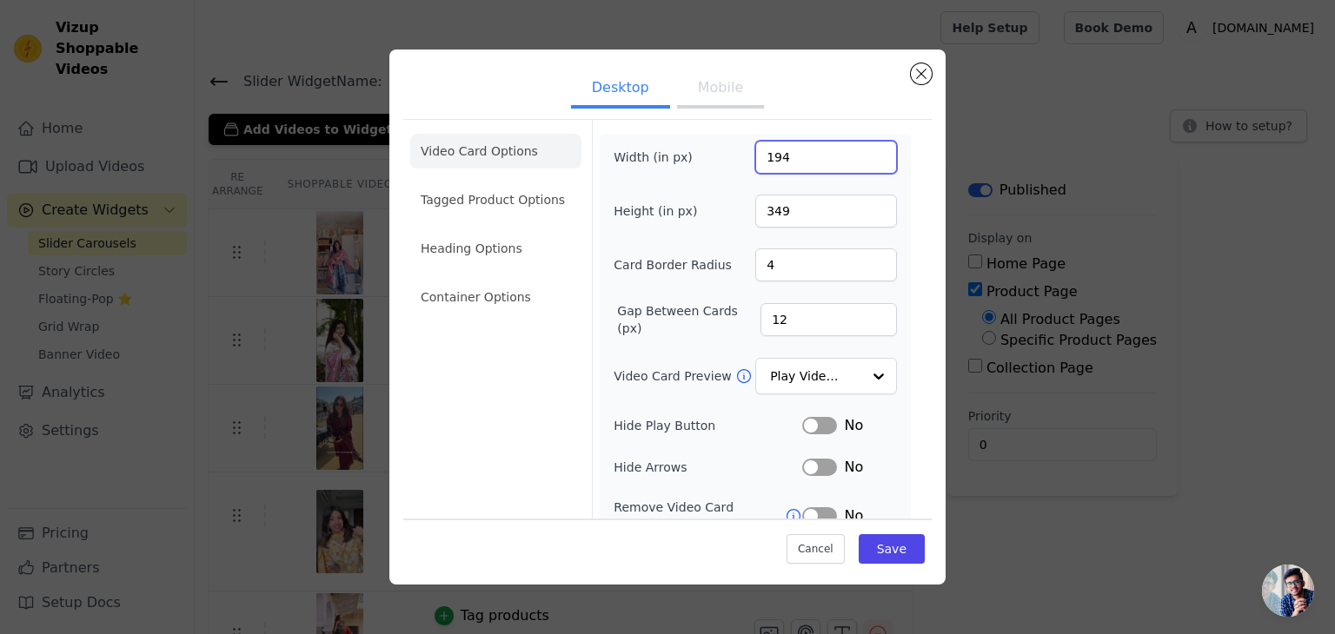
drag, startPoint x: 797, startPoint y: 154, endPoint x: 716, endPoint y: 140, distance: 82.0
click at [716, 141] on div "Width (in px) 194" at bounding box center [755, 157] width 283 height 33
click at [780, 154] on input "270200" at bounding box center [826, 157] width 142 height 33
type input "200"
click at [780, 213] on input "349" at bounding box center [826, 211] width 142 height 33
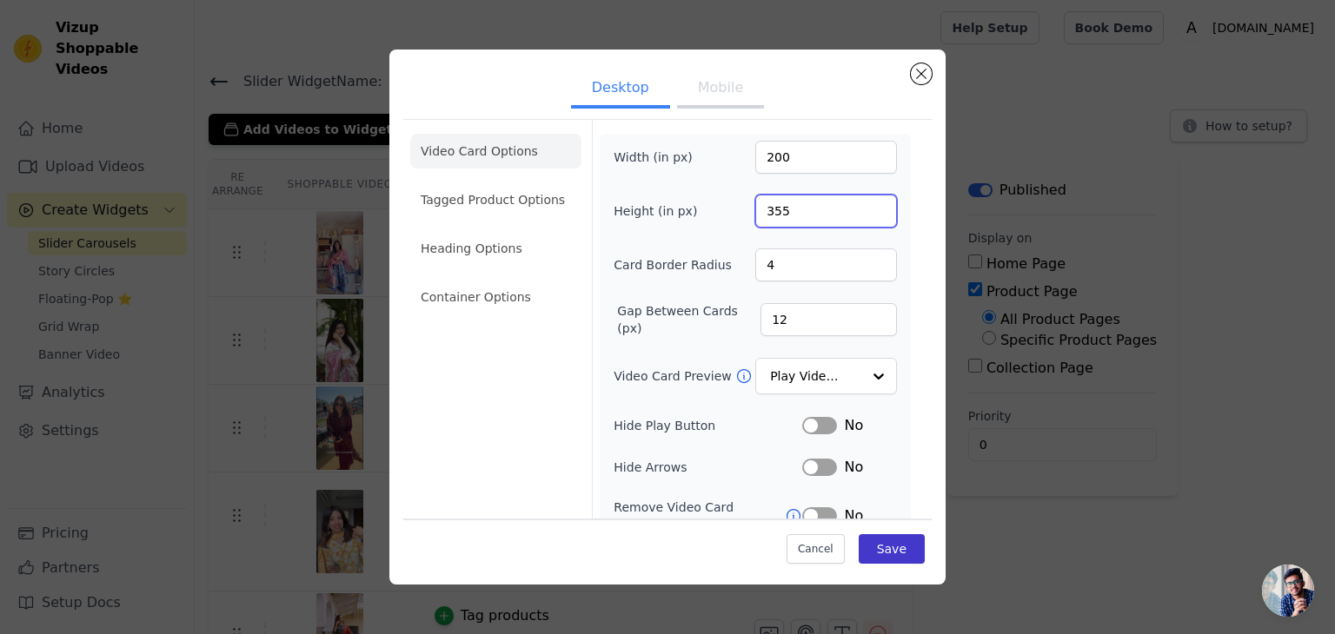
type input "355"
click at [890, 553] on button "Save" at bounding box center [892, 549] width 66 height 30
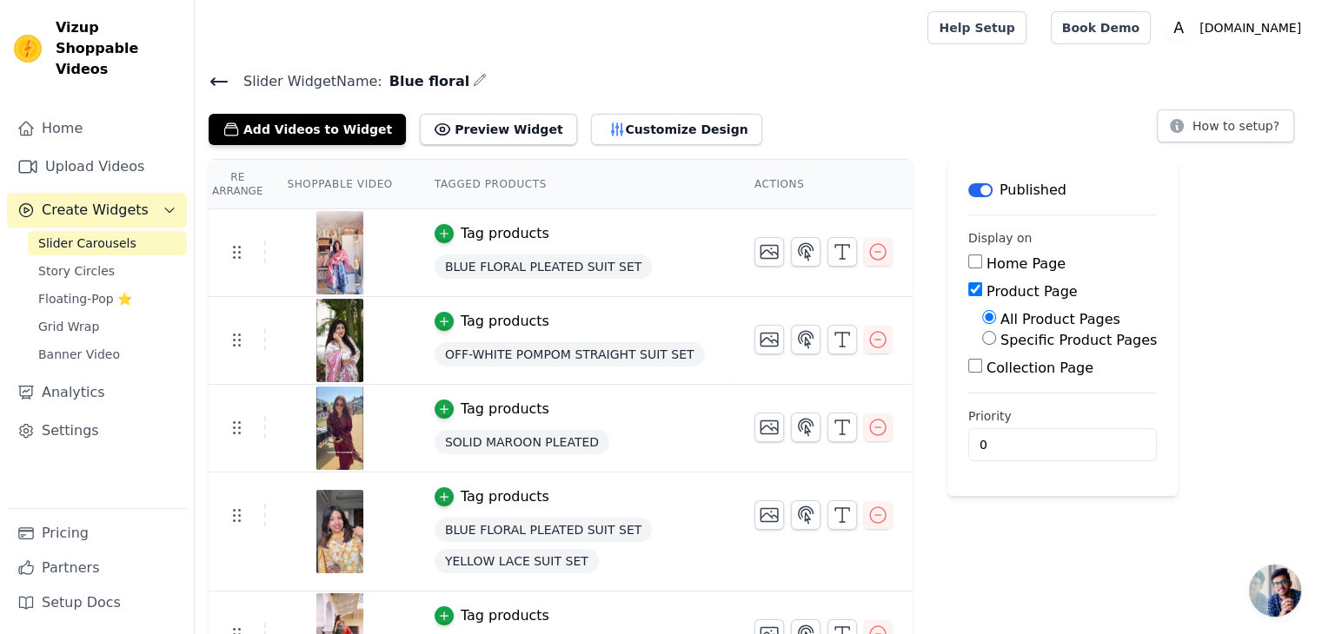
click at [219, 77] on icon at bounding box center [219, 81] width 21 height 21
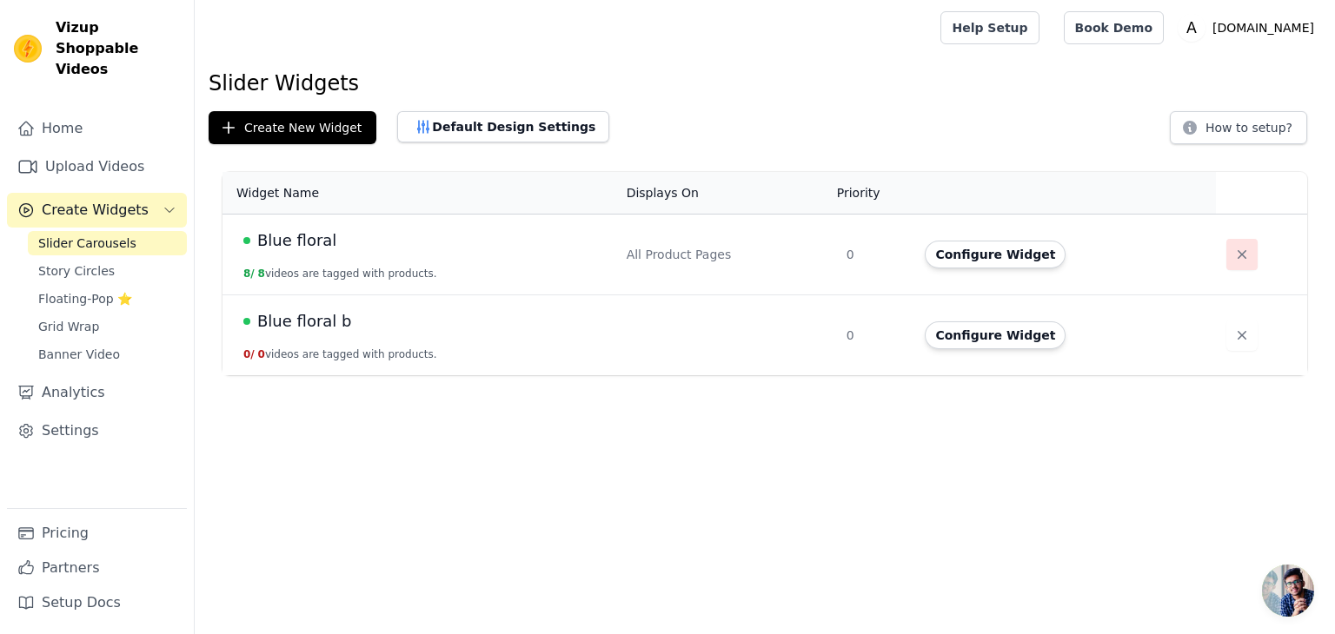
click at [1233, 255] on icon "button" at bounding box center [1241, 254] width 17 height 17
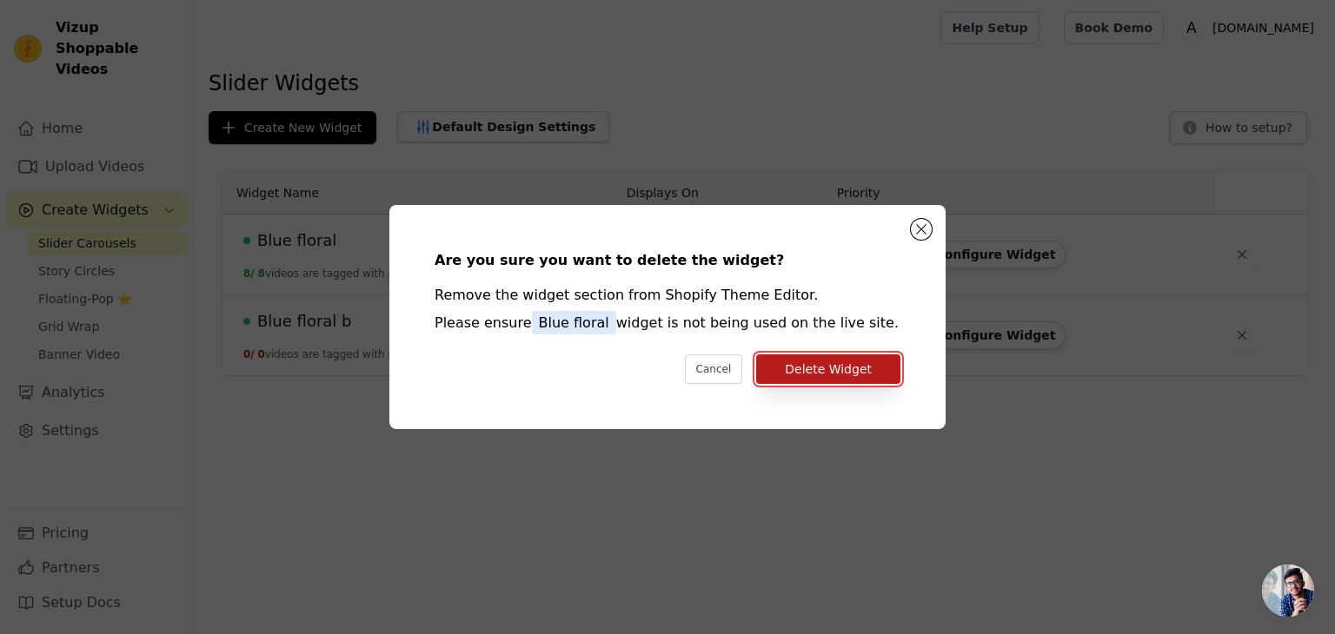
click at [820, 368] on button "Delete Widget" at bounding box center [828, 370] width 144 height 30
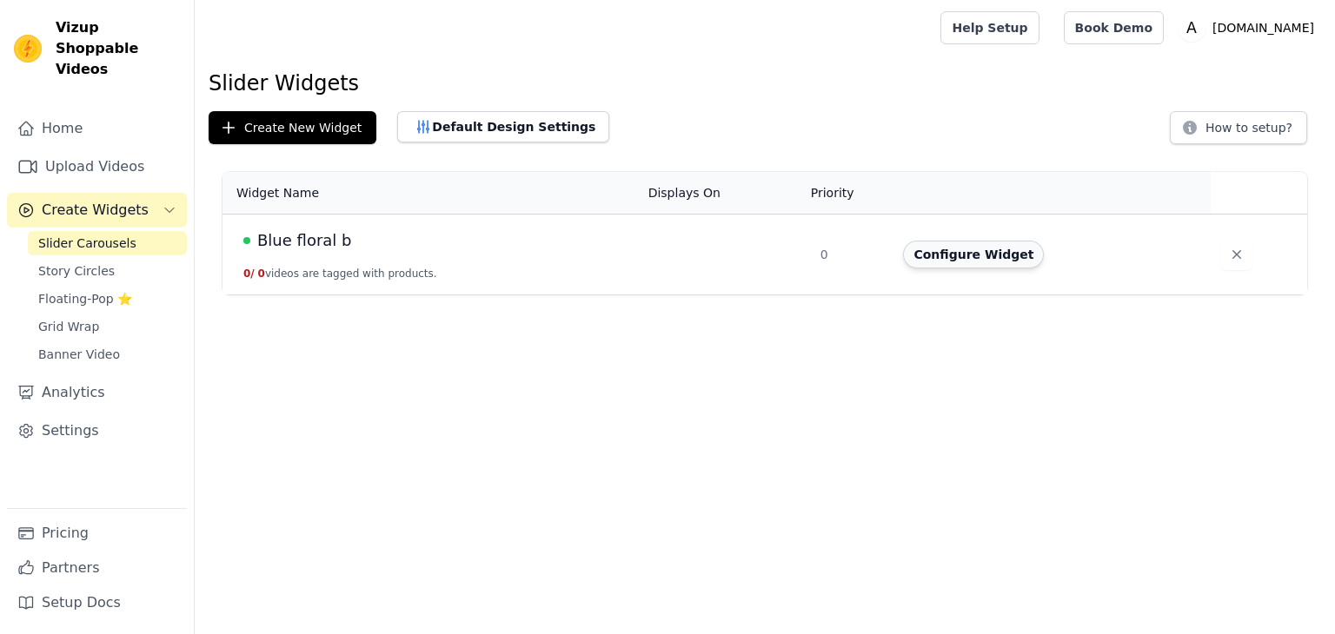
click at [937, 254] on button "Configure Widget" at bounding box center [973, 255] width 141 height 28
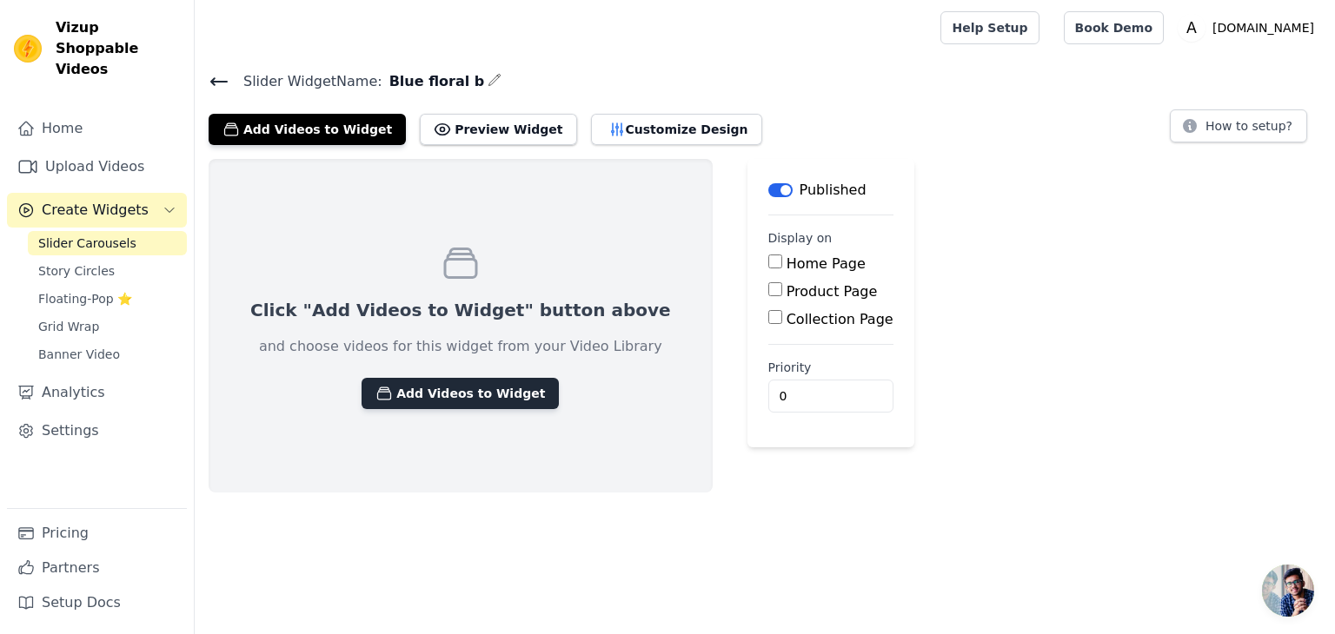
click at [435, 388] on button "Add Videos to Widget" at bounding box center [460, 393] width 197 height 31
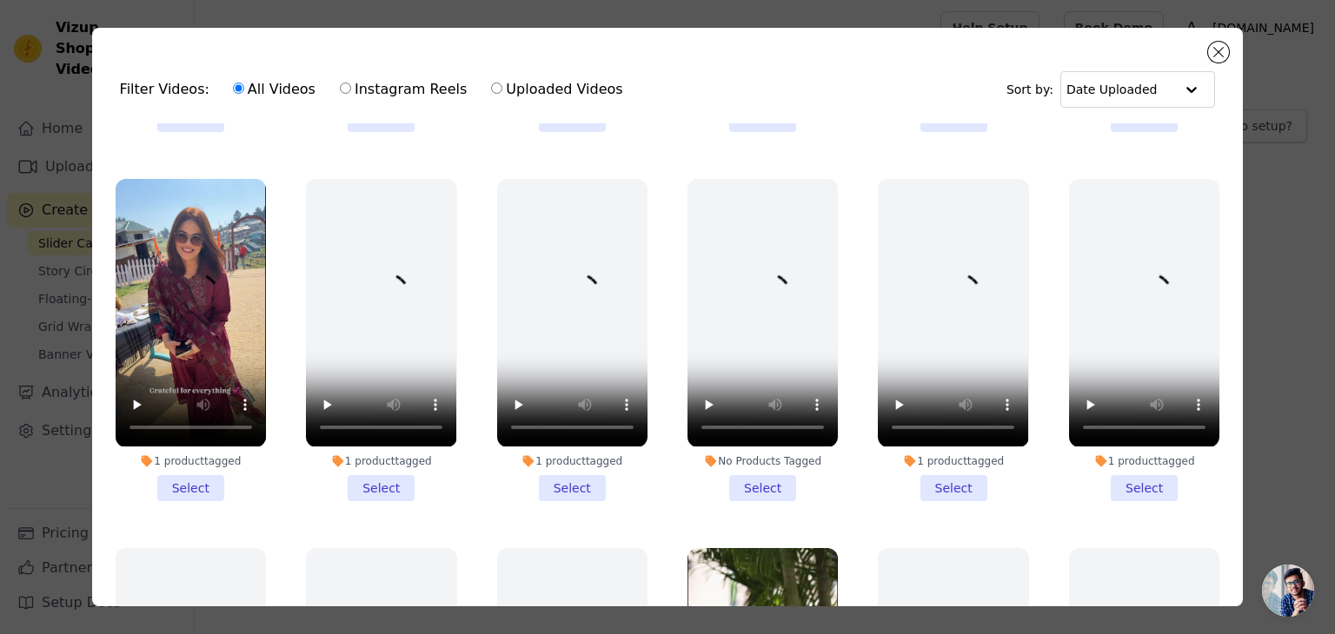
scroll to position [344, 0]
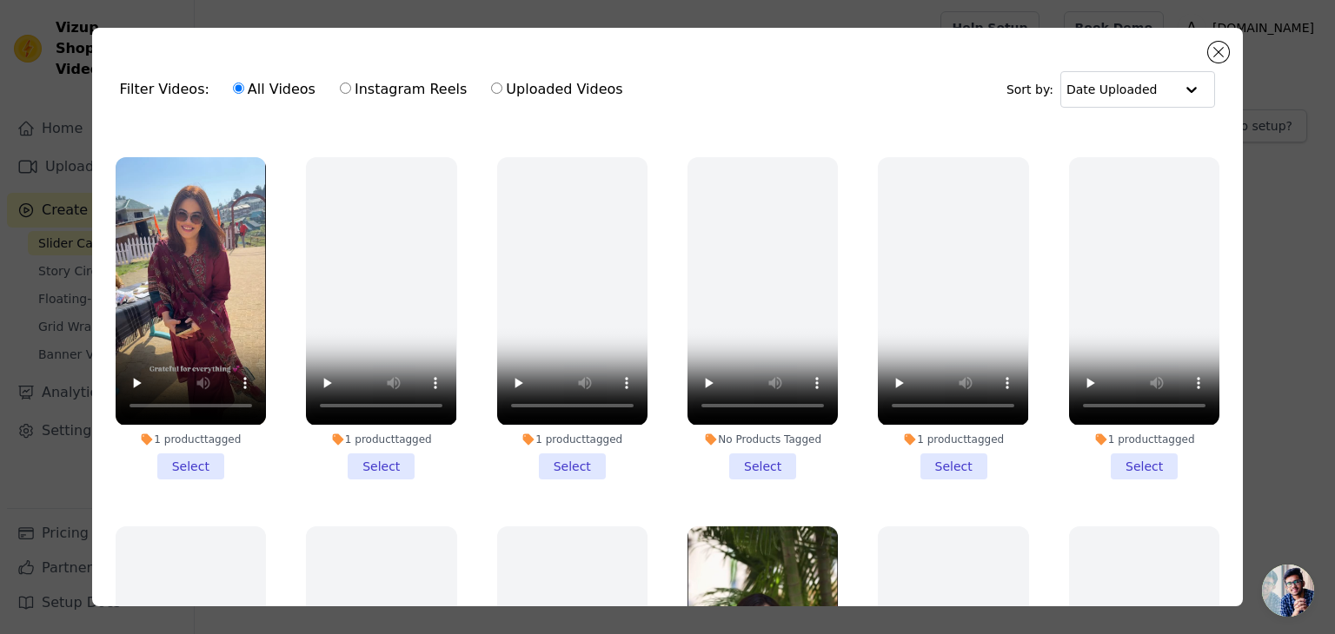
click at [177, 446] on li "1 product tagged Select" at bounding box center [191, 318] width 150 height 322
click at [0, 0] on input "1 product tagged Select" at bounding box center [0, 0] width 0 height 0
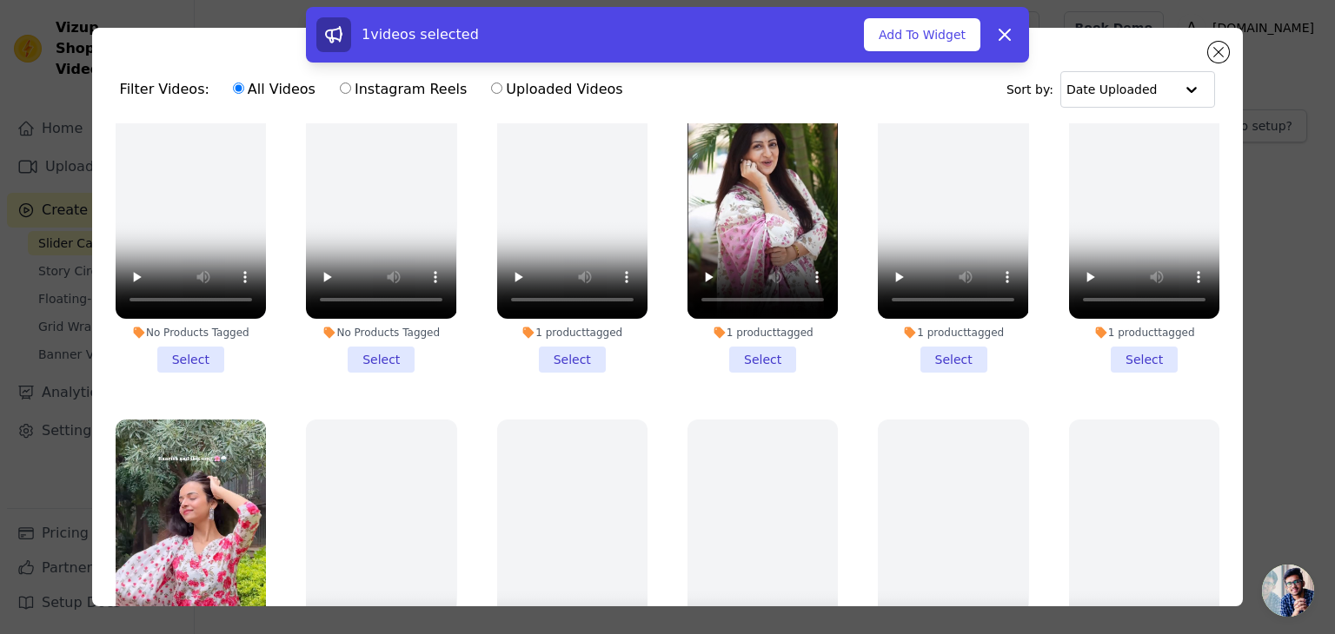
click at [746, 337] on li "1 product tagged Select" at bounding box center [762, 212] width 150 height 322
click at [0, 0] on input "1 product tagged Select" at bounding box center [0, 0] width 0 height 0
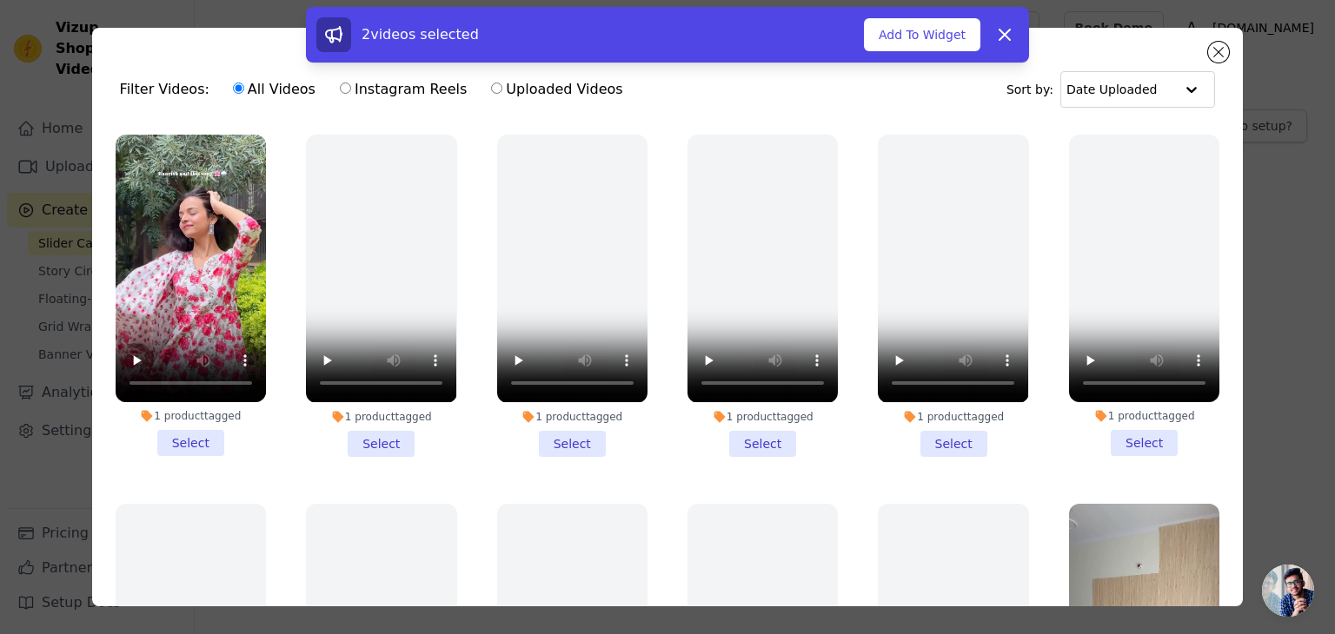
scroll to position [1119, 0]
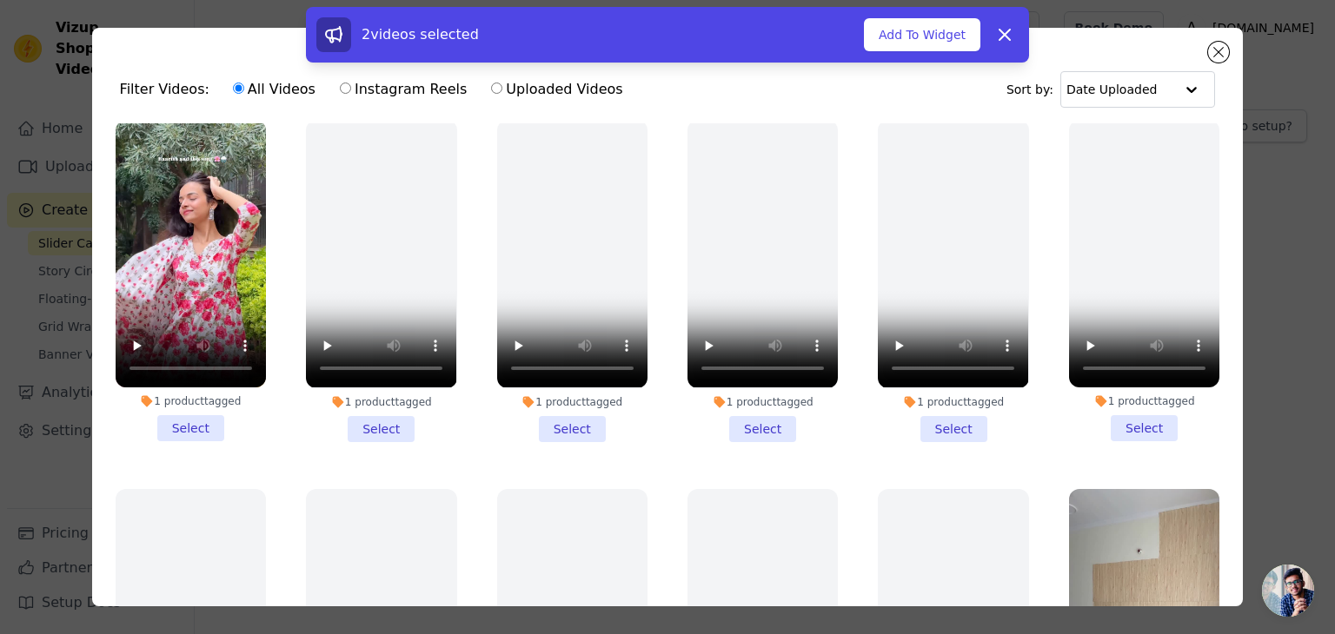
drag, startPoint x: 376, startPoint y: 398, endPoint x: 271, endPoint y: 401, distance: 105.2
click at [372, 398] on li "1 product tagged Select" at bounding box center [381, 281] width 150 height 322
click at [168, 403] on li "1 product tagged Select" at bounding box center [191, 281] width 150 height 322
click at [0, 0] on input "1 product tagged Select" at bounding box center [0, 0] width 0 height 0
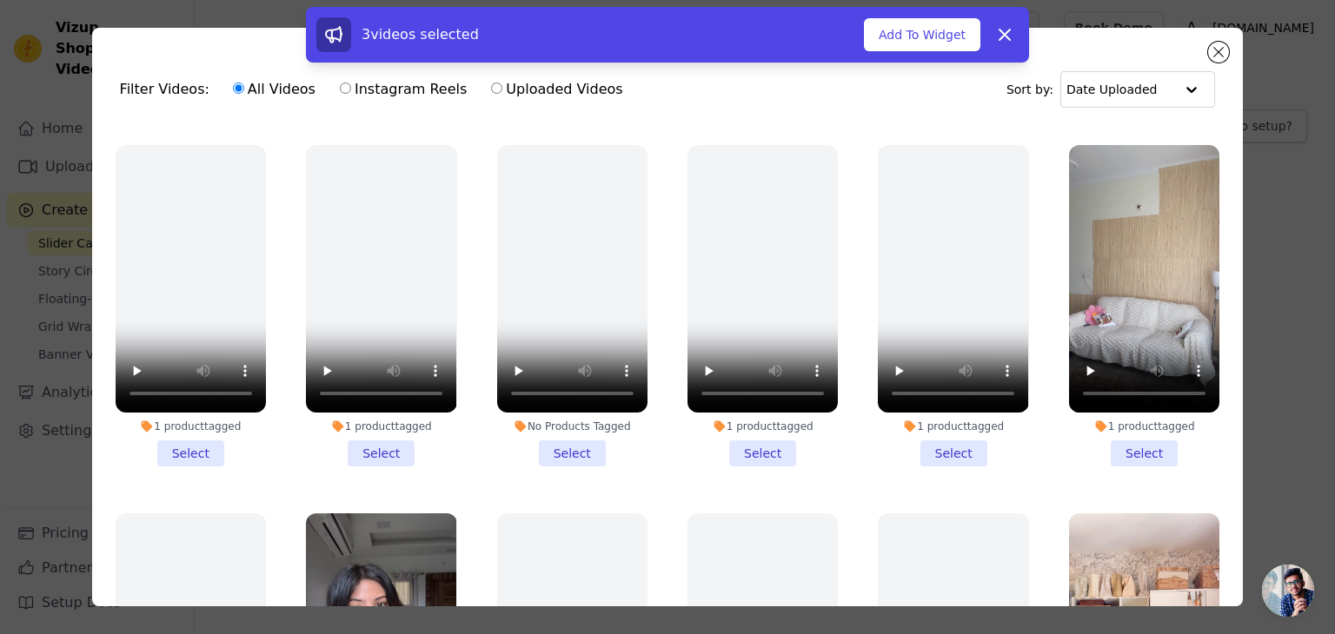
click at [1119, 409] on li "1 product tagged Select" at bounding box center [1144, 306] width 150 height 322
click at [0, 0] on input "1 product tagged Select" at bounding box center [0, 0] width 0 height 0
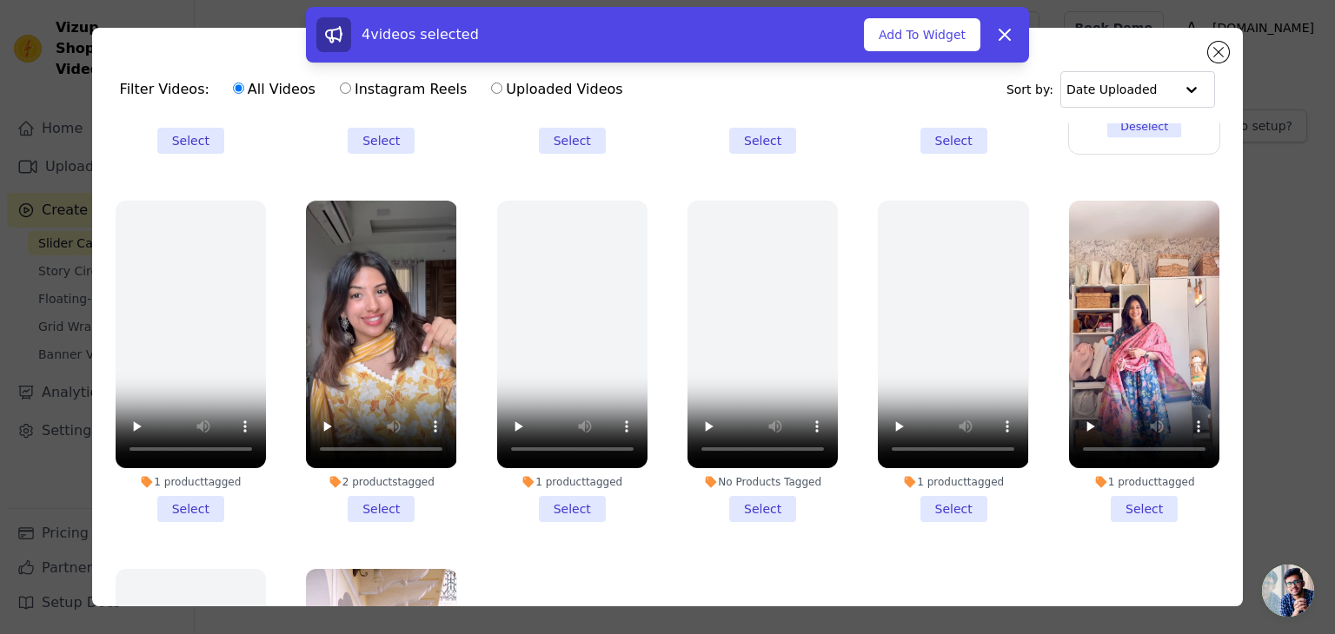
drag, startPoint x: 1119, startPoint y: 467, endPoint x: 1058, endPoint y: 461, distance: 61.1
click at [1119, 465] on li "1 product tagged Select" at bounding box center [1144, 362] width 150 height 322
click at [0, 0] on input "1 product tagged Select" at bounding box center [0, 0] width 0 height 0
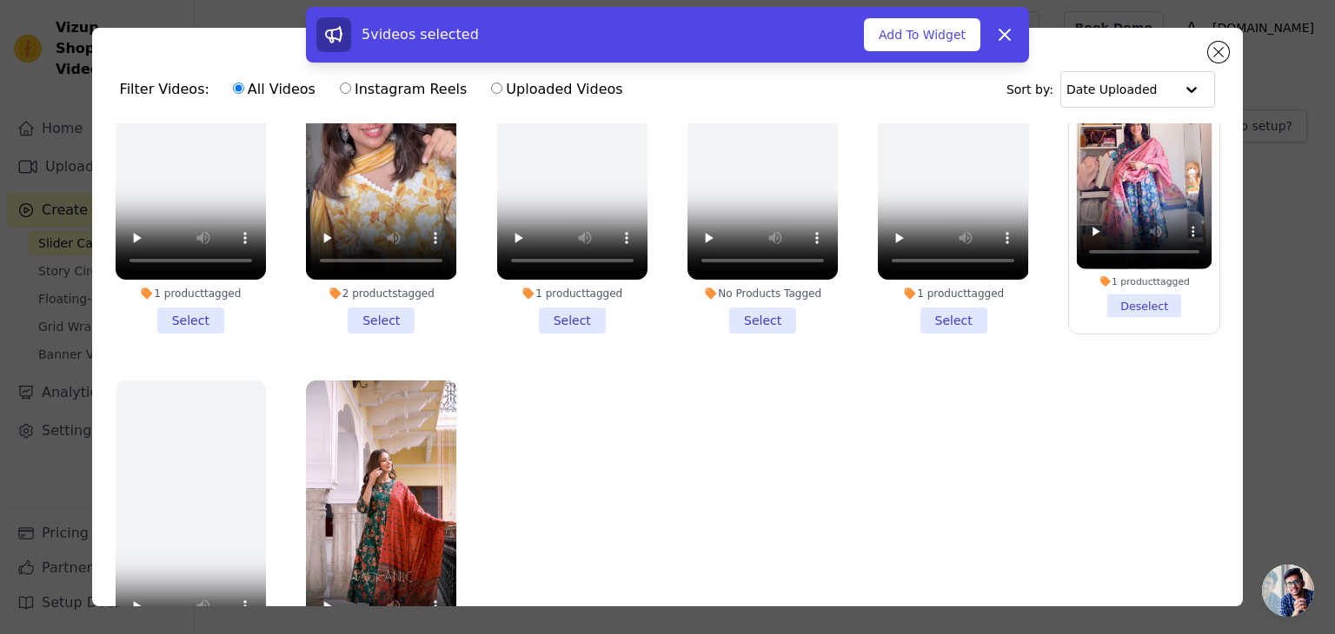
scroll to position [150, 0]
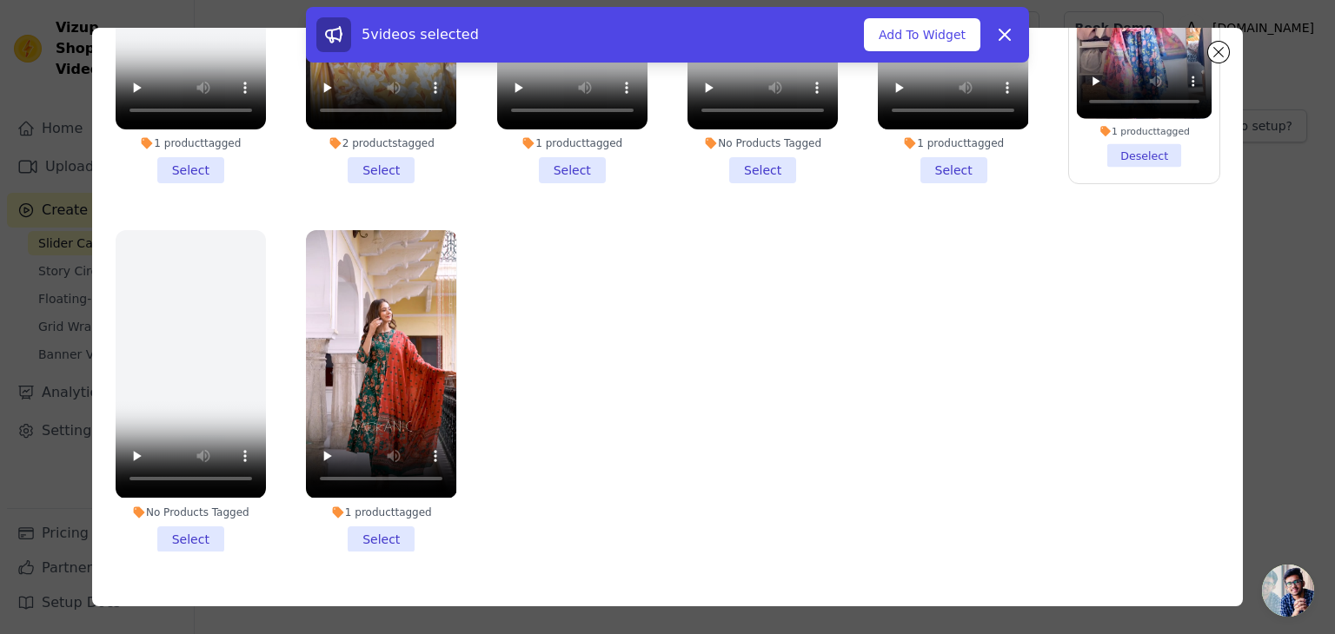
drag, startPoint x: 376, startPoint y: 493, endPoint x: 593, endPoint y: 446, distance: 221.4
click at [387, 488] on li "1 product tagged Select" at bounding box center [381, 391] width 150 height 322
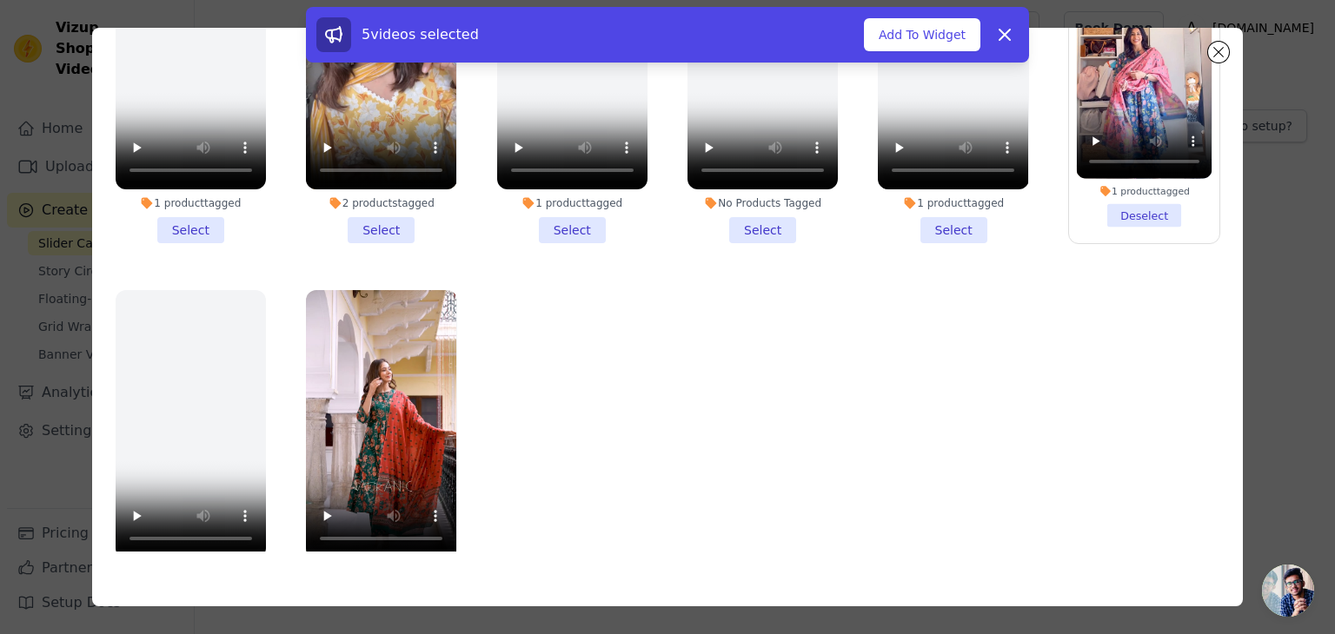
scroll to position [1965, 0]
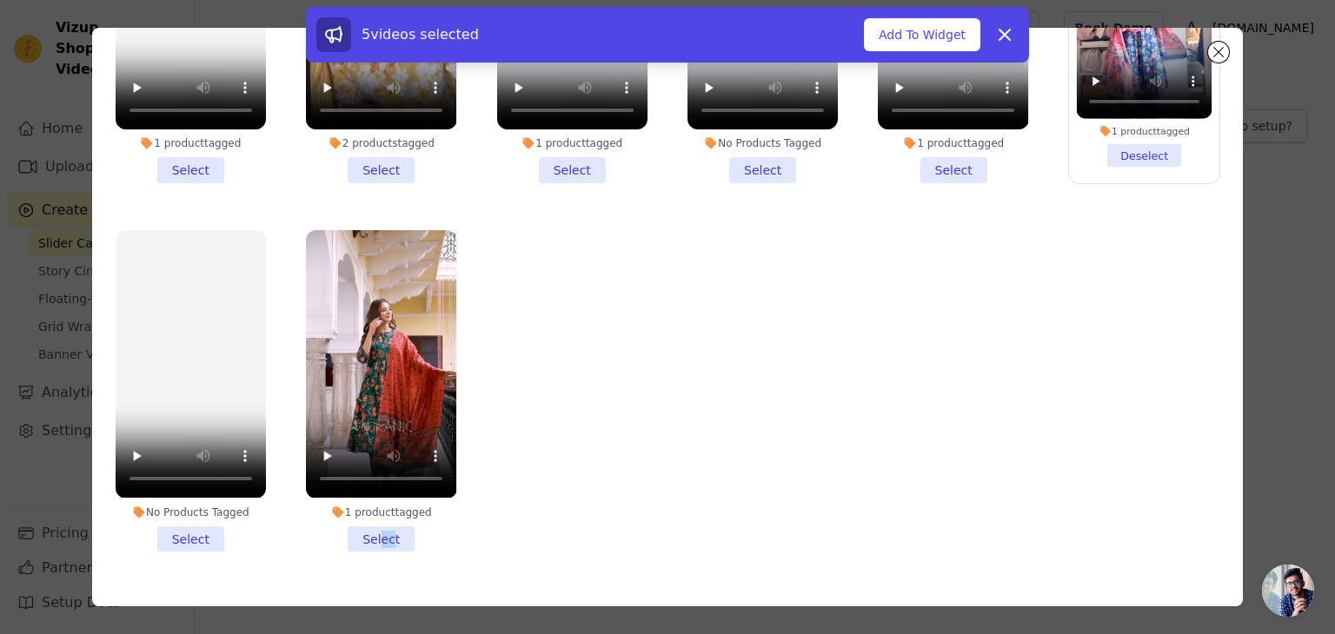
click at [386, 493] on li "1 product tagged Select" at bounding box center [381, 391] width 150 height 322
click at [0, 0] on input "1 product tagged Select" at bounding box center [0, 0] width 0 height 0
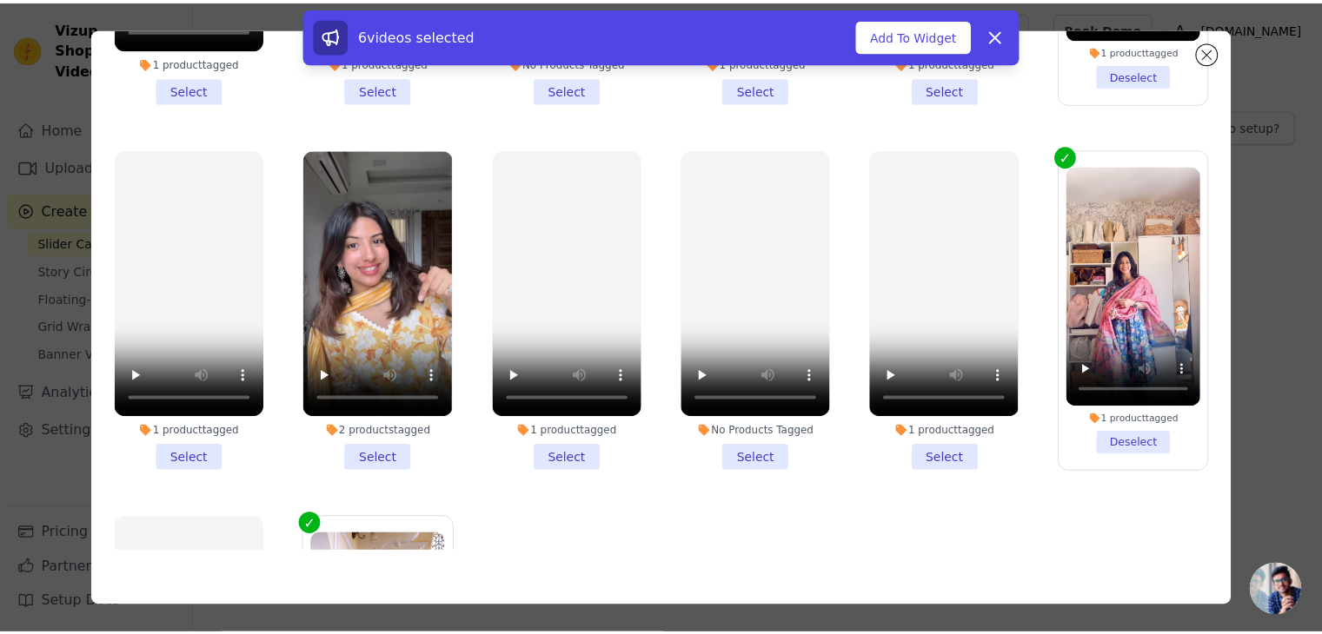
scroll to position [1676, 0]
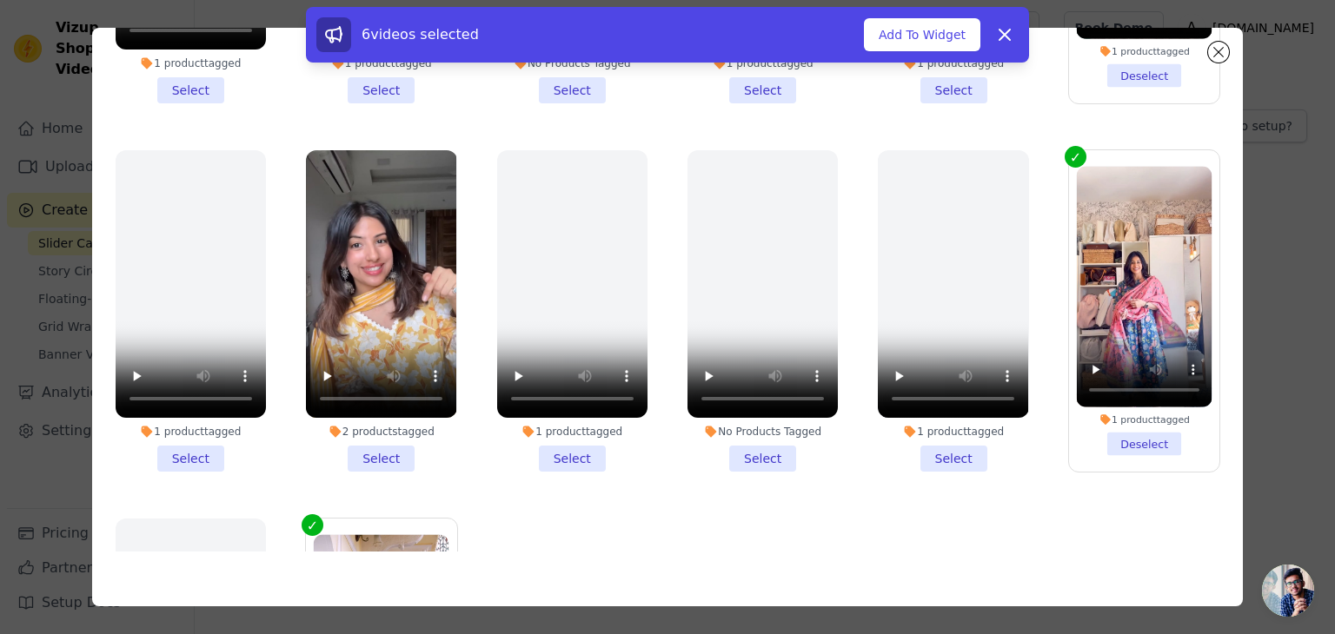
click at [388, 416] on li "2 products tagged Select" at bounding box center [381, 311] width 150 height 322
click at [0, 0] on input "2 products tagged Select" at bounding box center [0, 0] width 0 height 0
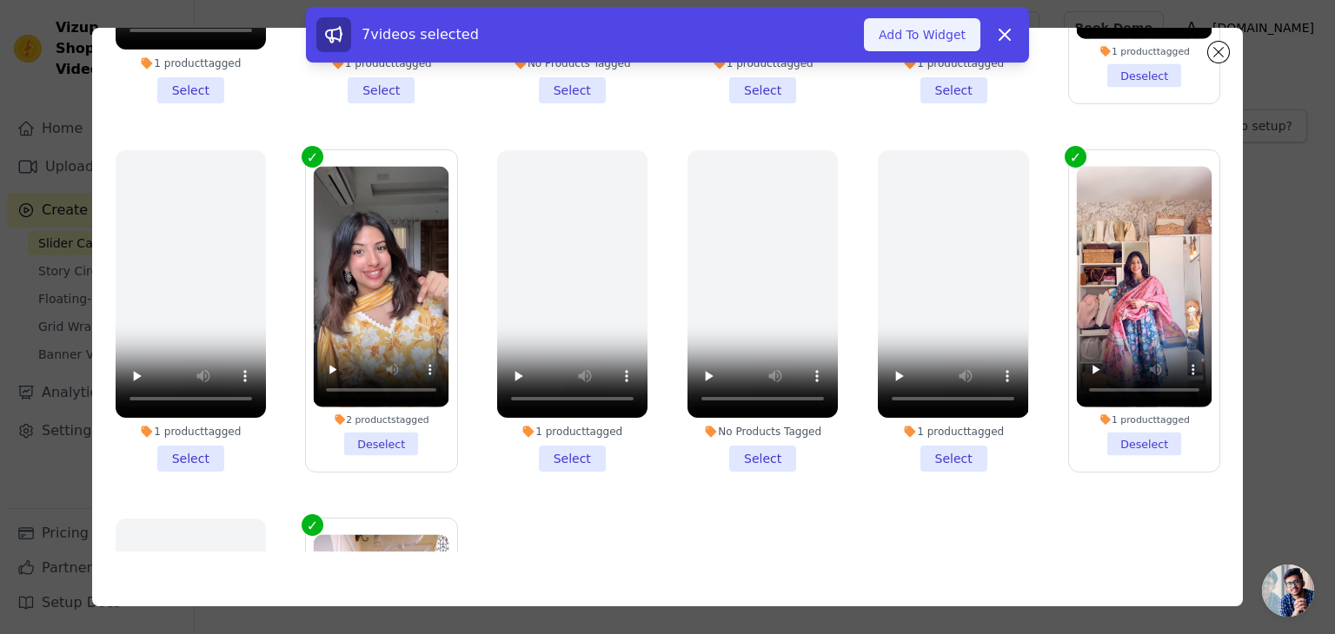
click at [946, 39] on button "Add To Widget" at bounding box center [922, 34] width 116 height 33
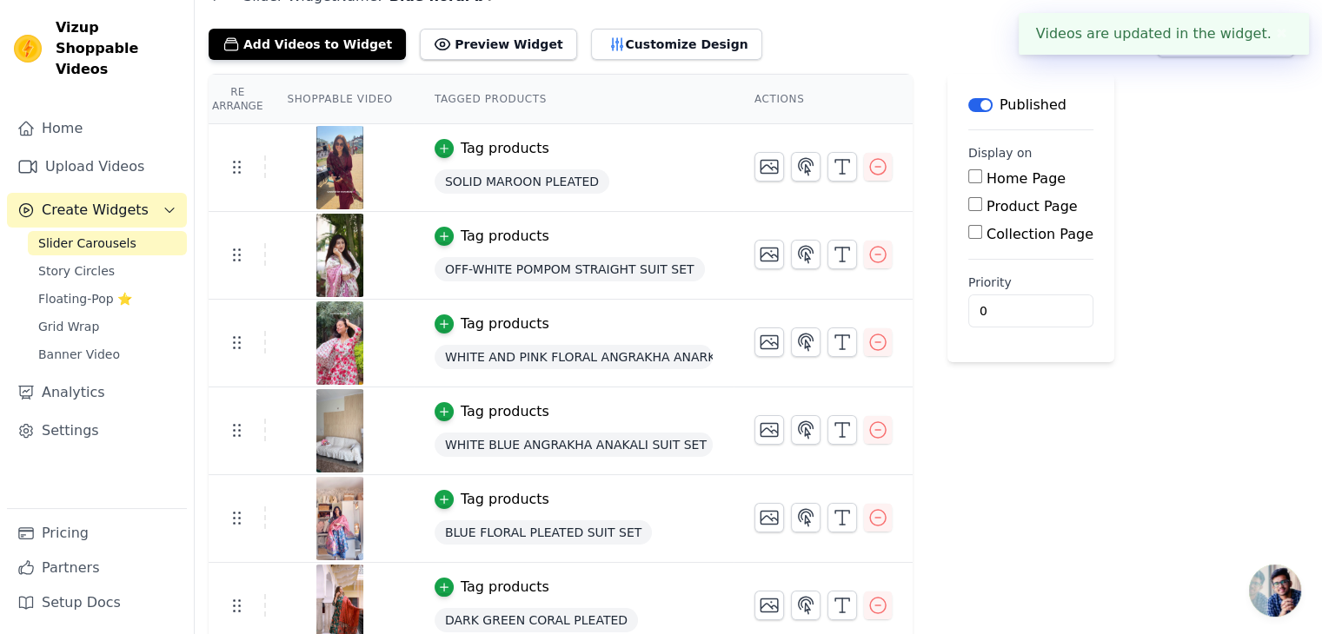
scroll to position [106, 0]
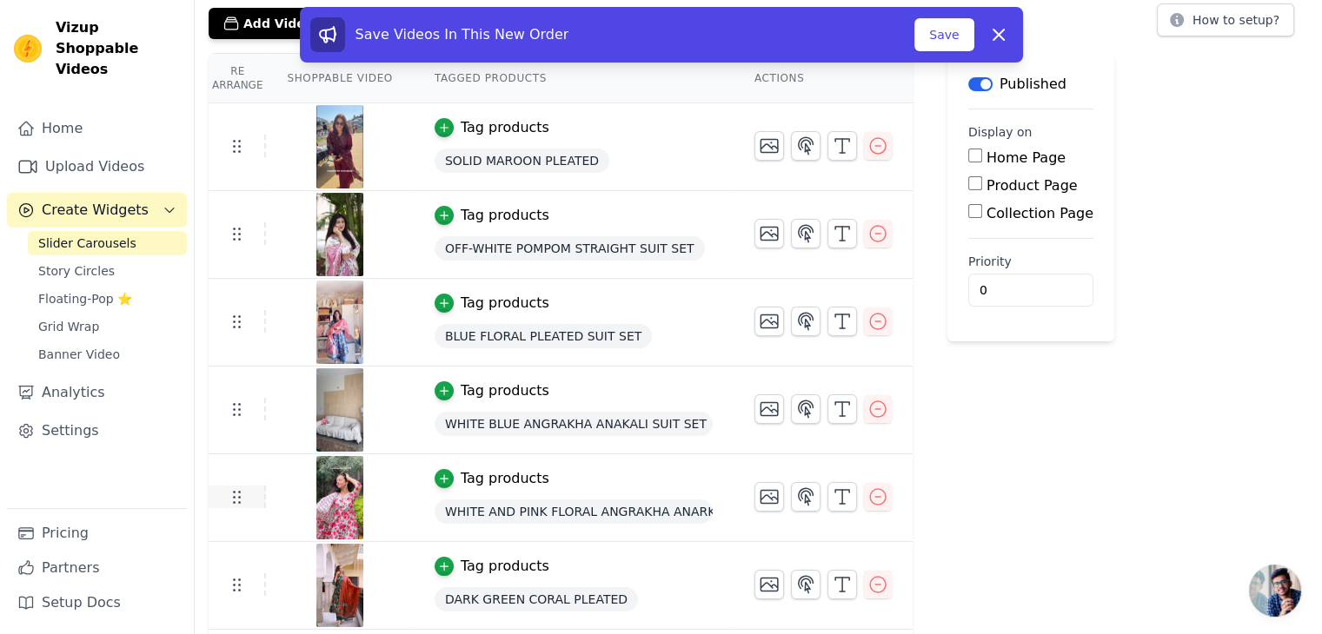
click at [236, 493] on icon at bounding box center [236, 497] width 21 height 21
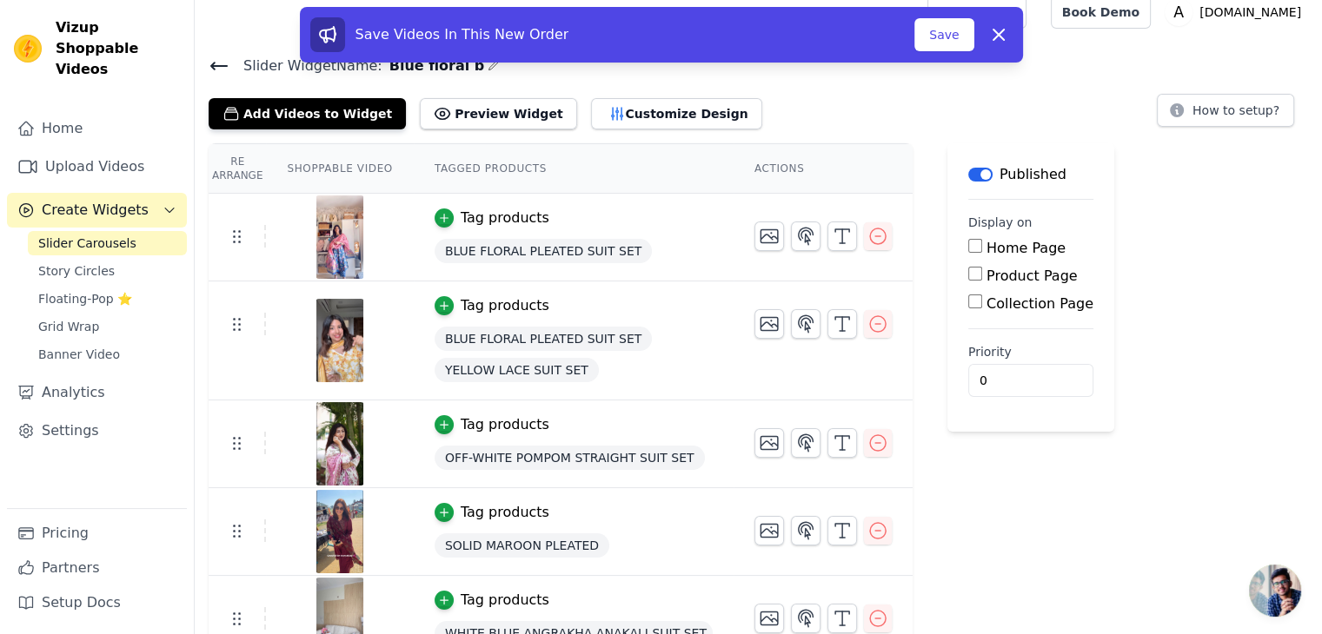
scroll to position [0, 0]
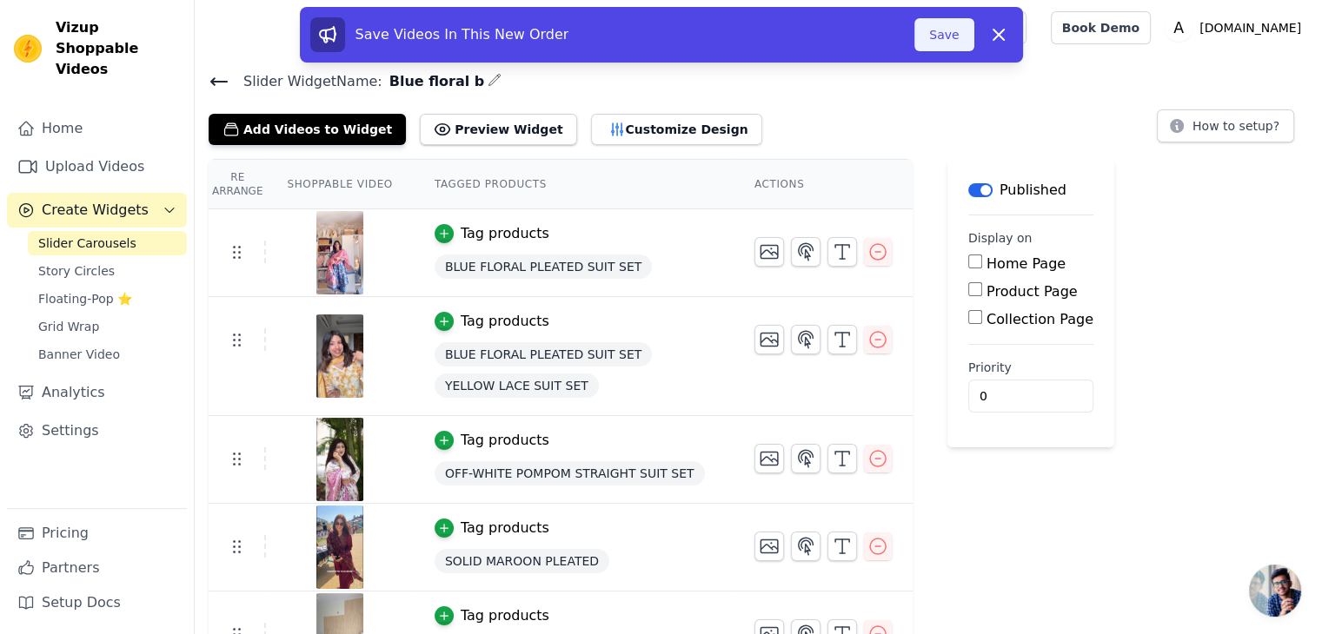
click at [948, 30] on button "Save" at bounding box center [943, 34] width 59 height 33
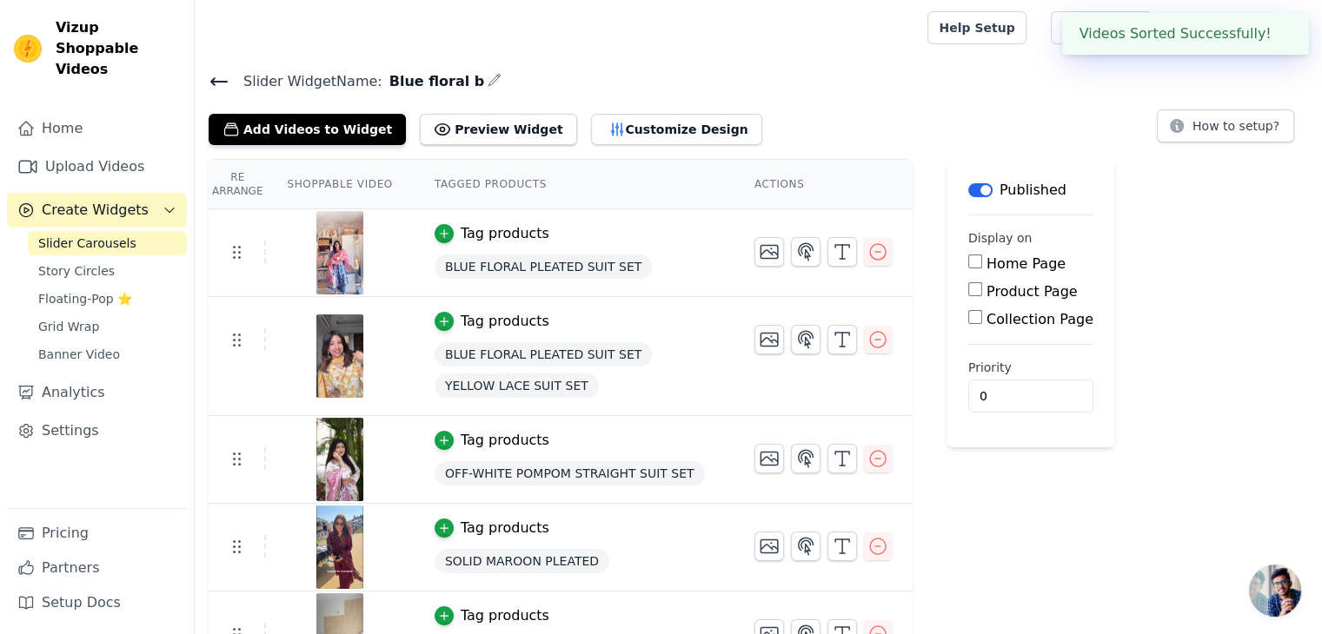
click at [968, 290] on input "Product Page" at bounding box center [975, 289] width 14 height 14
checkbox input "true"
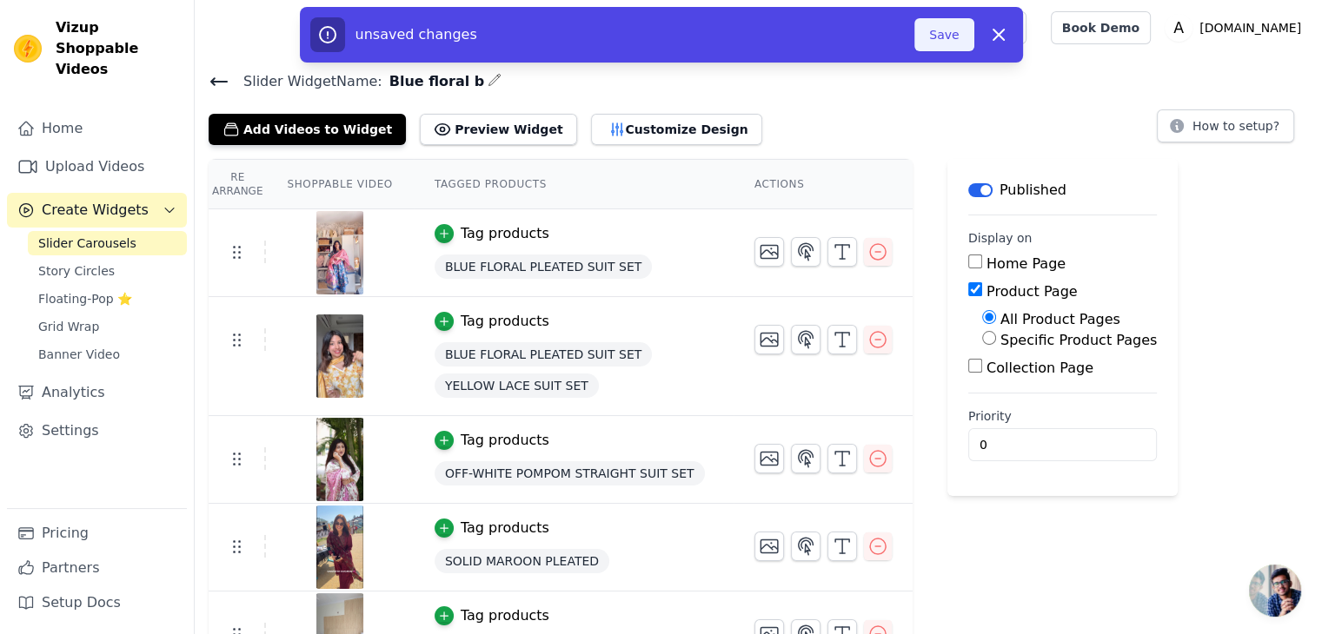
click at [947, 35] on button "Save" at bounding box center [943, 34] width 59 height 33
click at [954, 36] on button "Save" at bounding box center [943, 34] width 59 height 33
